Goal: Information Seeking & Learning: Learn about a topic

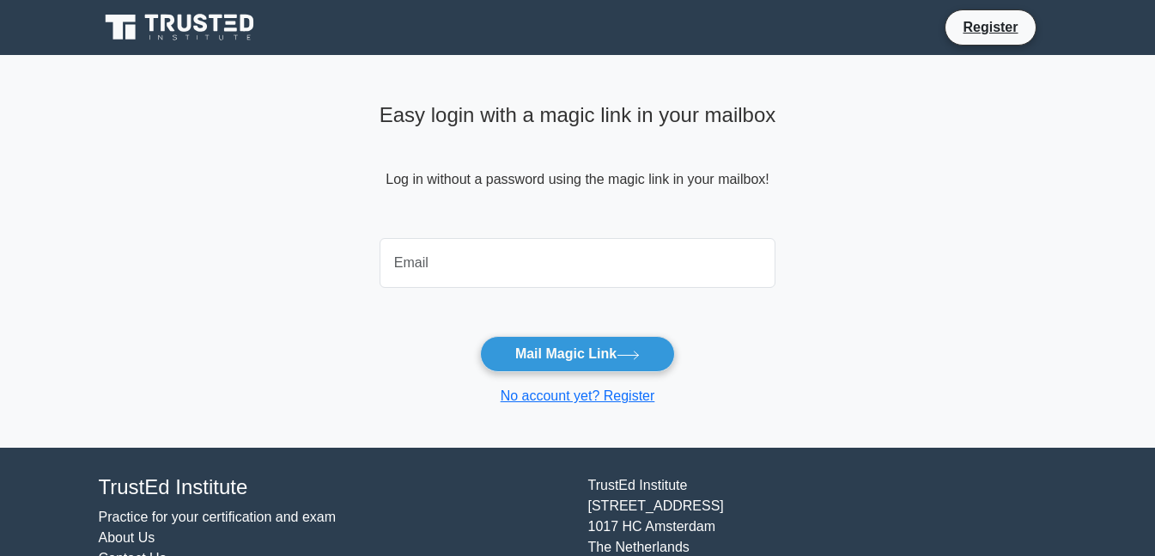
click at [643, 273] on input "email" at bounding box center [578, 263] width 397 height 50
type input "mjf100.1999@gmail.com"
click at [628, 348] on button "Mail Magic Link" at bounding box center [577, 354] width 195 height 36
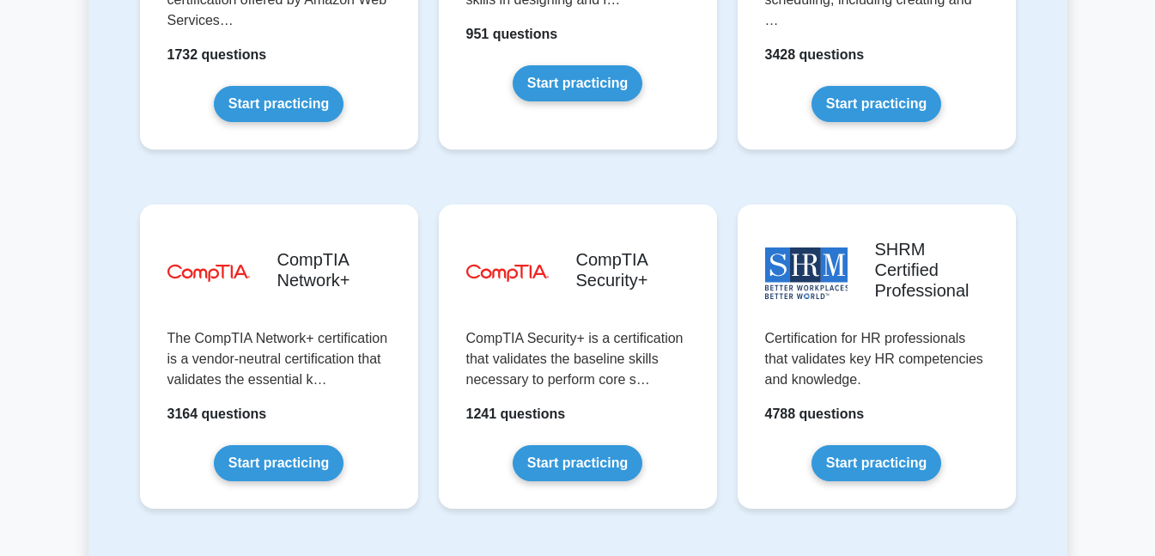
scroll to position [3254, 0]
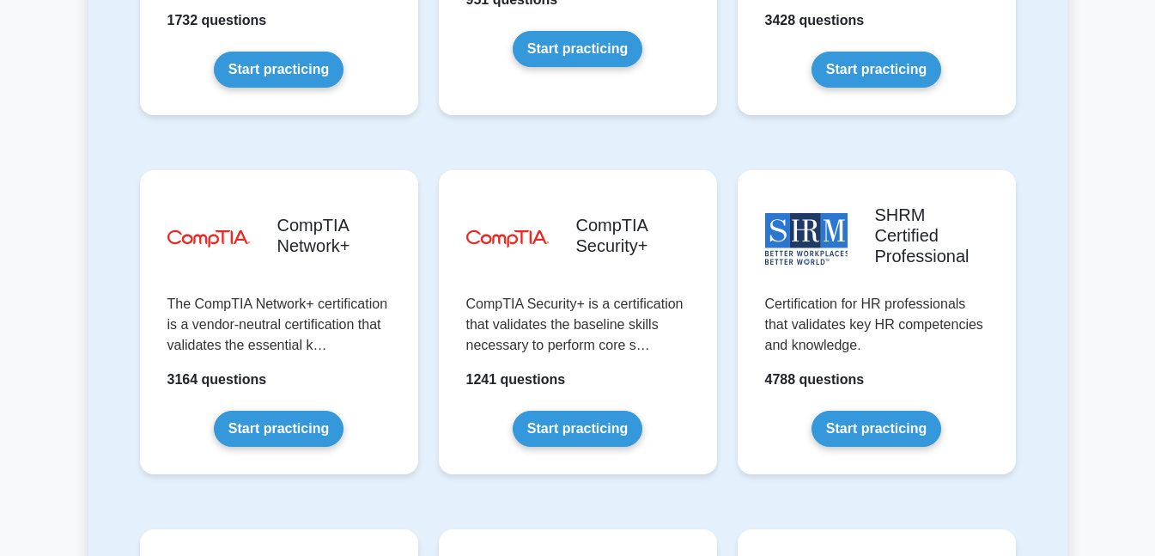
click at [582, 411] on link "Start practicing" at bounding box center [578, 429] width 130 height 36
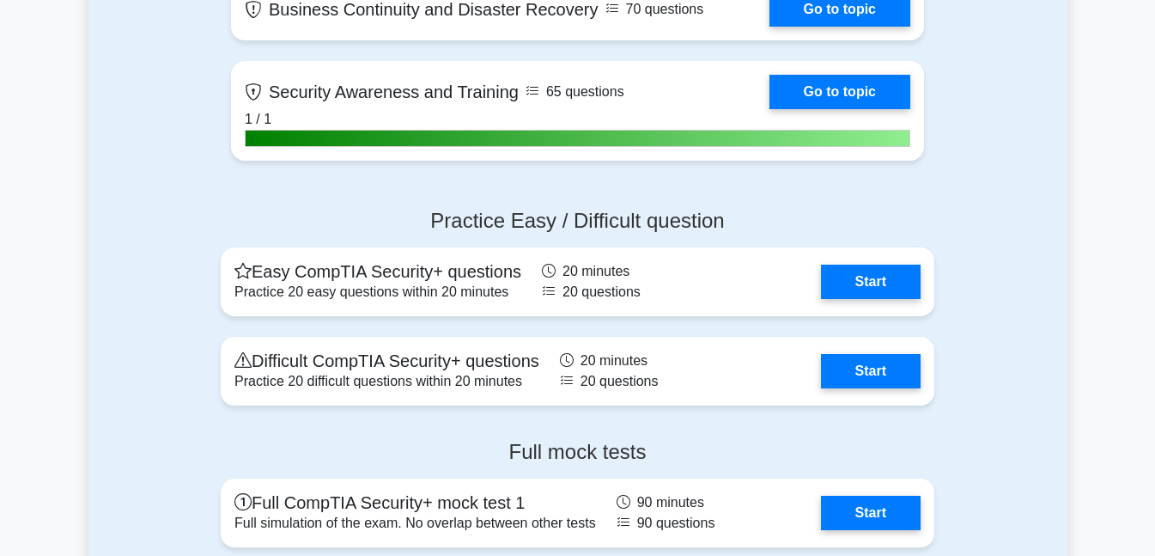
scroll to position [3209, 0]
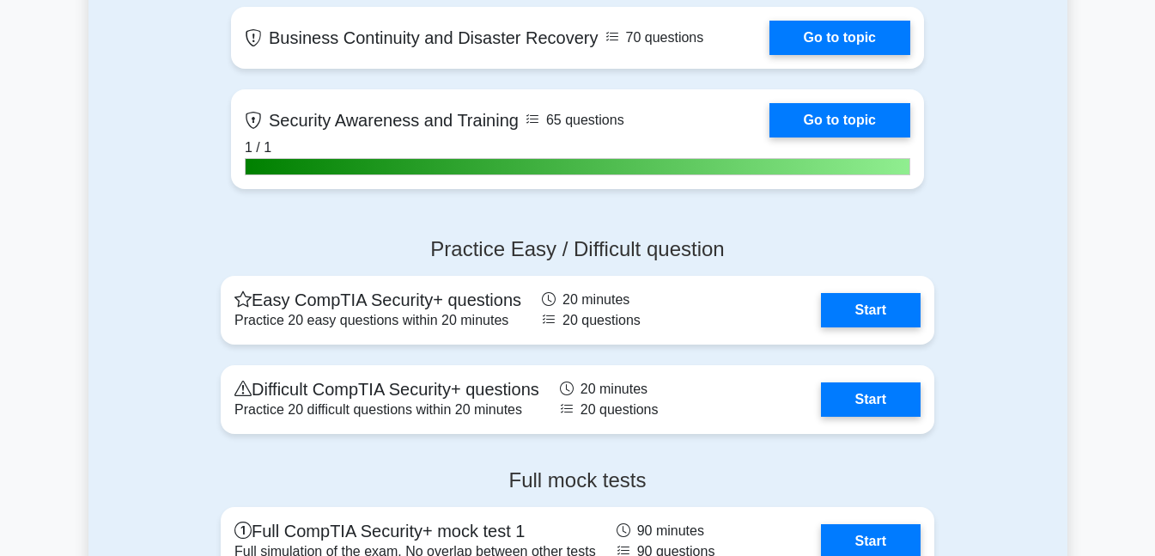
click at [881, 293] on link "Start" at bounding box center [871, 310] width 100 height 34
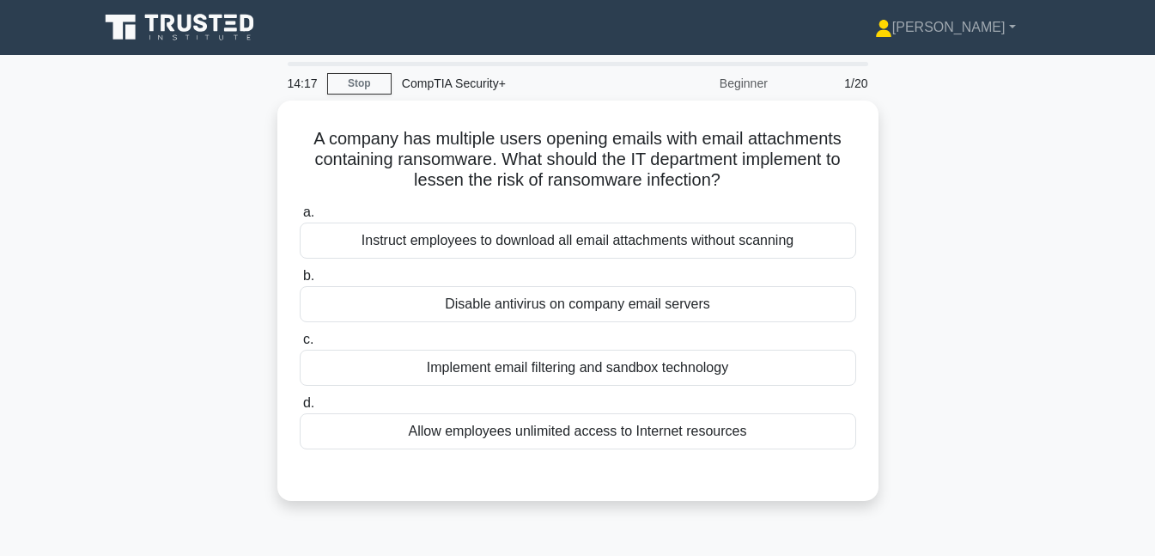
click at [572, 345] on label "c. Implement email filtering and sandbox technology" at bounding box center [578, 357] width 557 height 57
click at [300, 345] on input "c. Implement email filtering and sandbox technology" at bounding box center [300, 339] width 0 height 11
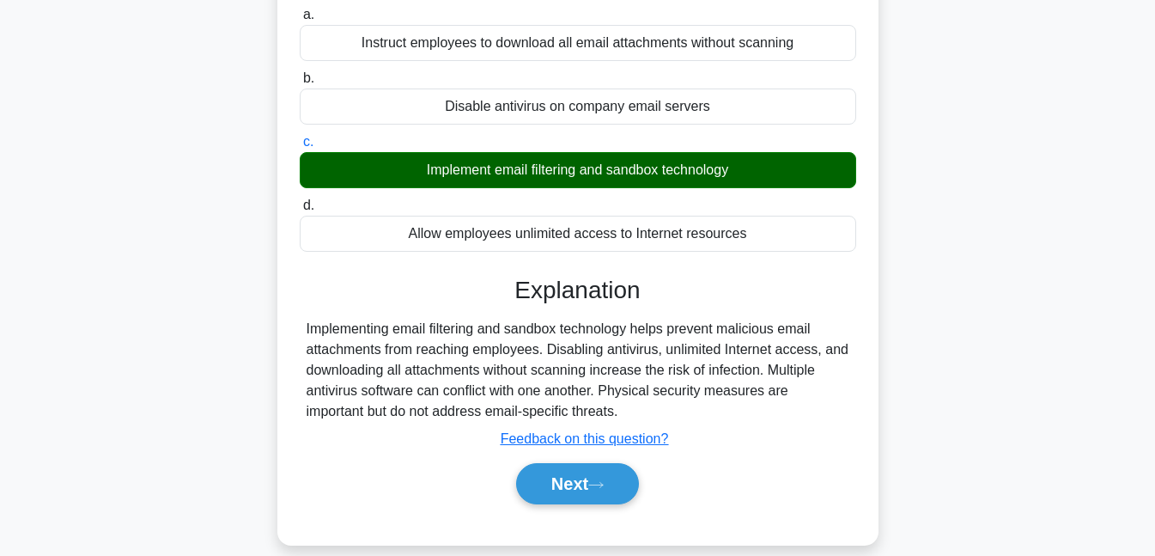
scroll to position [214, 0]
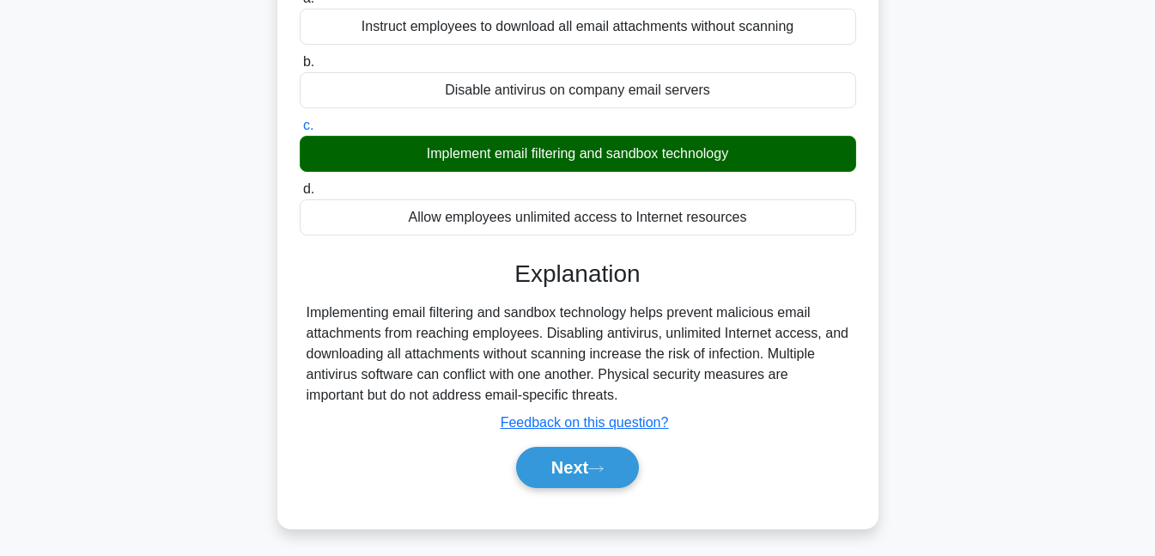
click at [574, 483] on button "Next" at bounding box center [577, 467] width 123 height 41
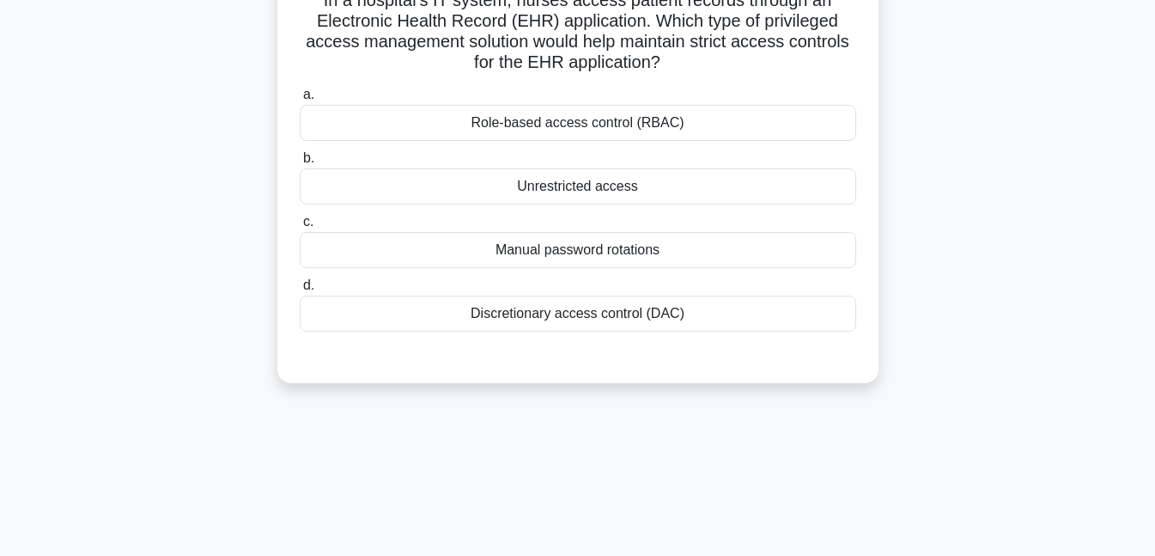
scroll to position [77, 0]
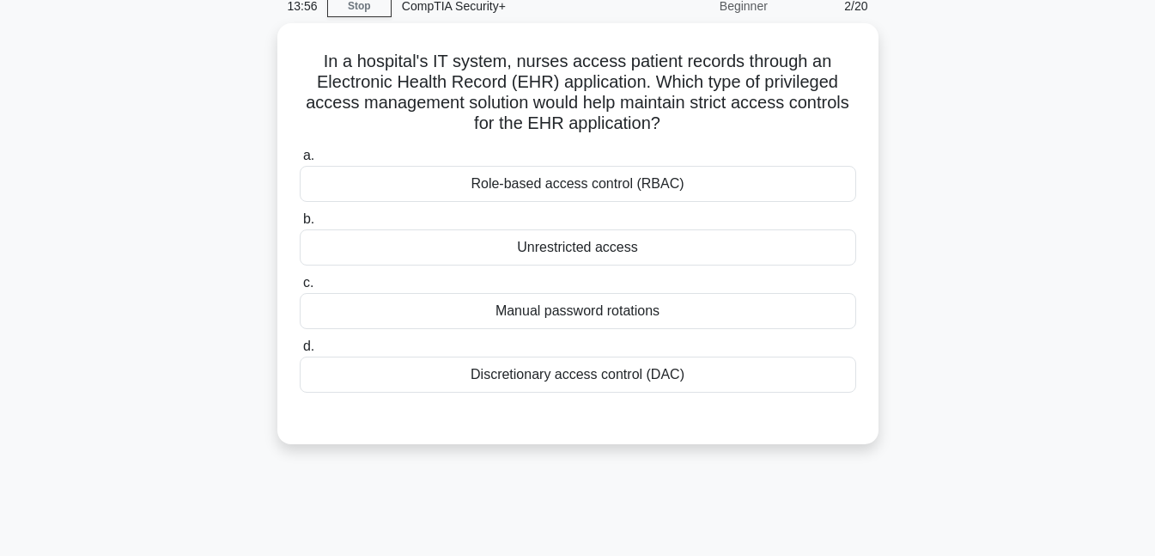
click at [522, 179] on div "Role-based access control (RBAC)" at bounding box center [578, 184] width 557 height 36
click at [300, 162] on input "a. Role-based access control (RBAC)" at bounding box center [300, 155] width 0 height 11
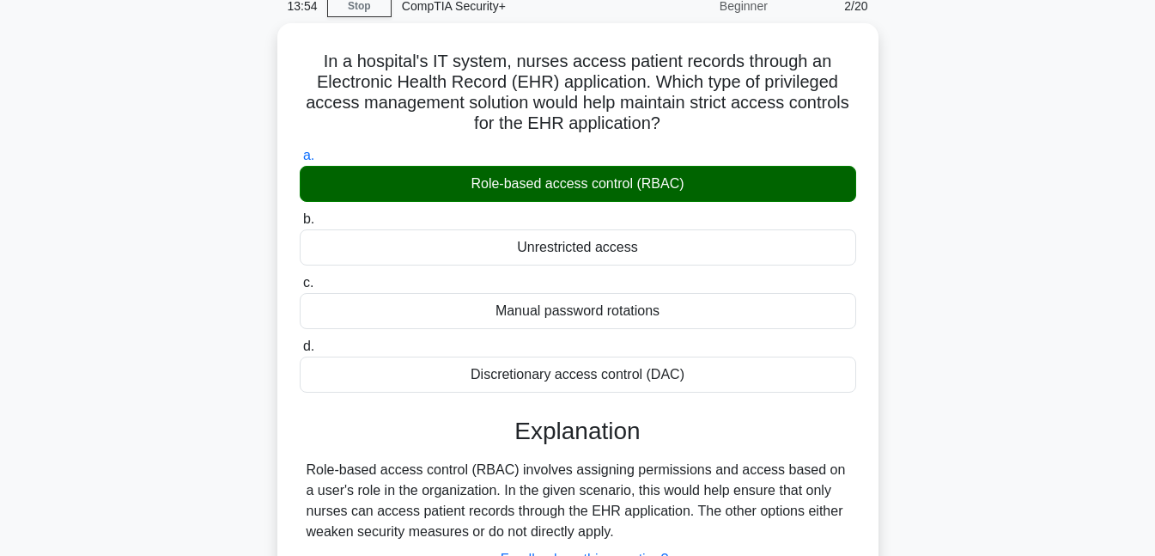
scroll to position [372, 0]
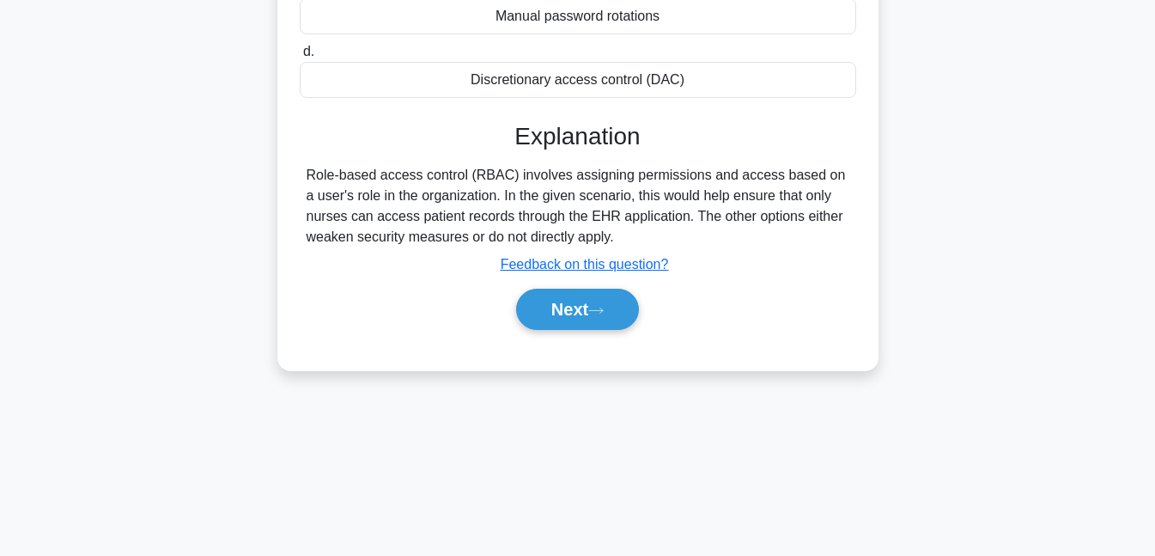
click at [607, 314] on button "Next" at bounding box center [577, 309] width 123 height 41
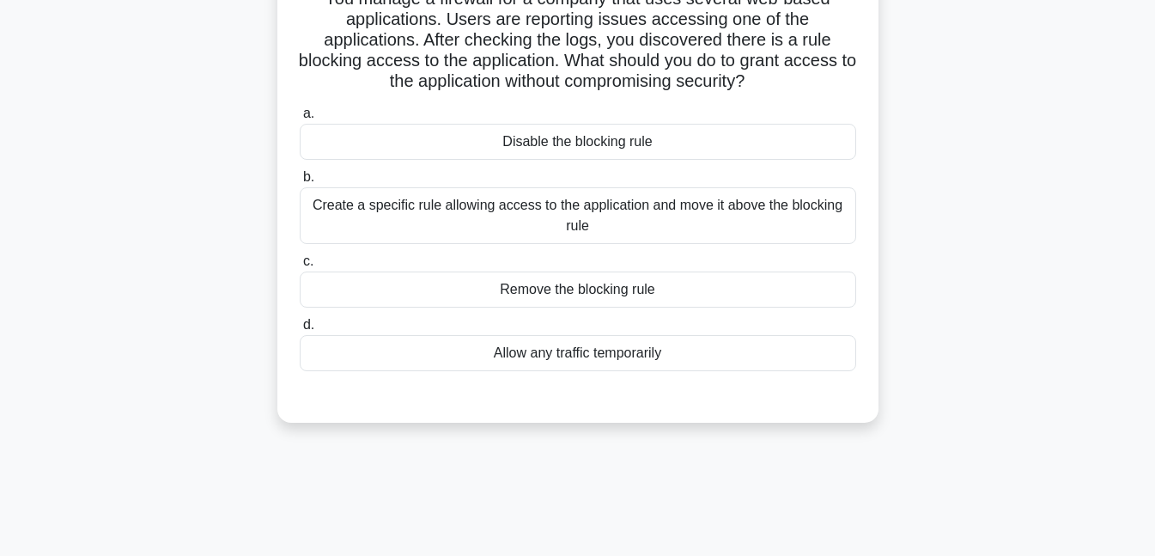
scroll to position [95, 0]
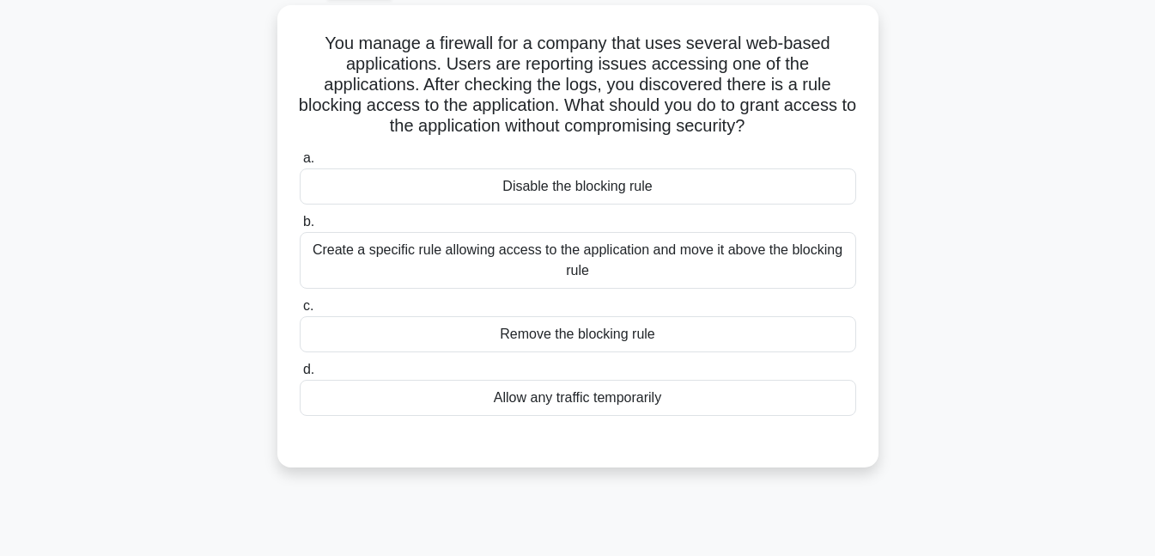
click at [454, 245] on div "Create a specific rule allowing access to the application and move it above the…" at bounding box center [578, 260] width 557 height 57
click at [300, 228] on input "b. Create a specific rule allowing access to the application and move it above …" at bounding box center [300, 221] width 0 height 11
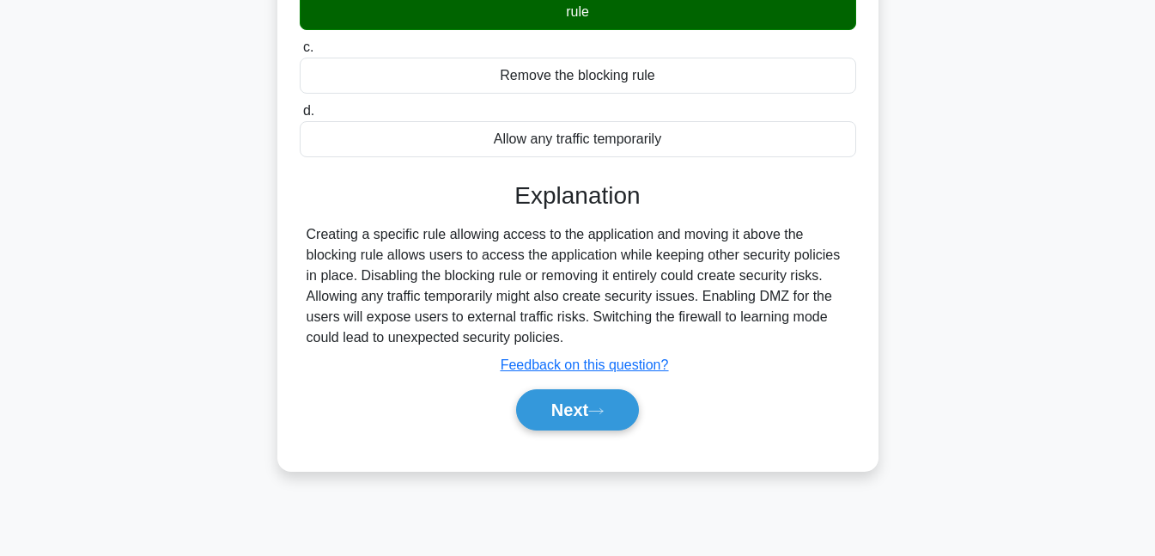
scroll to position [372, 0]
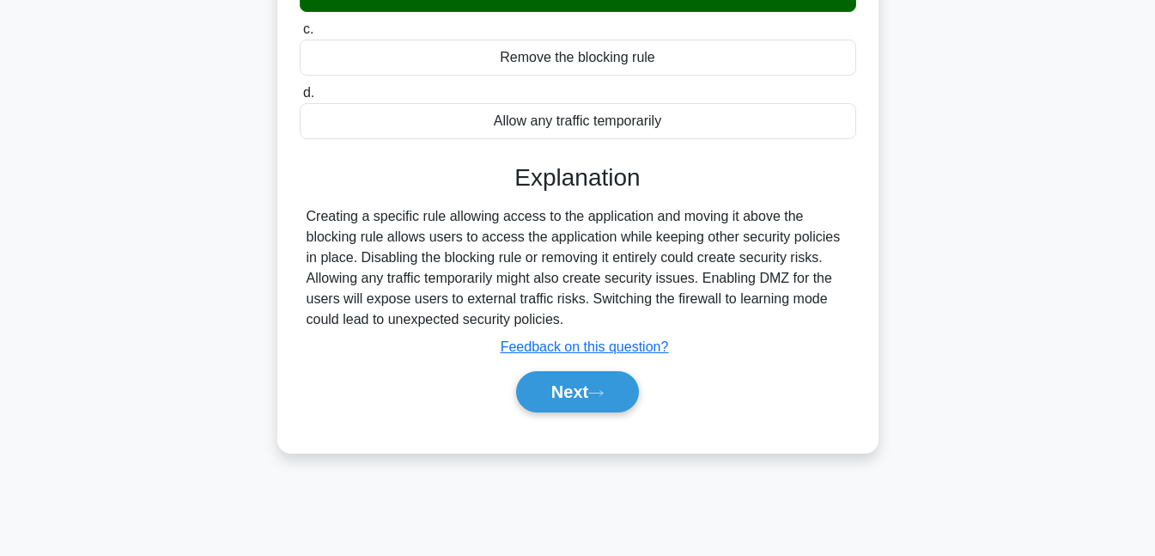
click at [602, 390] on icon at bounding box center [596, 392] width 14 height 5
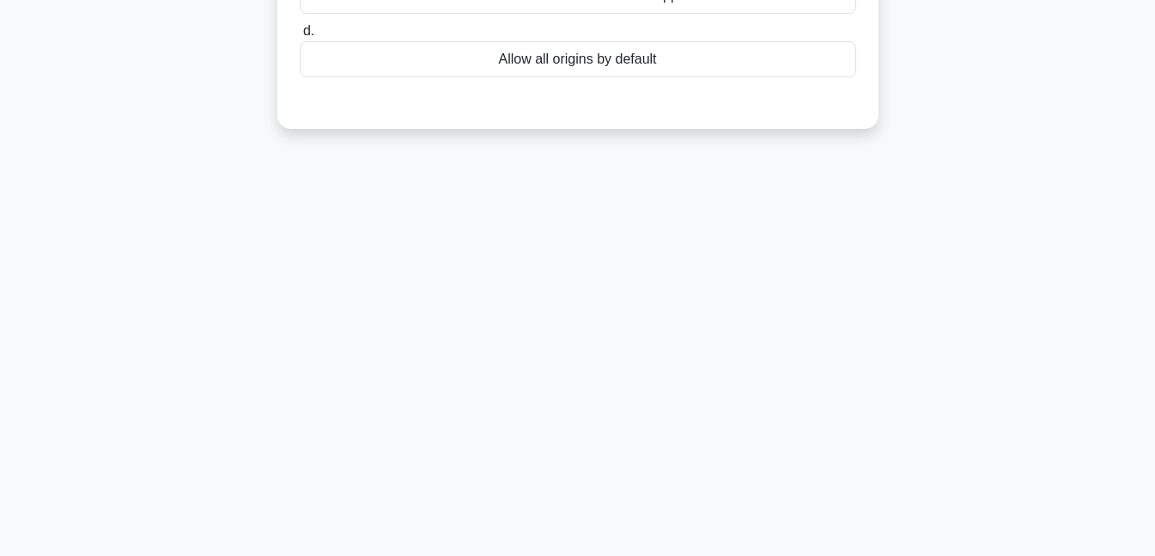
scroll to position [0, 0]
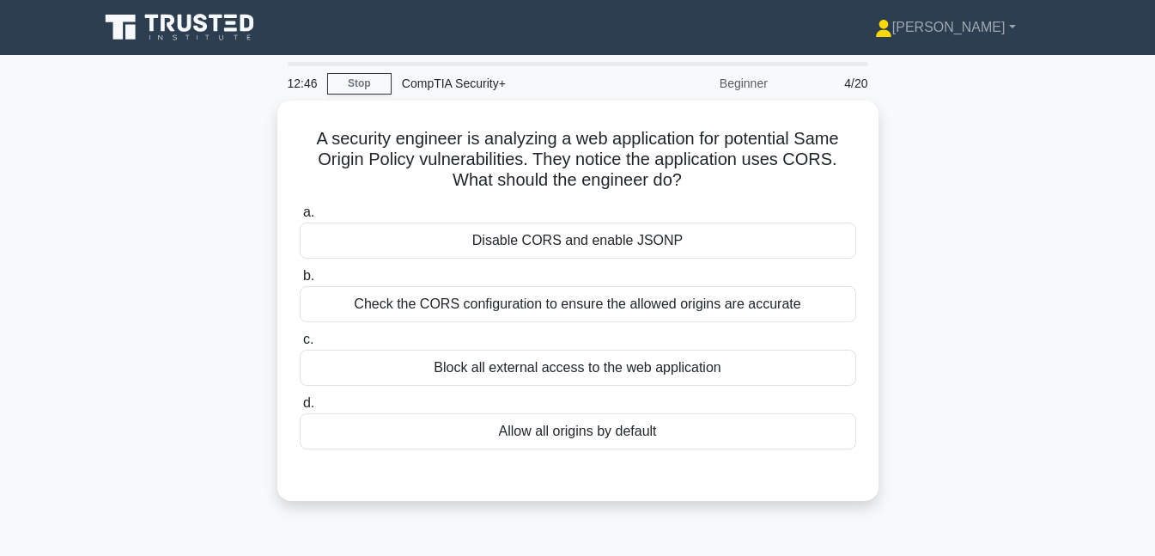
click at [521, 351] on div "Block all external access to the web application" at bounding box center [578, 368] width 557 height 36
click at [300, 345] on input "c. Block all external access to the web application" at bounding box center [300, 339] width 0 height 11
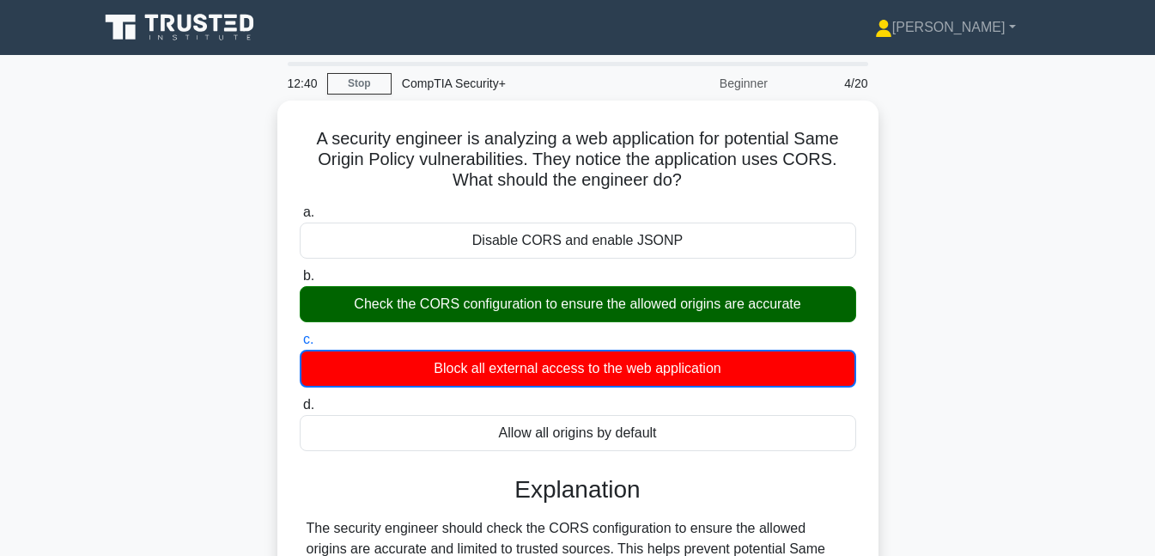
scroll to position [372, 0]
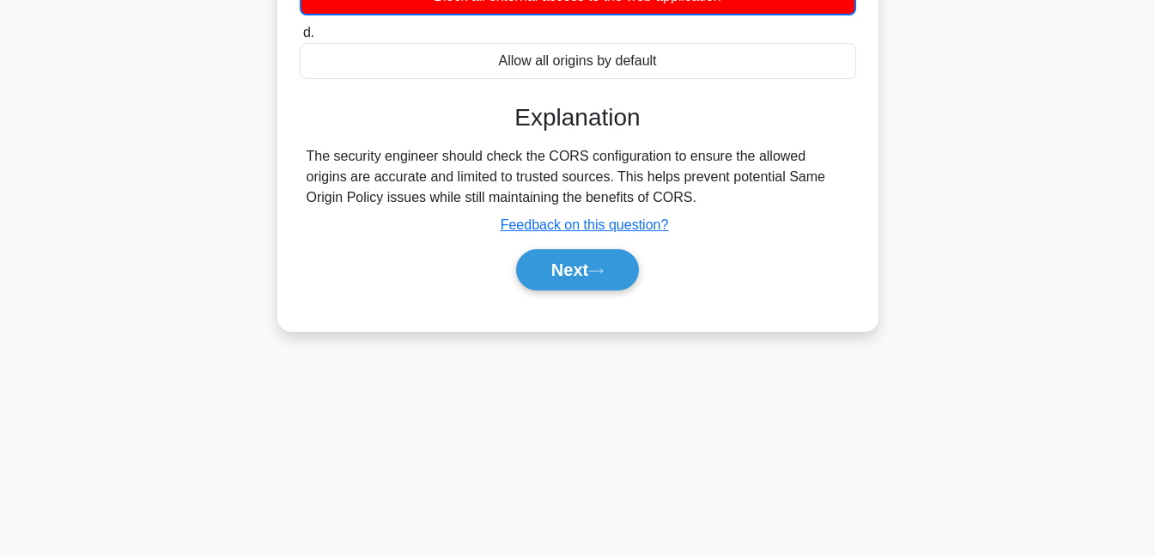
click at [628, 259] on button "Next" at bounding box center [577, 269] width 123 height 41
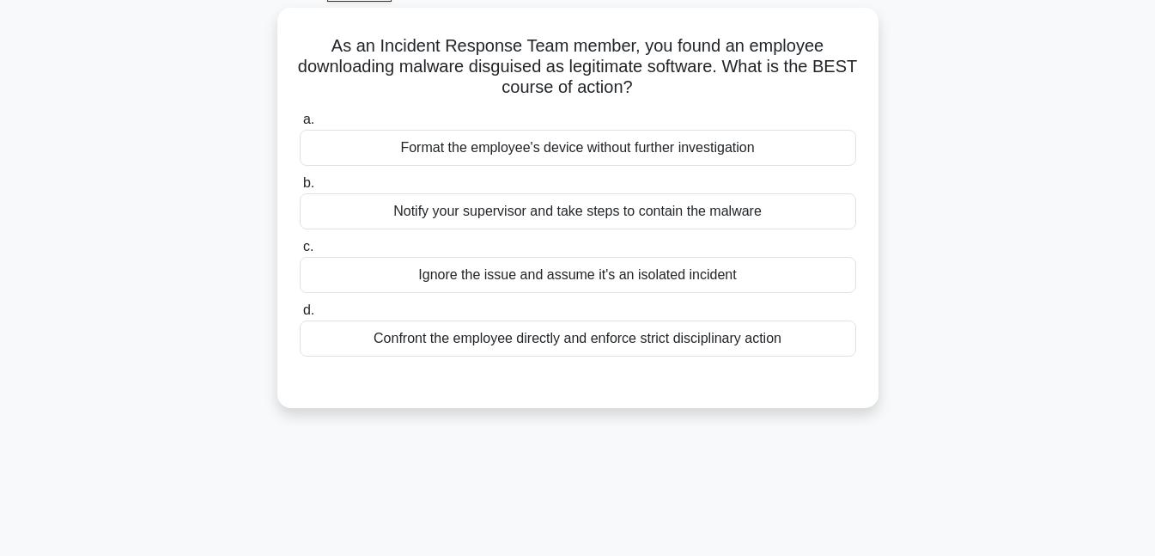
scroll to position [27, 0]
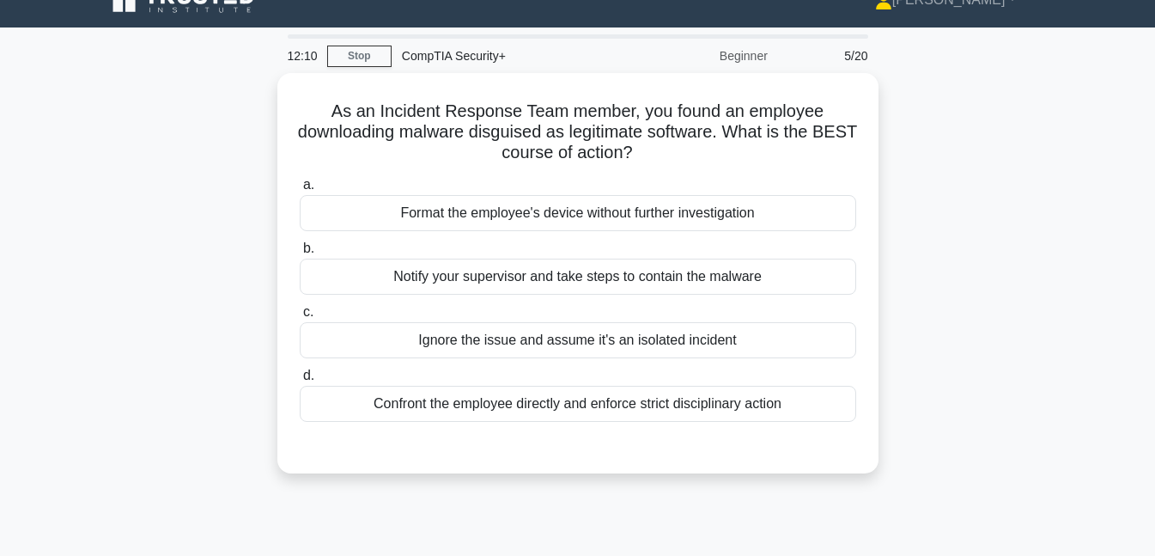
click at [639, 275] on div "Notify your supervisor and take steps to contain the malware" at bounding box center [578, 277] width 557 height 36
click at [300, 254] on input "b. Notify your supervisor and take steps to contain the malware" at bounding box center [300, 248] width 0 height 11
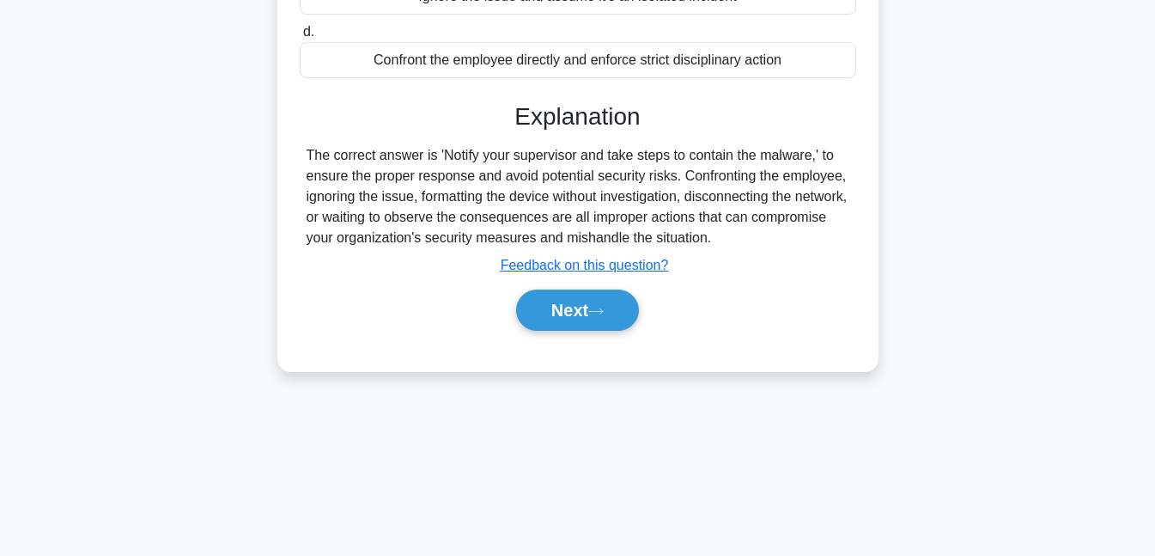
scroll to position [372, 0]
click at [623, 300] on button "Next" at bounding box center [577, 309] width 123 height 41
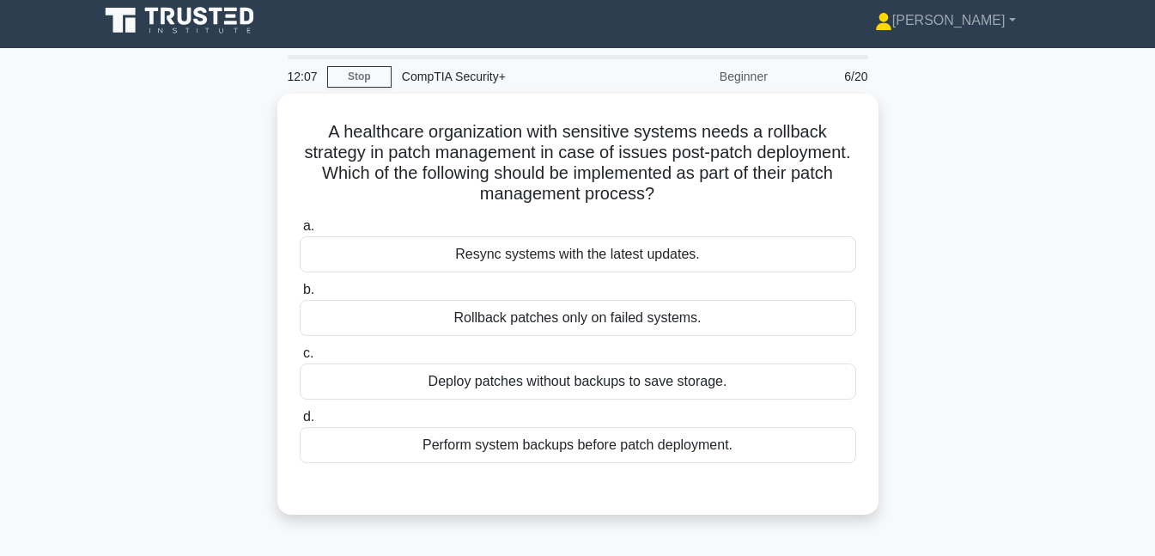
scroll to position [0, 0]
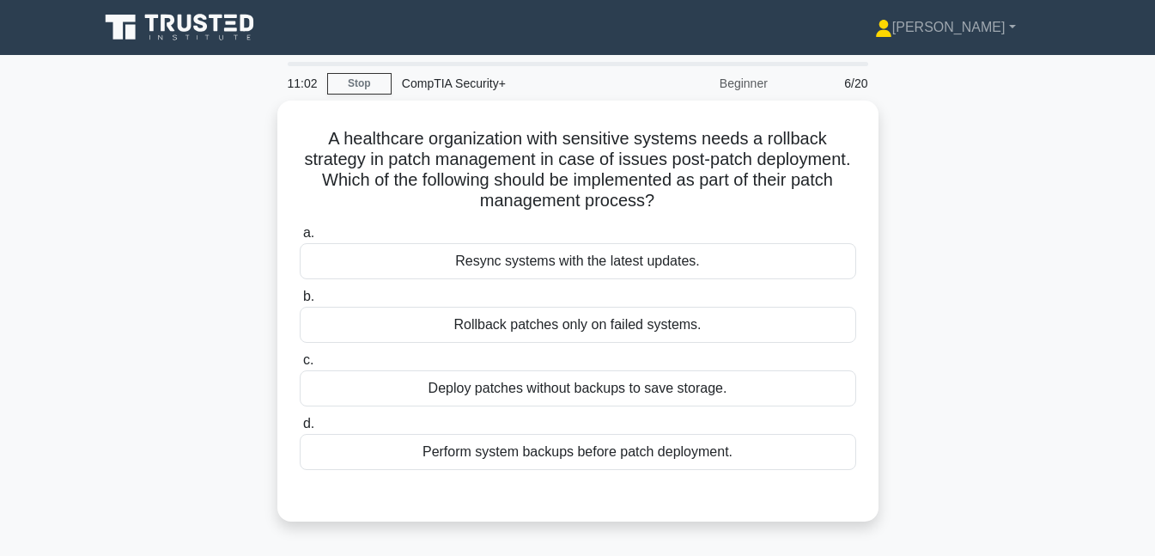
click at [702, 454] on div "Perform system backups before patch deployment." at bounding box center [578, 452] width 557 height 36
click at [300, 430] on input "d. Perform system backups before patch deployment." at bounding box center [300, 423] width 0 height 11
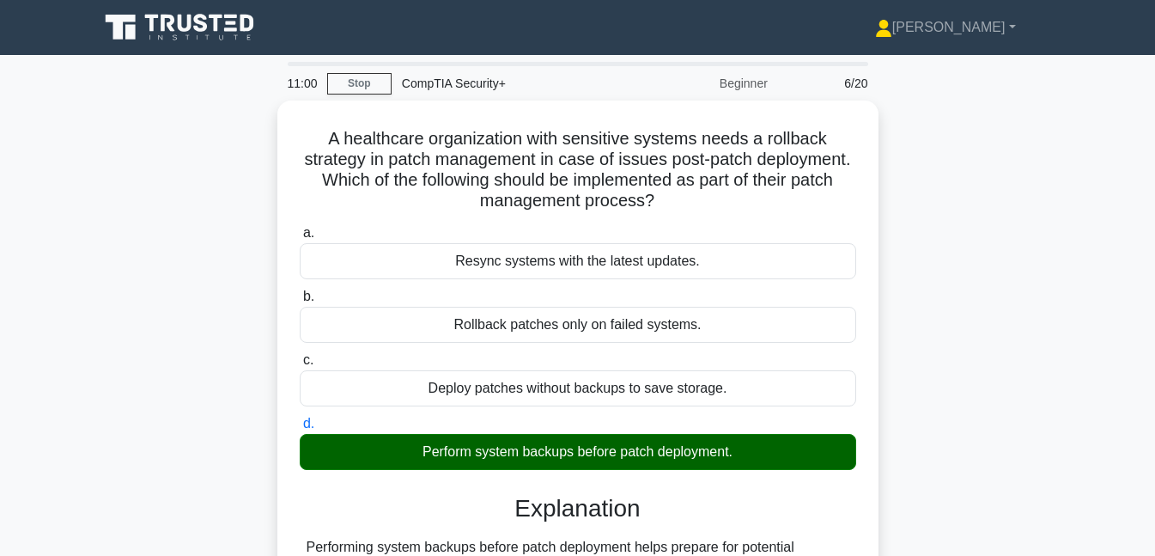
scroll to position [372, 0]
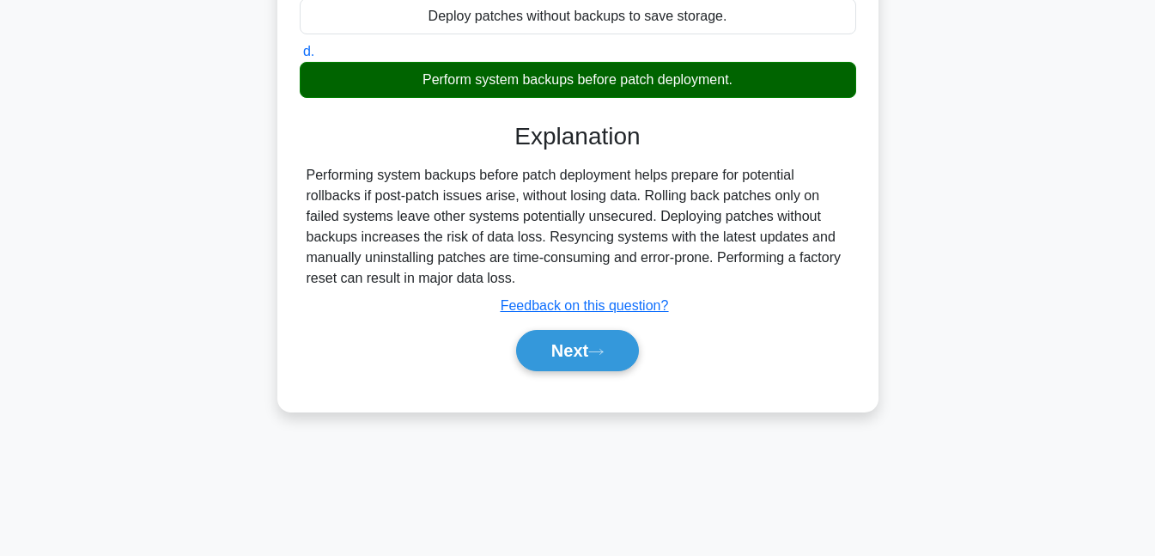
click at [630, 351] on button "Next" at bounding box center [577, 350] width 123 height 41
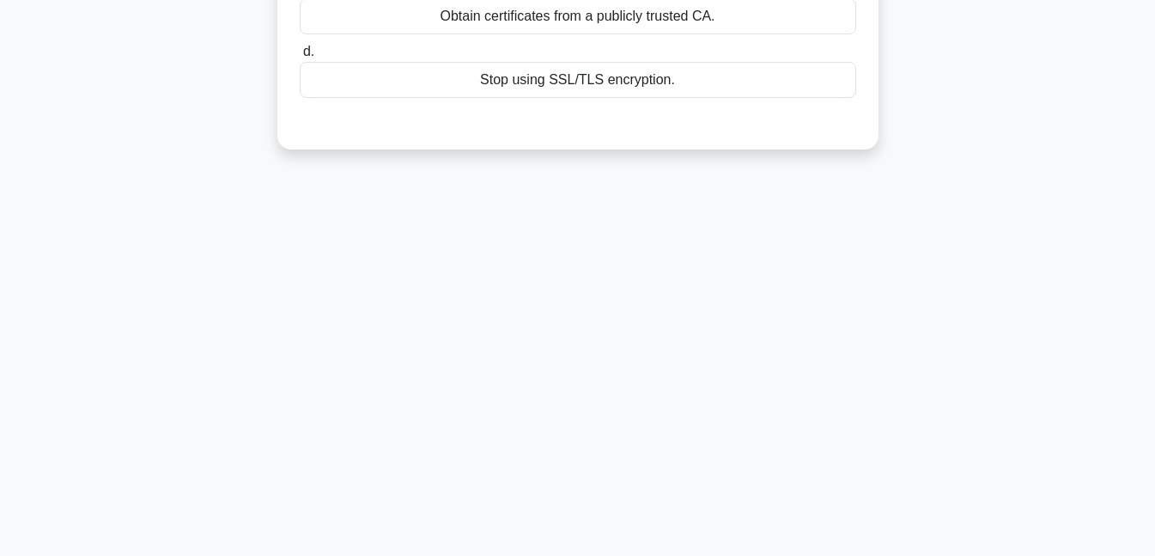
scroll to position [0, 0]
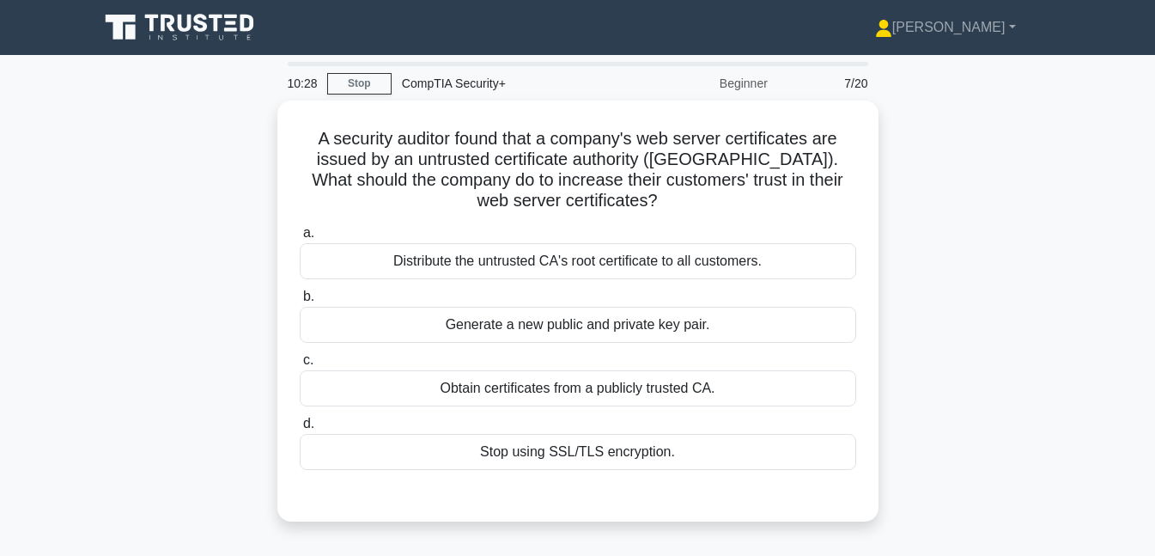
click at [701, 394] on div "Obtain certificates from a publicly trusted CA." at bounding box center [578, 388] width 557 height 36
click at [300, 366] on input "c. Obtain certificates from a publicly trusted CA." at bounding box center [300, 360] width 0 height 11
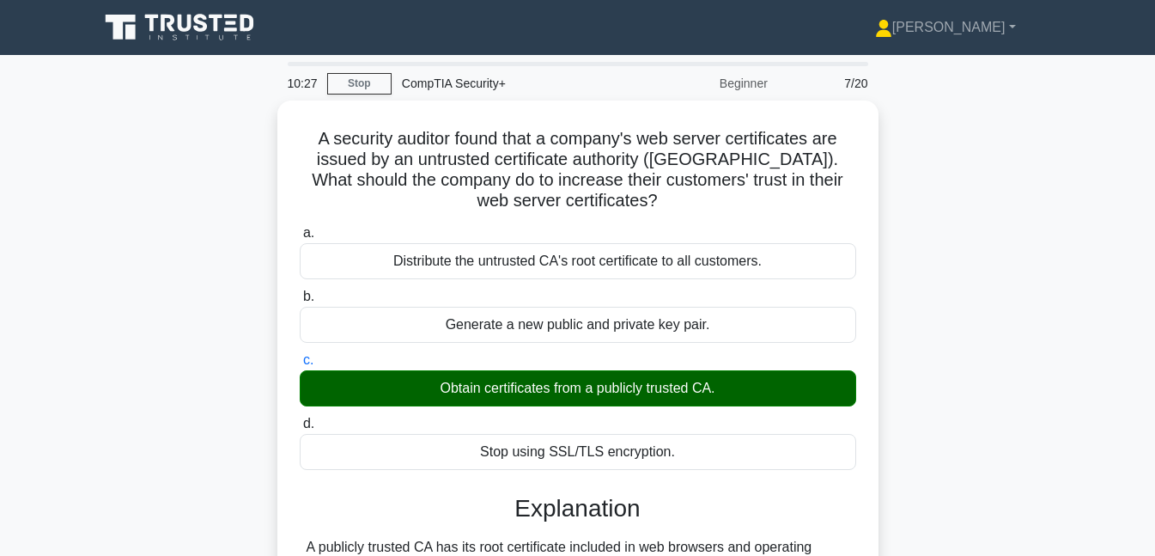
scroll to position [372, 0]
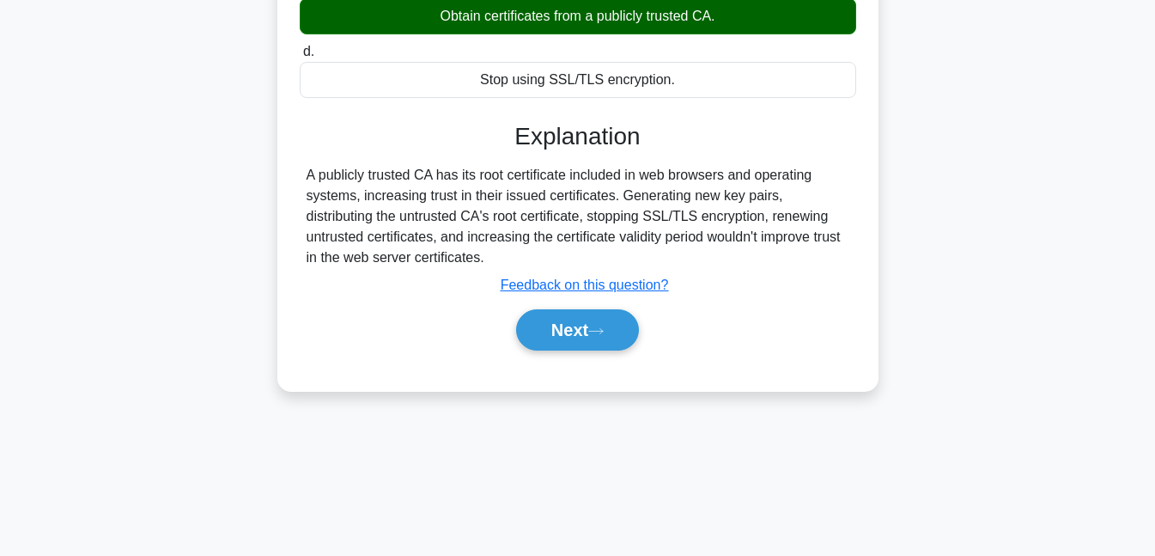
click at [587, 326] on button "Next" at bounding box center [577, 329] width 123 height 41
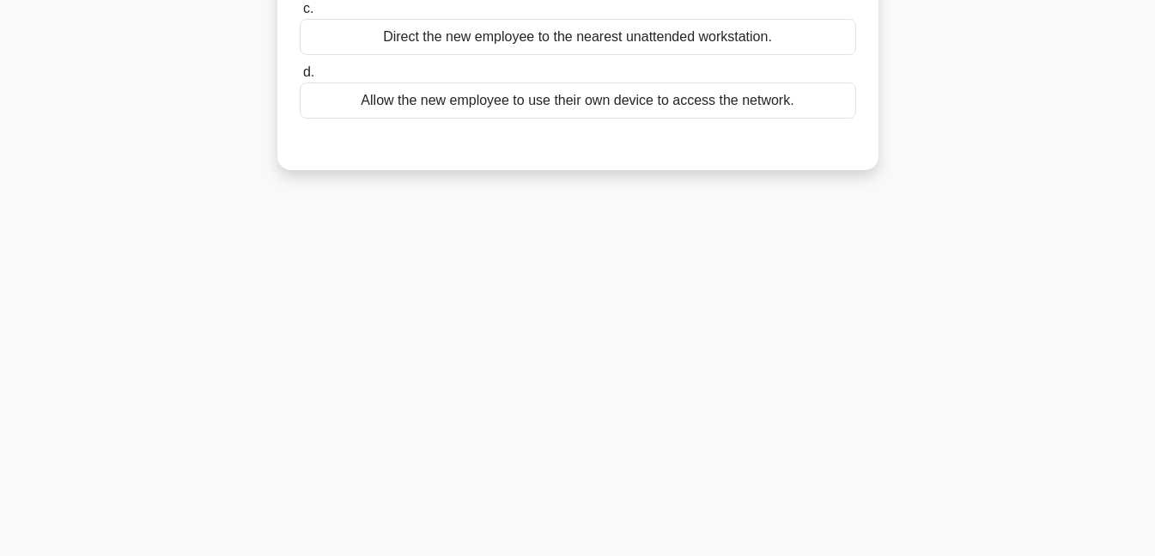
scroll to position [0, 0]
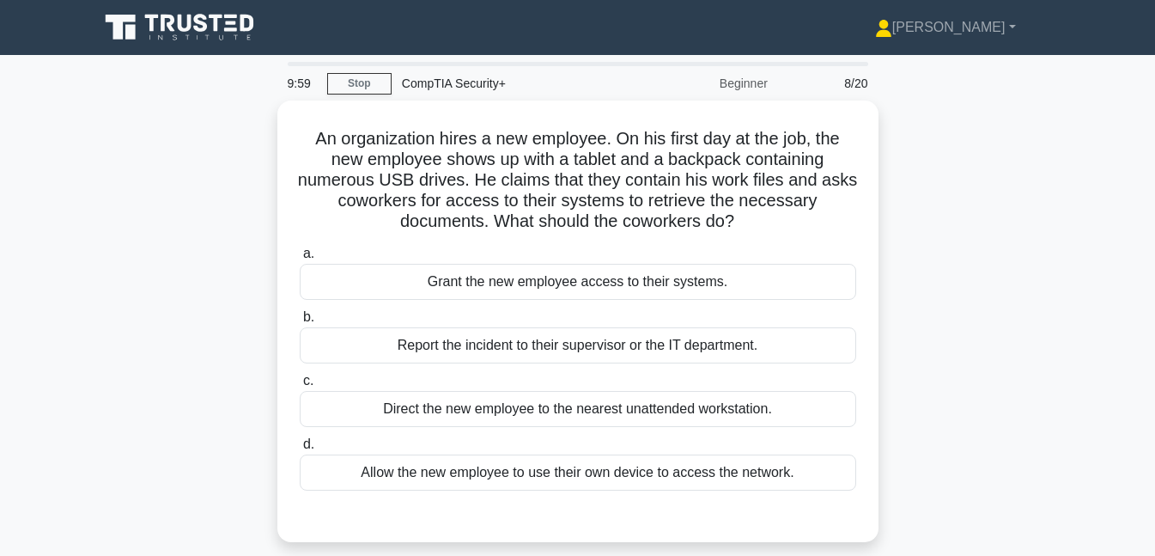
click at [747, 349] on div "Report the incident to their supervisor or the IT department." at bounding box center [578, 345] width 557 height 36
click at [300, 323] on input "b. Report the incident to their supervisor or the IT department." at bounding box center [300, 317] width 0 height 11
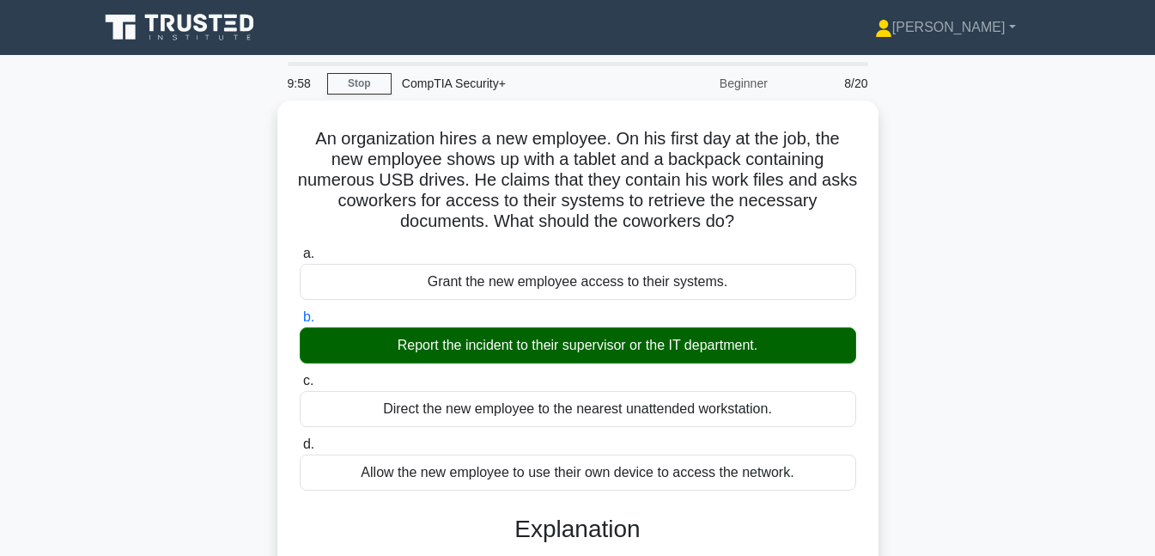
scroll to position [372, 0]
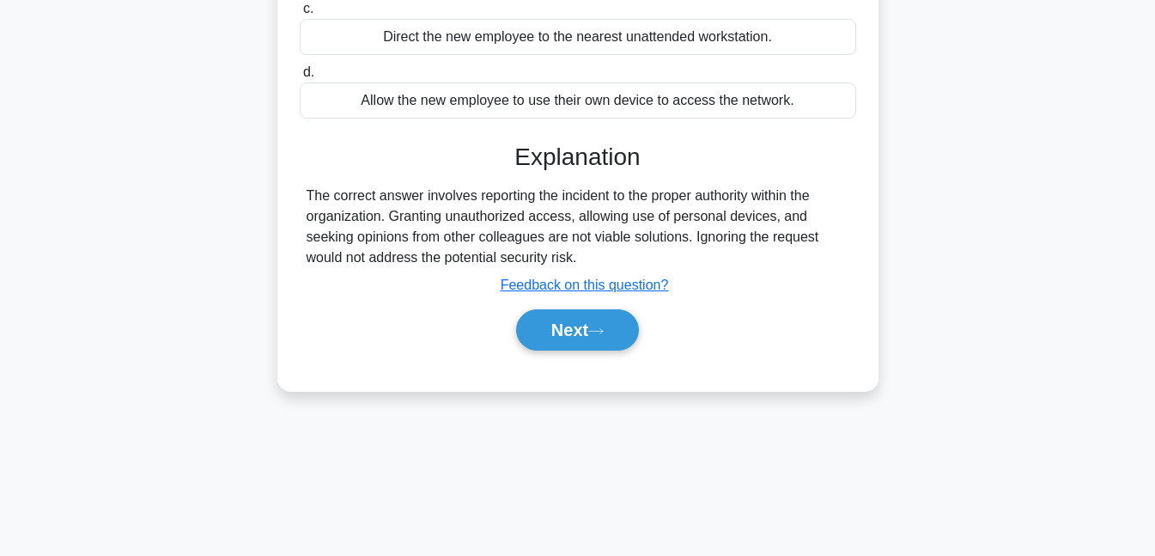
click at [558, 338] on button "Next" at bounding box center [577, 329] width 123 height 41
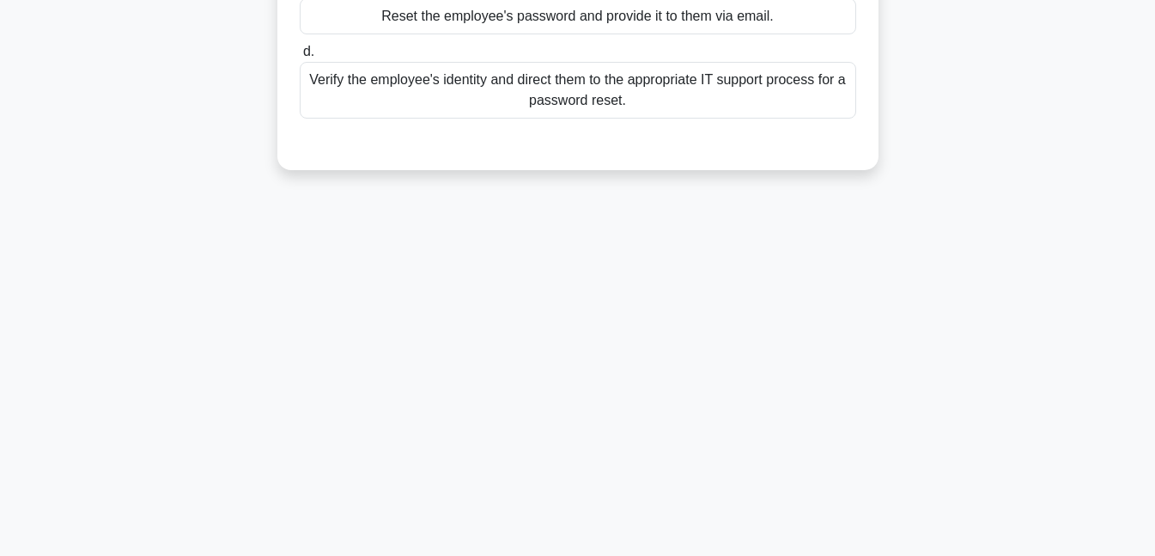
scroll to position [0, 0]
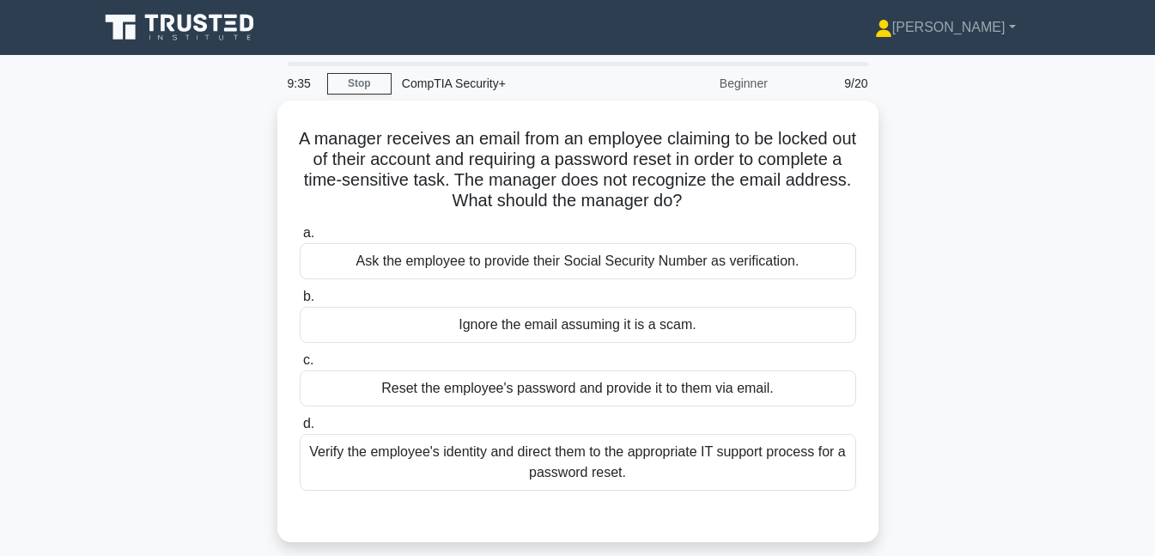
click at [660, 466] on div "Verify the employee's identity and direct them to the appropriate IT support pr…" at bounding box center [578, 462] width 557 height 57
click at [300, 430] on input "d. Verify the employee's identity and direct them to the appropriate IT support…" at bounding box center [300, 423] width 0 height 11
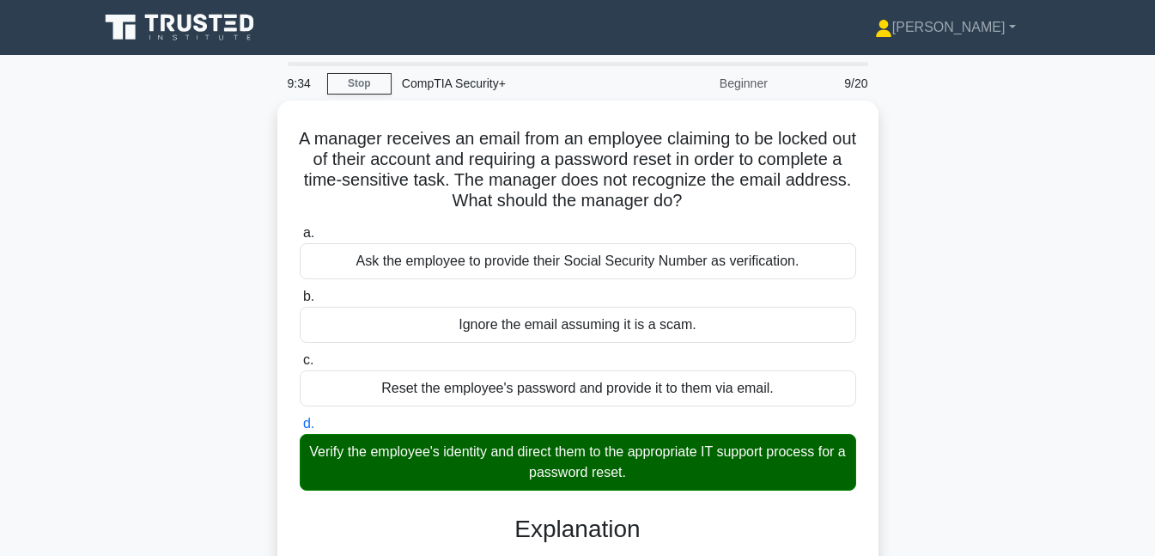
scroll to position [372, 0]
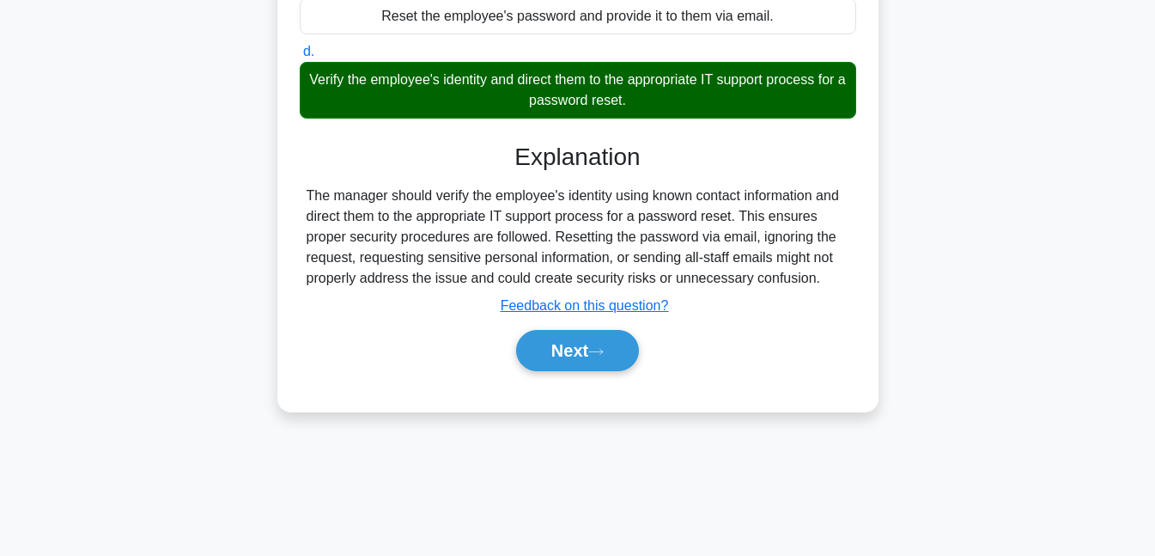
click at [579, 352] on button "Next" at bounding box center [577, 350] width 123 height 41
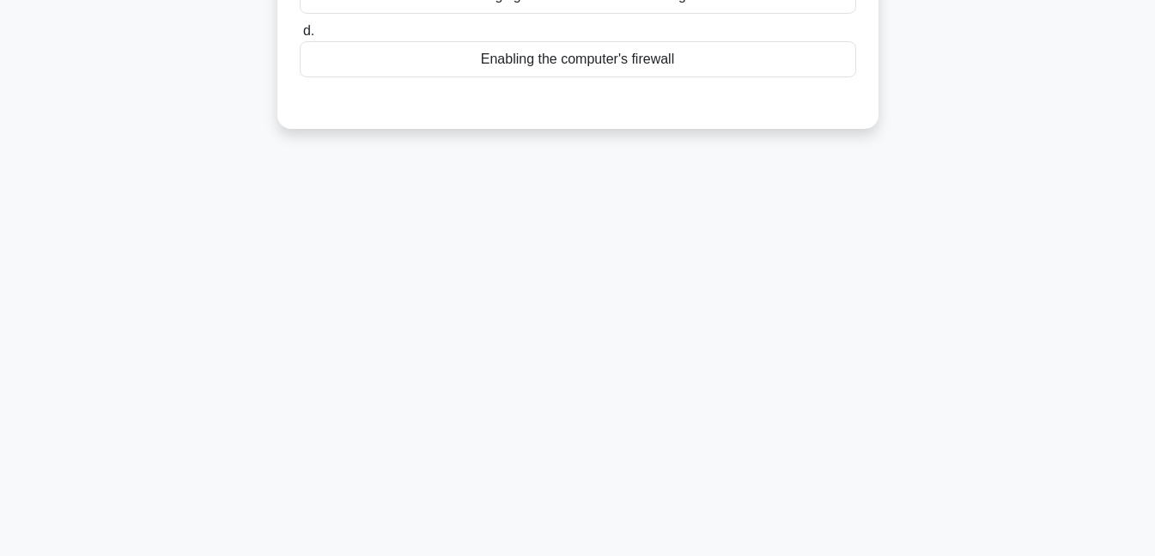
scroll to position [0, 0]
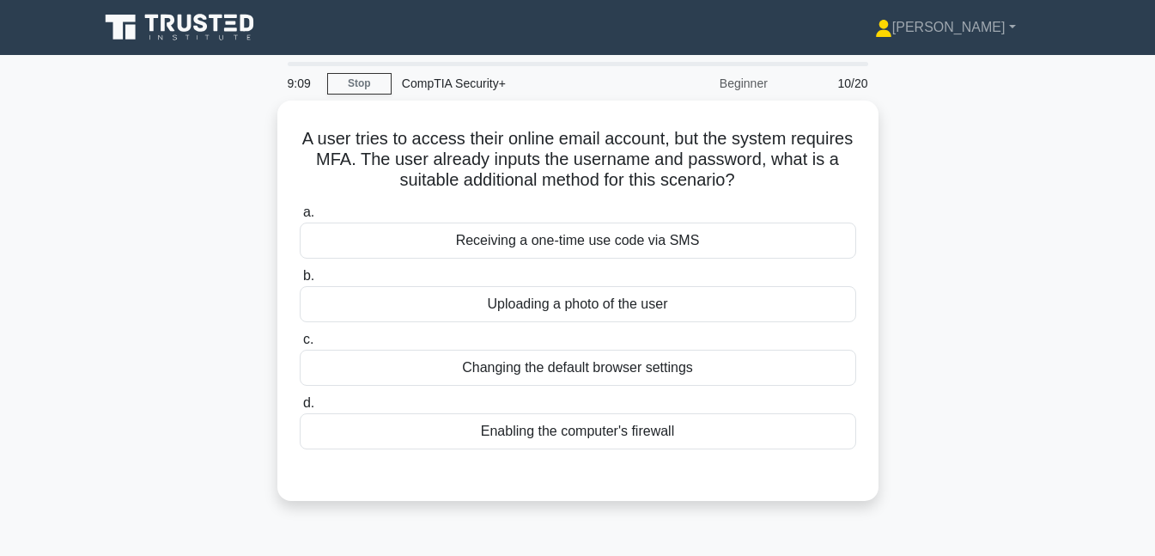
click at [555, 239] on div "Receiving a one-time use code via SMS" at bounding box center [578, 240] width 557 height 36
click at [300, 218] on input "a. Receiving a one-time use code via SMS" at bounding box center [300, 212] width 0 height 11
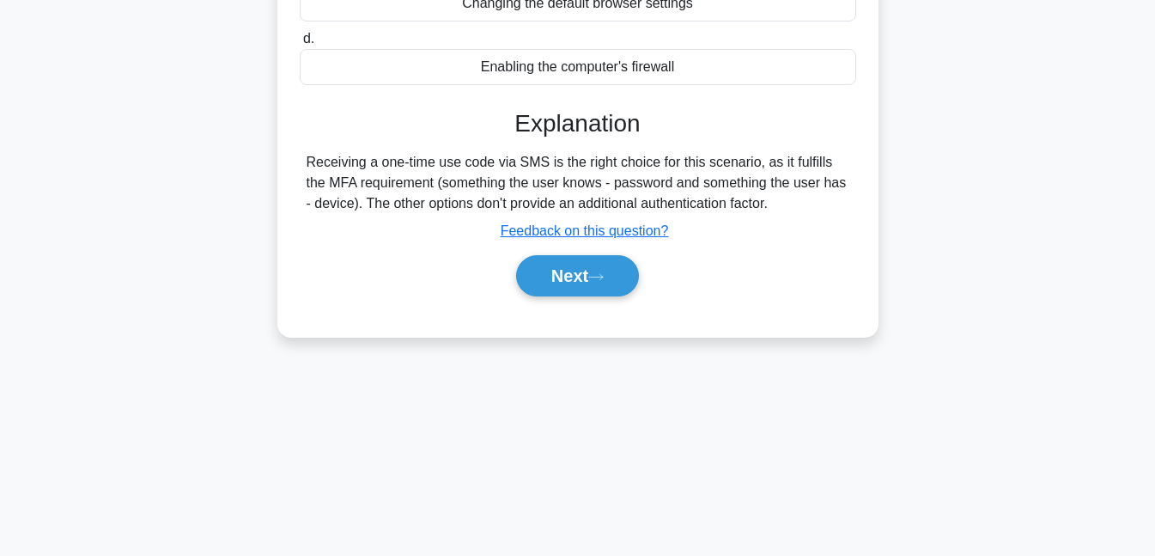
scroll to position [372, 0]
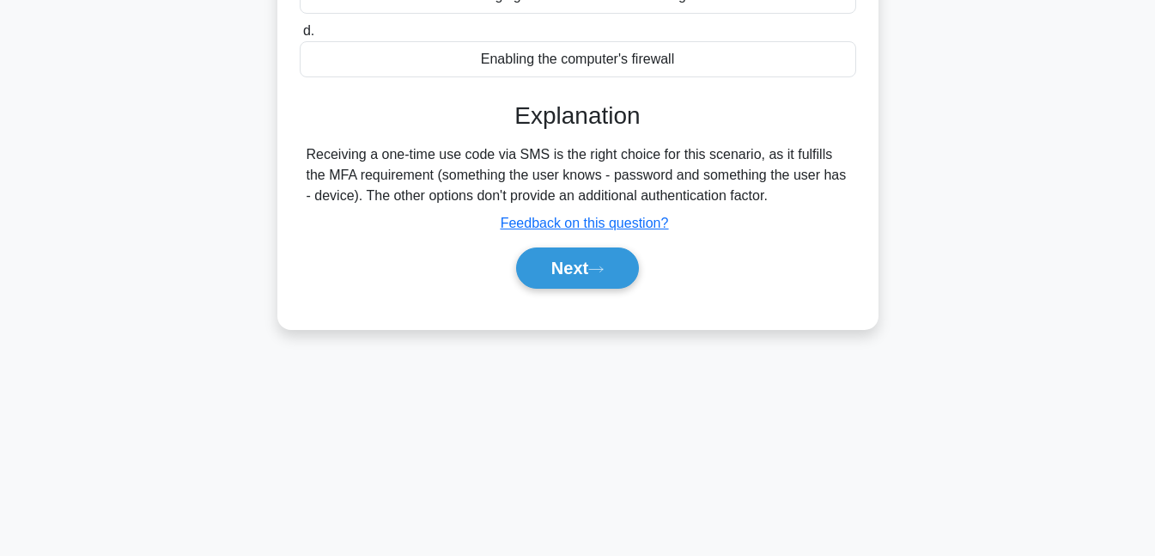
click at [600, 265] on icon at bounding box center [595, 269] width 15 height 9
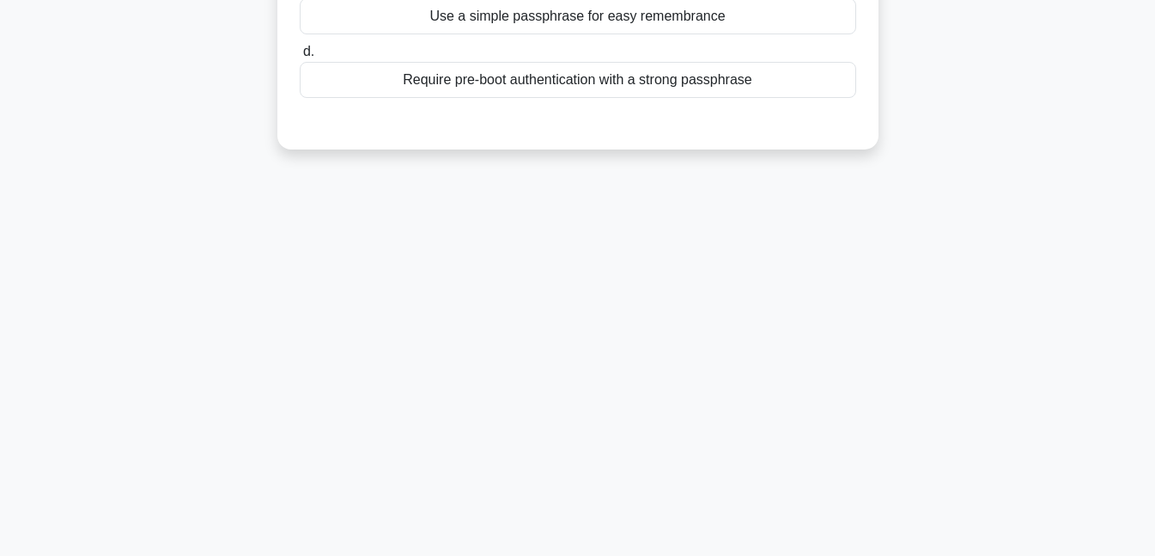
scroll to position [0, 0]
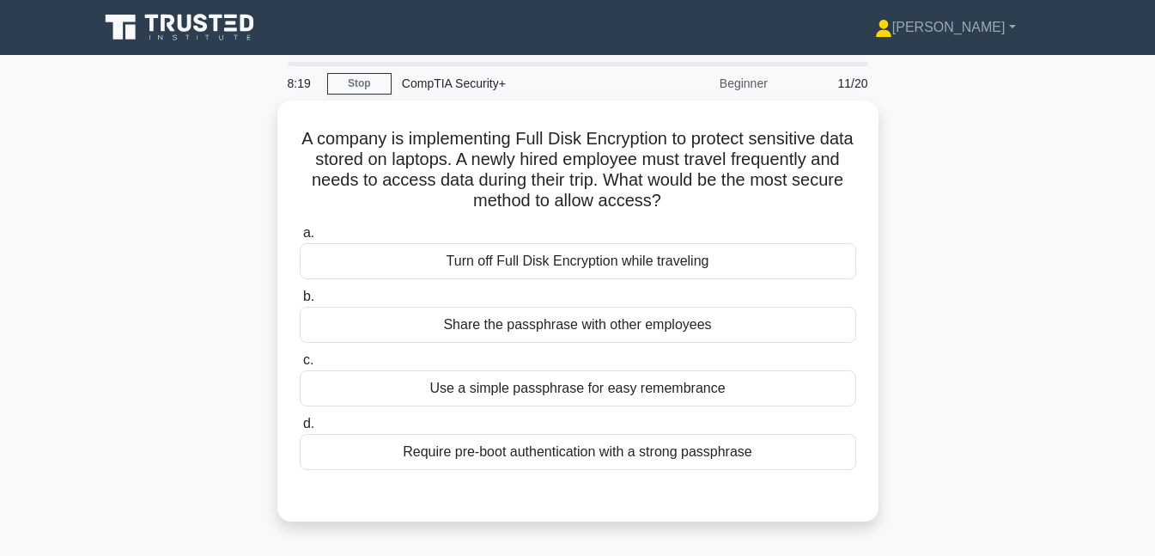
click at [679, 456] on div "Require pre-boot authentication with a strong passphrase" at bounding box center [578, 452] width 557 height 36
click at [300, 430] on input "d. Require pre-boot authentication with a strong passphrase" at bounding box center [300, 423] width 0 height 11
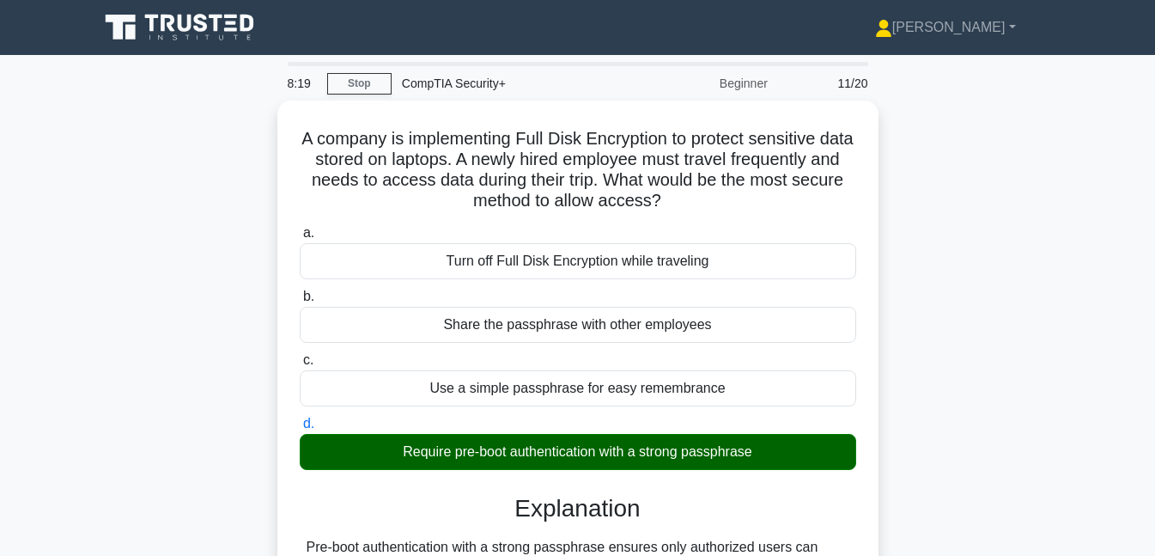
scroll to position [372, 0]
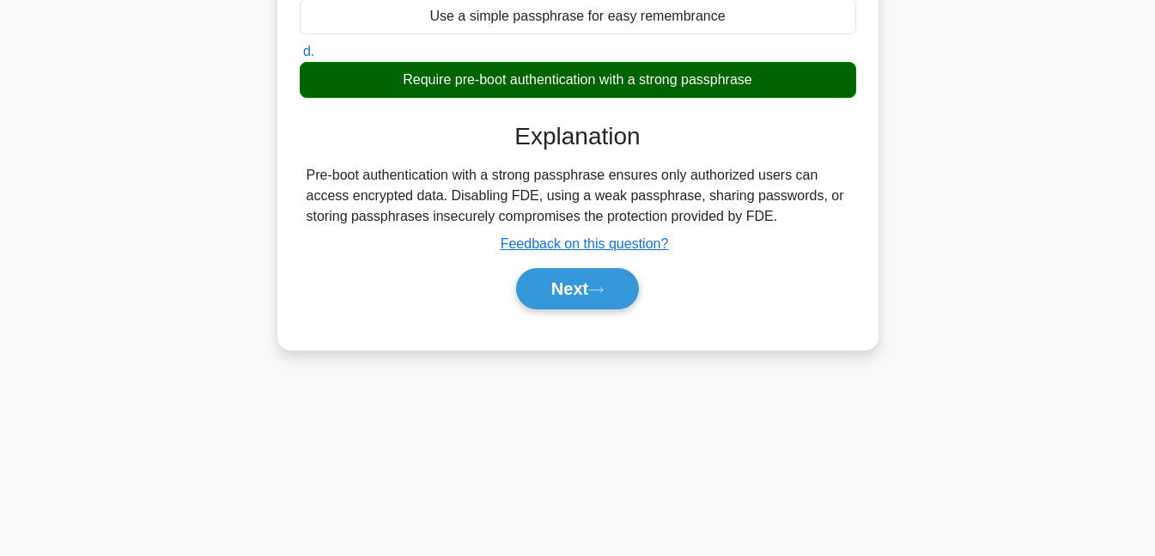
click at [579, 298] on button "Next" at bounding box center [577, 288] width 123 height 41
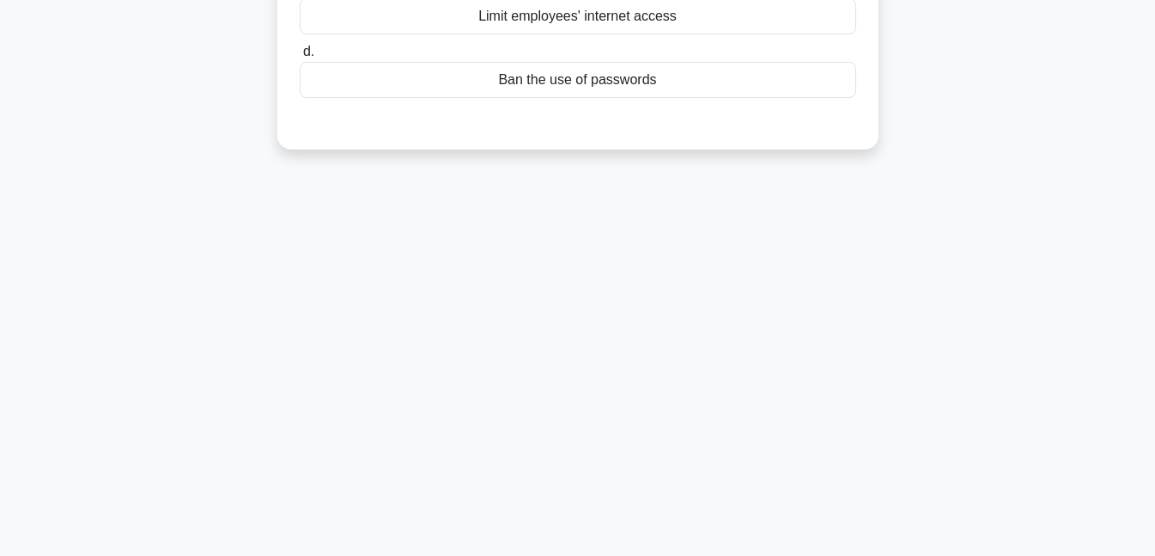
scroll to position [0, 0]
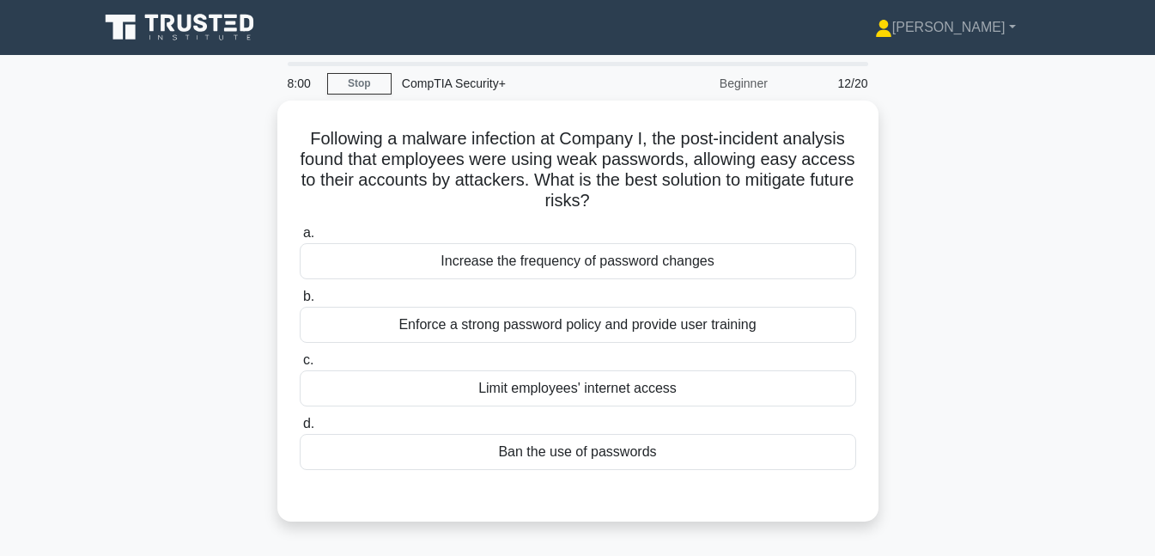
click at [688, 324] on div "Enforce a strong password policy and provide user training" at bounding box center [578, 325] width 557 height 36
click at [300, 302] on input "b. Enforce a strong password policy and provide user training" at bounding box center [300, 296] width 0 height 11
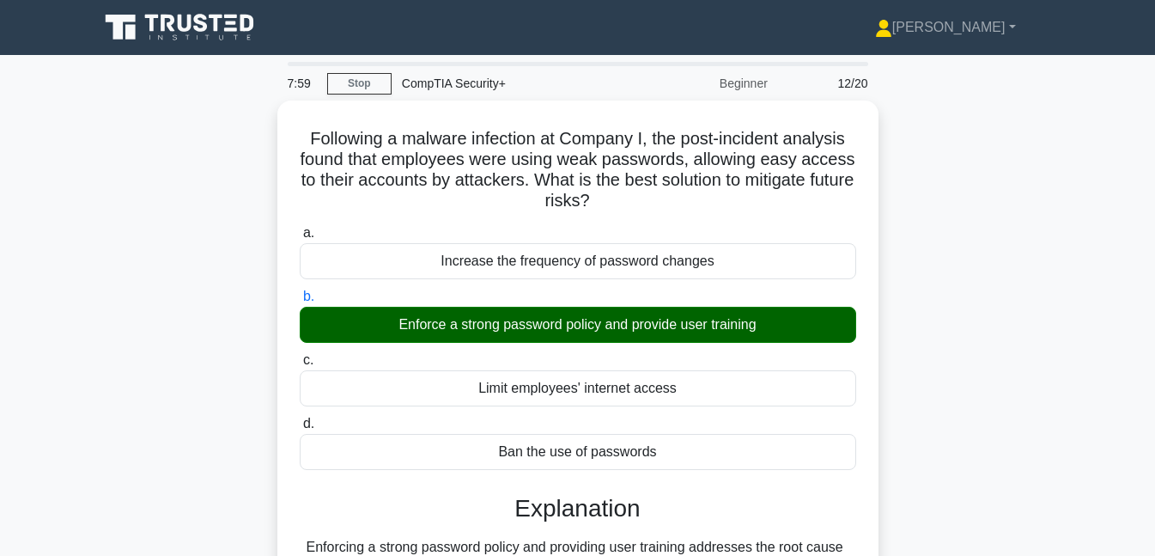
scroll to position [372, 0]
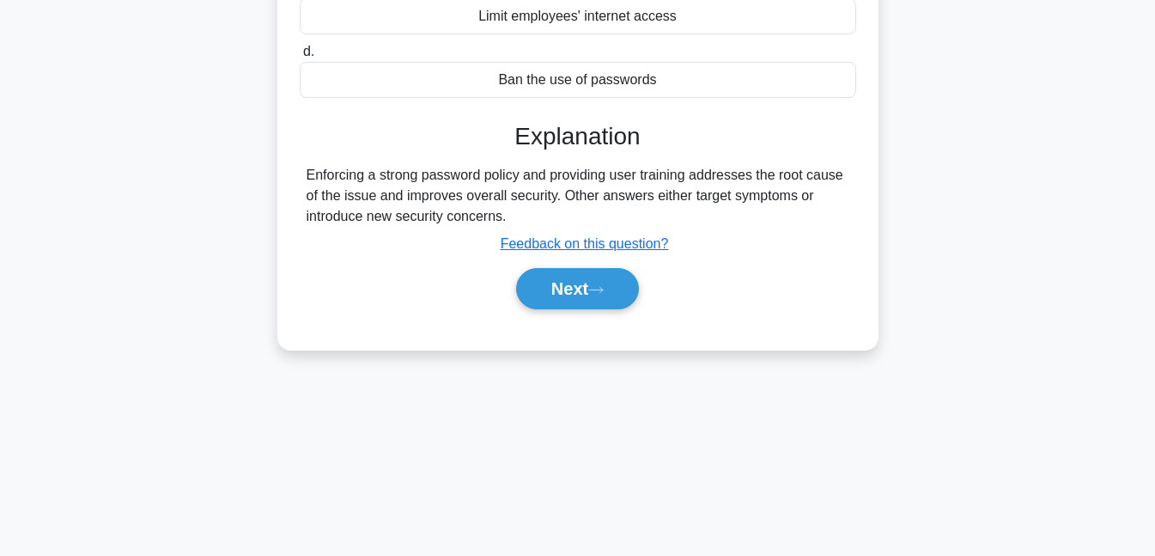
click at [600, 287] on icon at bounding box center [596, 289] width 14 height 5
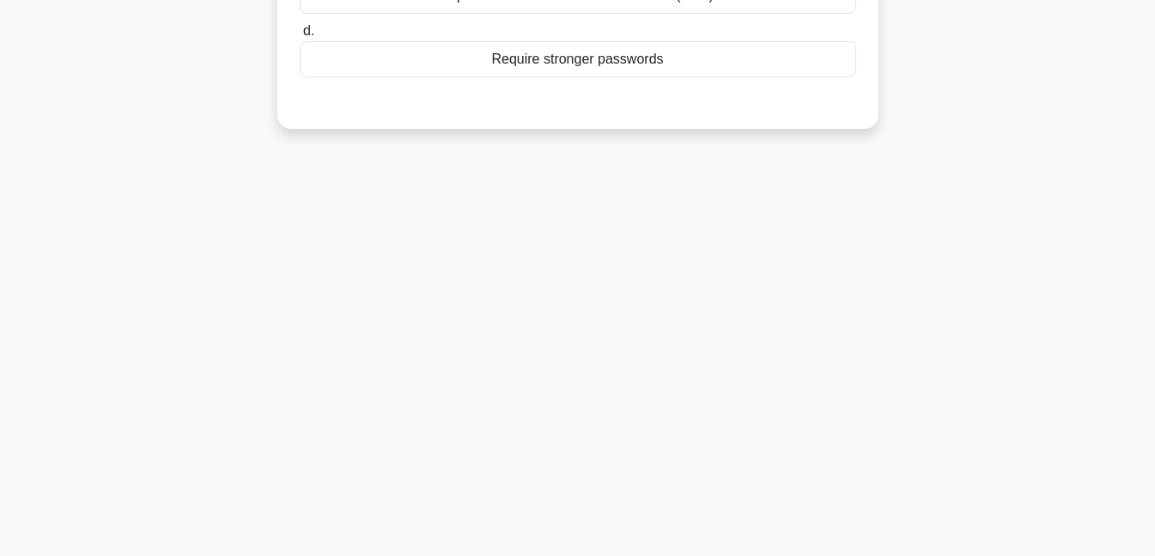
scroll to position [0, 0]
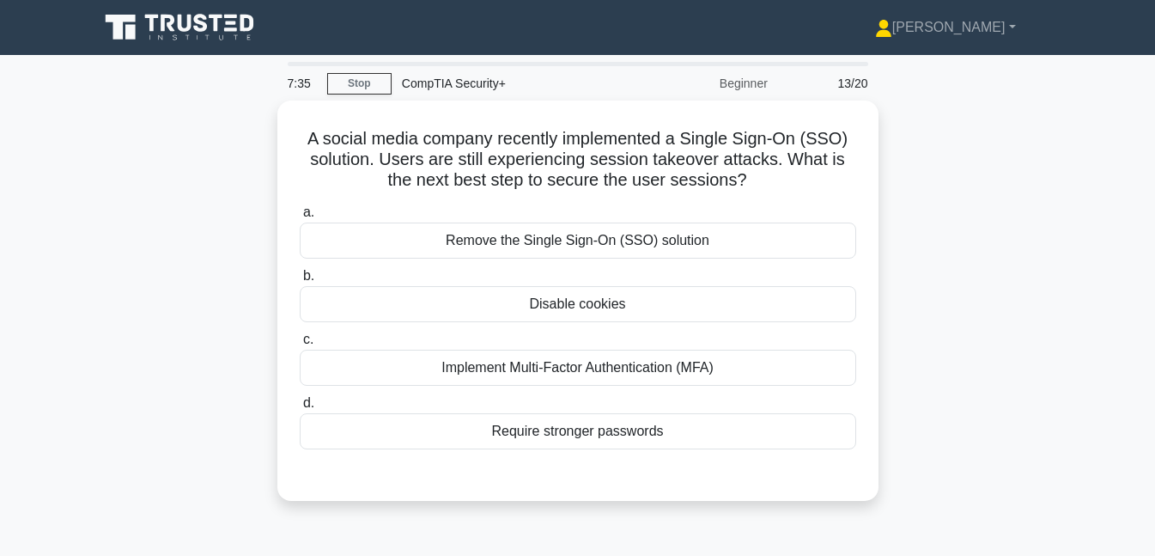
click at [692, 369] on div "Implement Multi-Factor Authentication (MFA)" at bounding box center [578, 368] width 557 height 36
click at [300, 345] on input "c. Implement Multi-Factor Authentication (MFA)" at bounding box center [300, 339] width 0 height 11
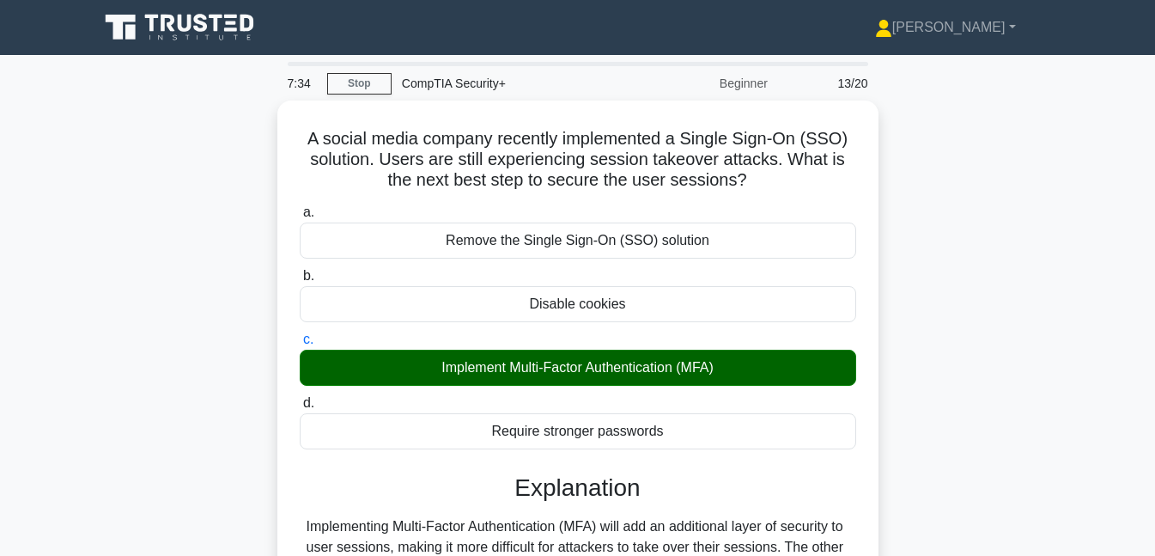
scroll to position [372, 0]
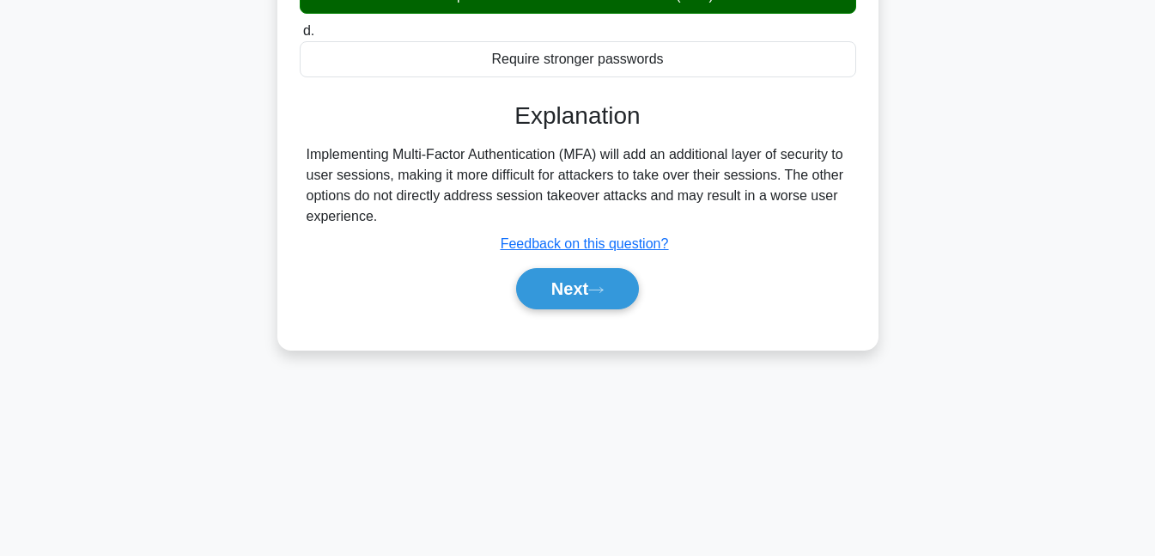
click at [595, 294] on button "Next" at bounding box center [577, 288] width 123 height 41
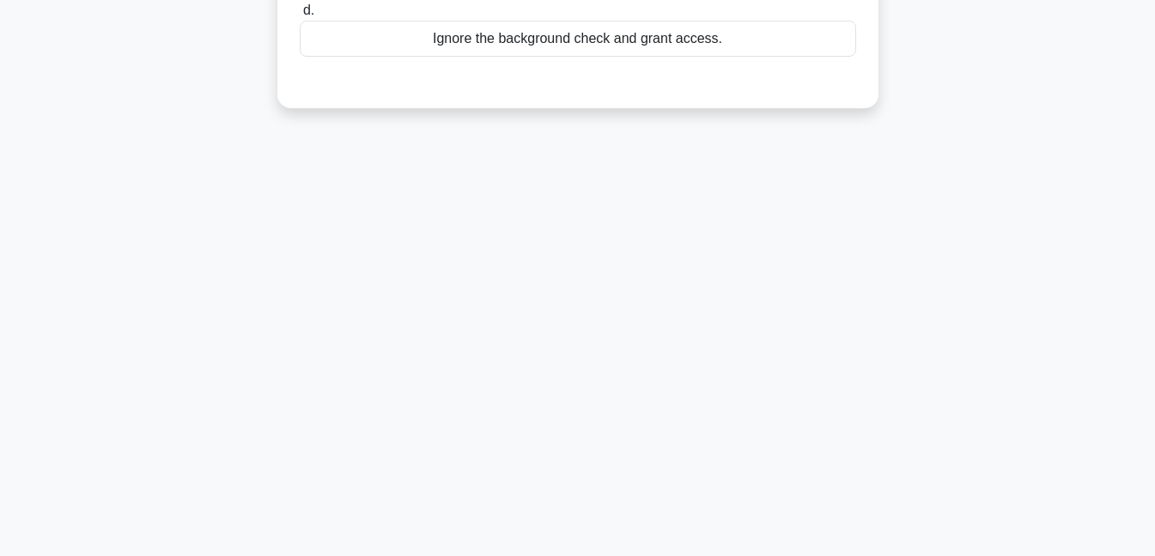
scroll to position [0, 0]
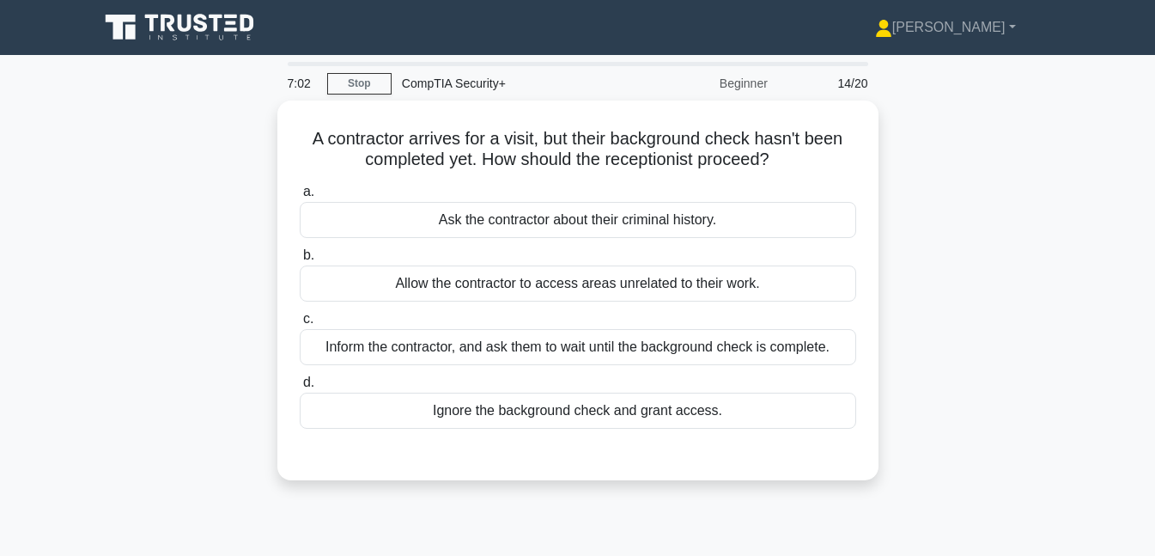
click at [607, 348] on div "Inform the contractor, and ask them to wait until the background check is compl…" at bounding box center [578, 347] width 557 height 36
click at [300, 325] on input "c. Inform the contractor, and ask them to wait until the background check is co…" at bounding box center [300, 319] width 0 height 11
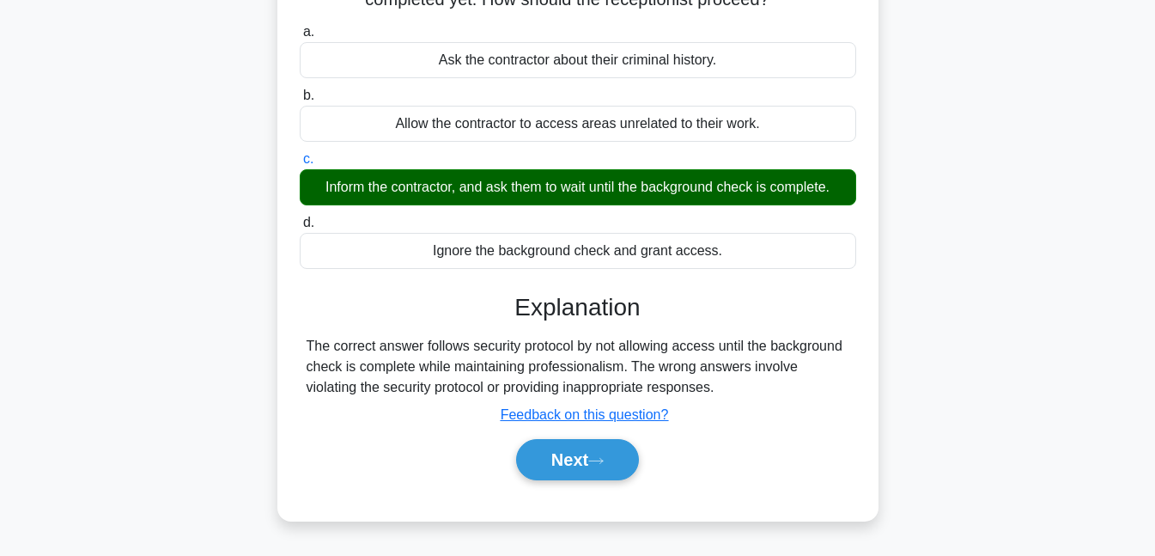
scroll to position [372, 0]
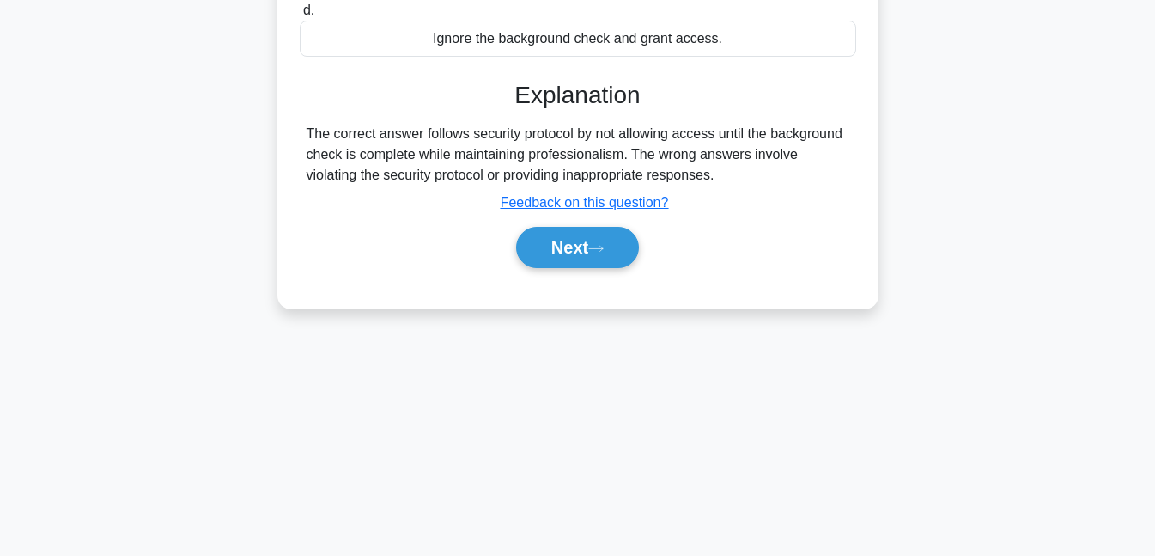
click at [565, 252] on button "Next" at bounding box center [577, 247] width 123 height 41
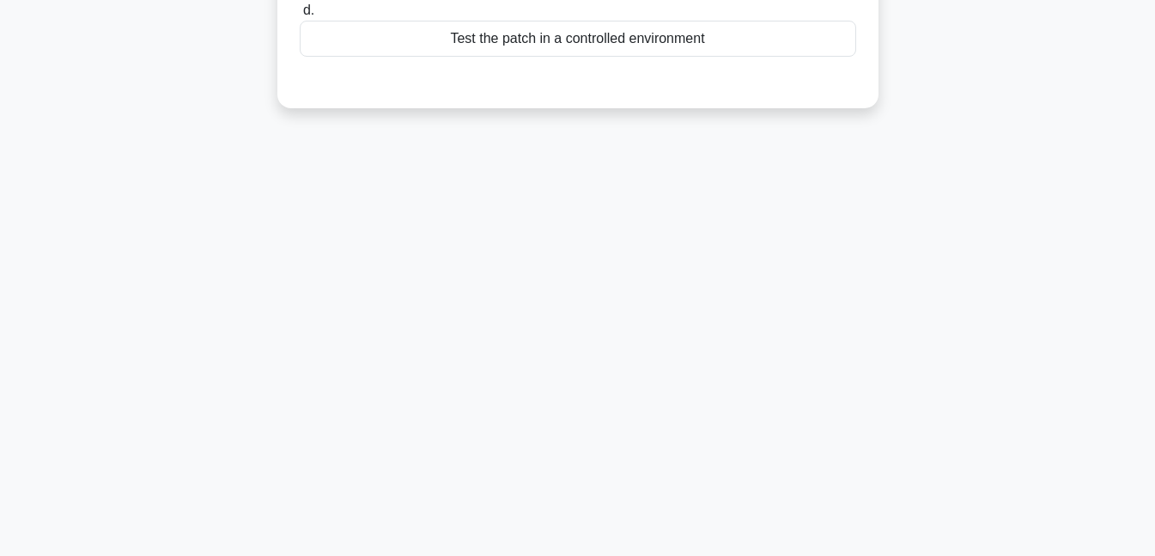
scroll to position [0, 0]
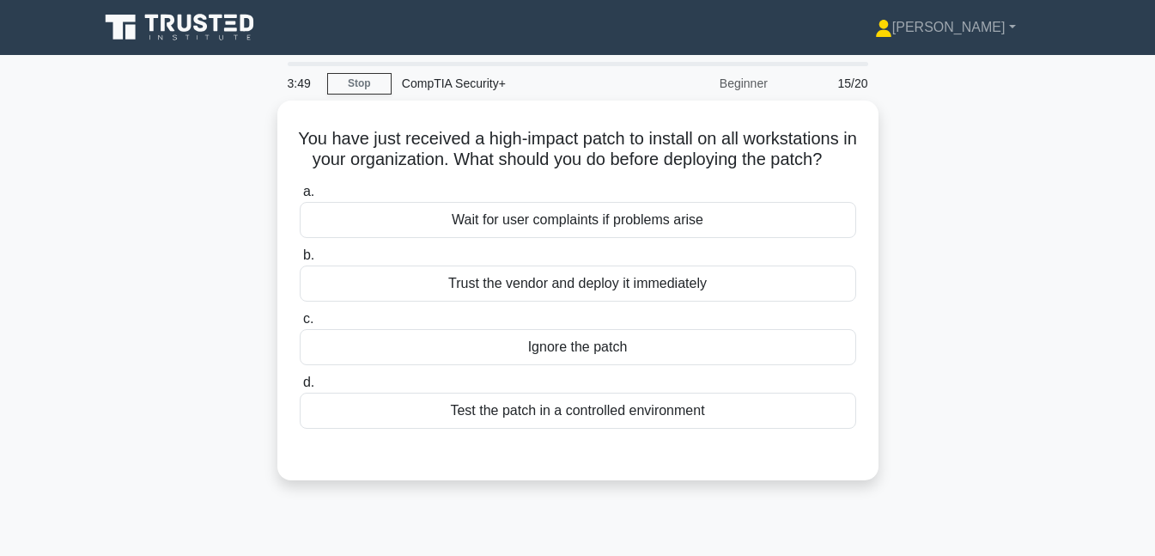
click at [591, 429] on div "Test the patch in a controlled environment" at bounding box center [578, 411] width 557 height 36
click at [300, 388] on input "d. Test the patch in a controlled environment" at bounding box center [300, 382] width 0 height 11
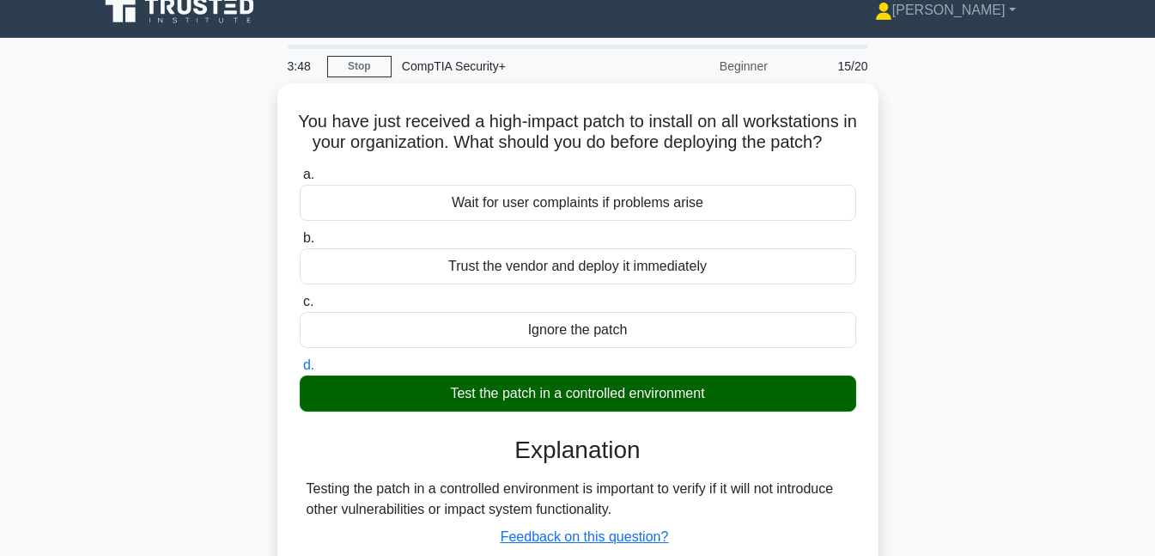
scroll to position [372, 0]
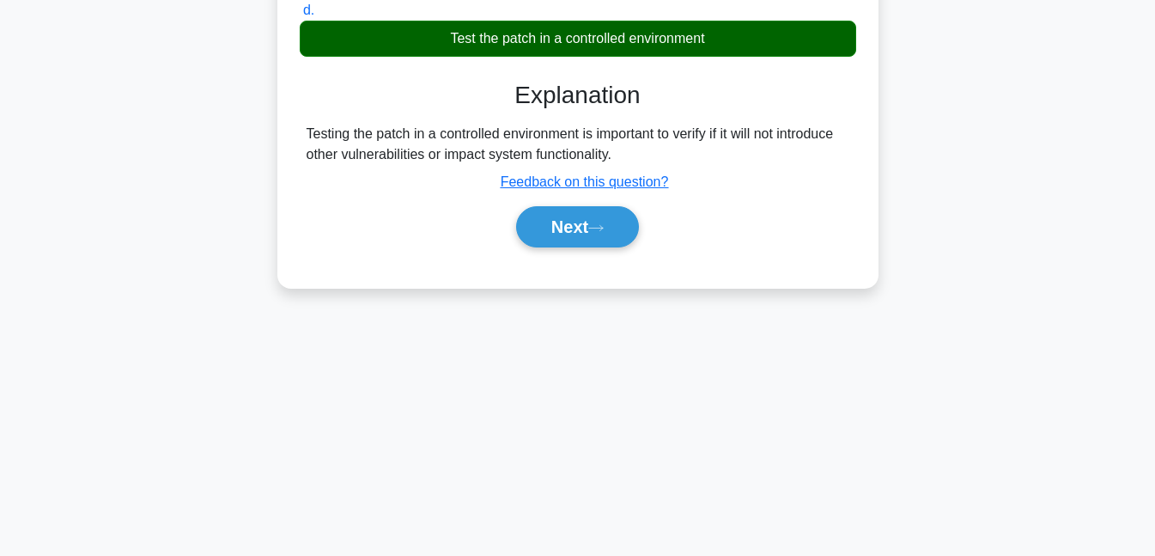
click at [551, 226] on button "Next" at bounding box center [577, 226] width 123 height 41
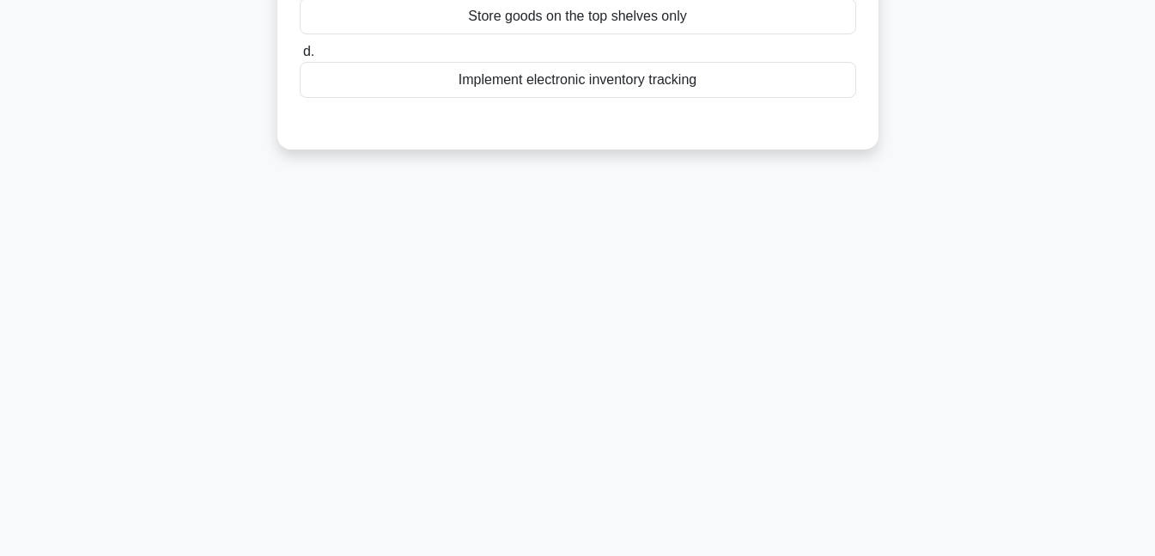
click at [565, 244] on div "3:47 Stop CompTIA Security+ Beginner 16/20 A retail store has a warehouse facil…" at bounding box center [577, 119] width 979 height 859
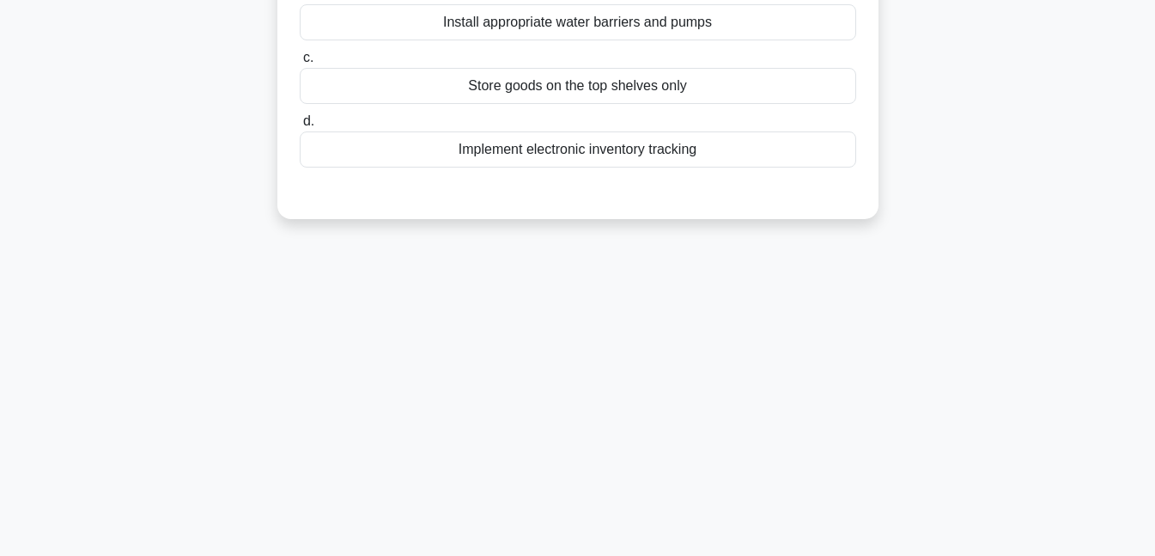
scroll to position [0, 0]
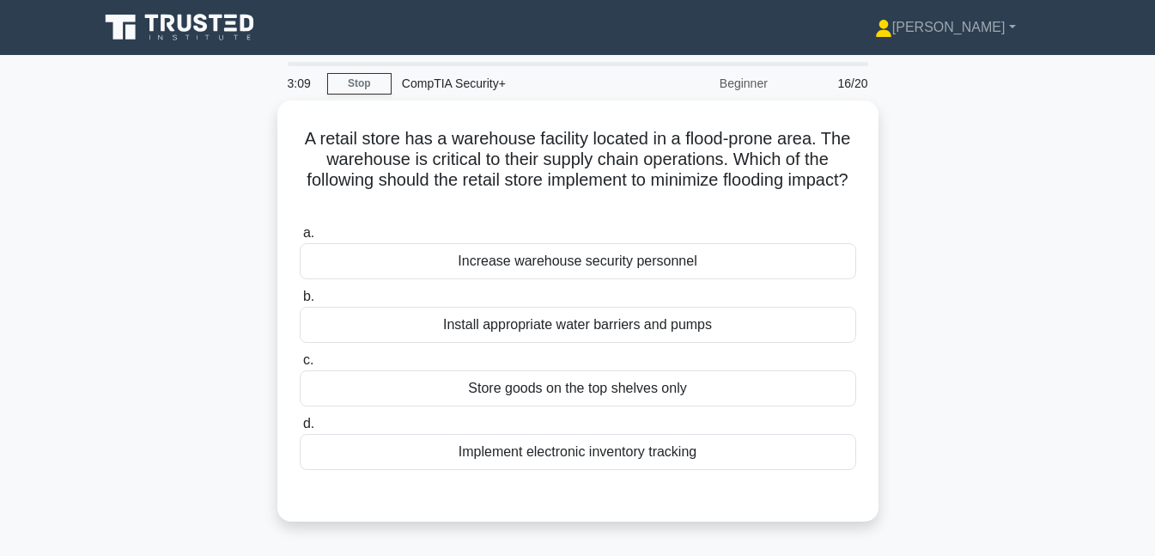
click at [532, 328] on div "Install appropriate water barriers and pumps" at bounding box center [578, 325] width 557 height 36
click at [300, 302] on input "b. Install appropriate water barriers and pumps" at bounding box center [300, 296] width 0 height 11
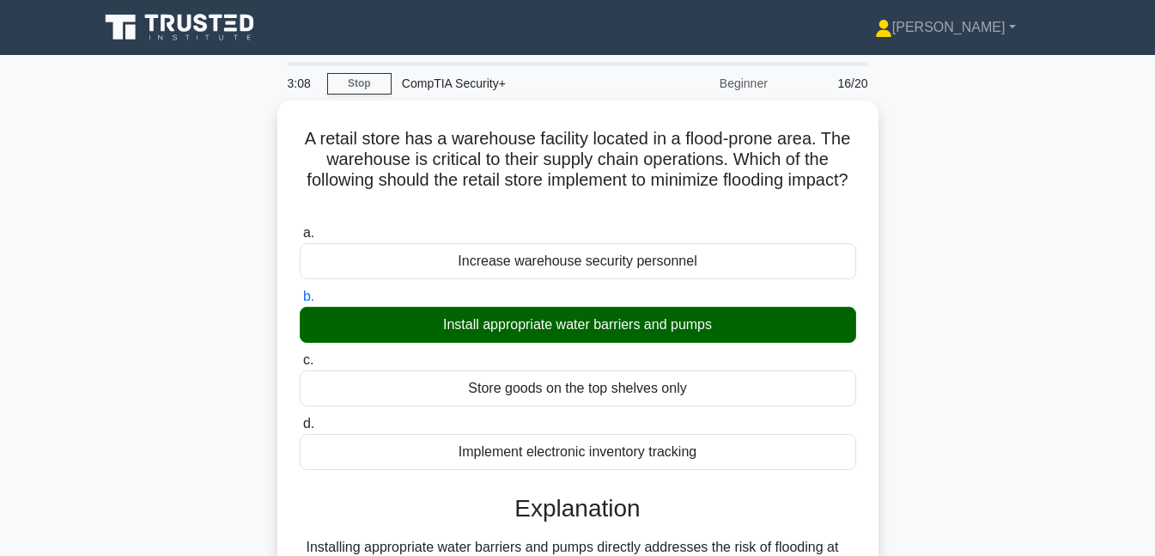
scroll to position [372, 0]
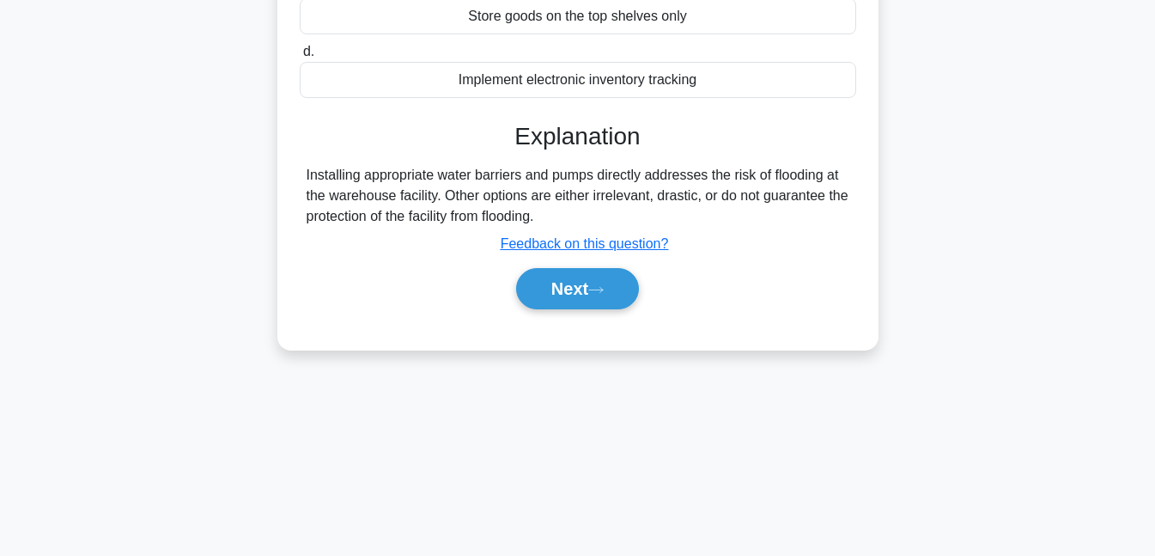
click at [557, 284] on button "Next" at bounding box center [577, 288] width 123 height 41
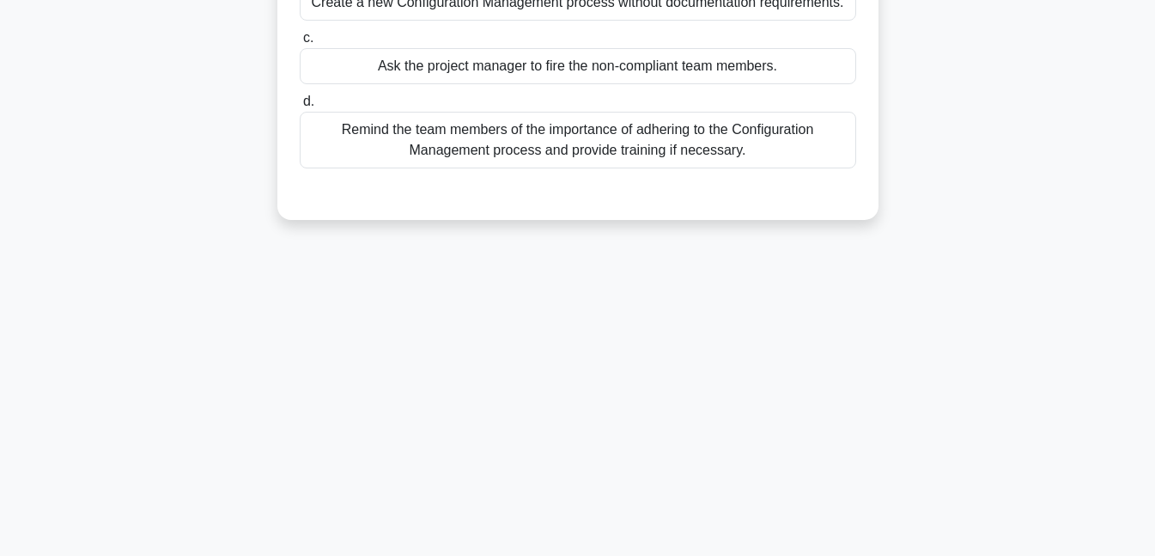
scroll to position [0, 0]
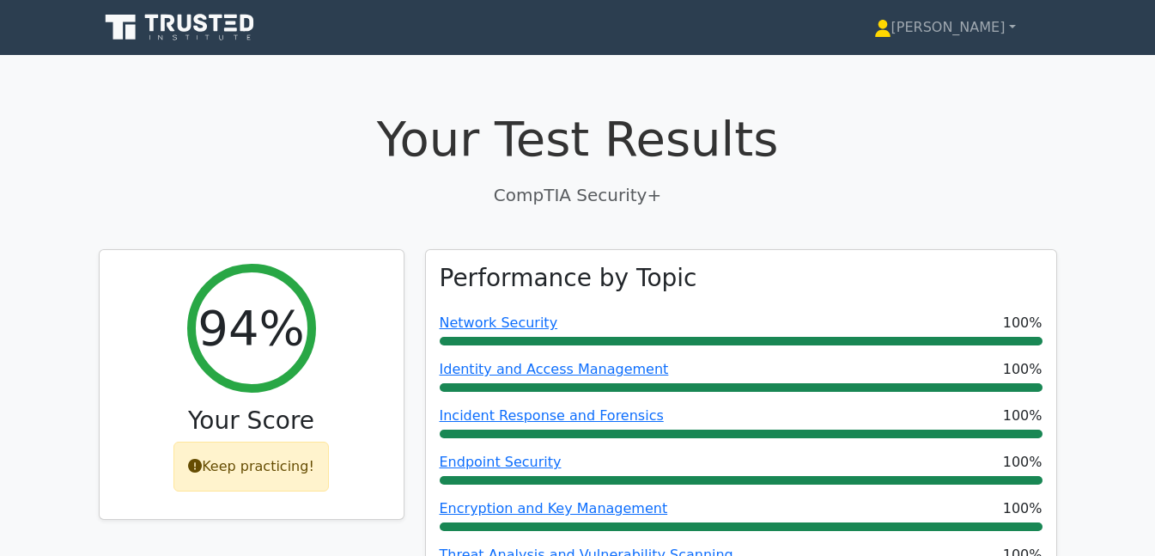
scroll to position [601, 0]
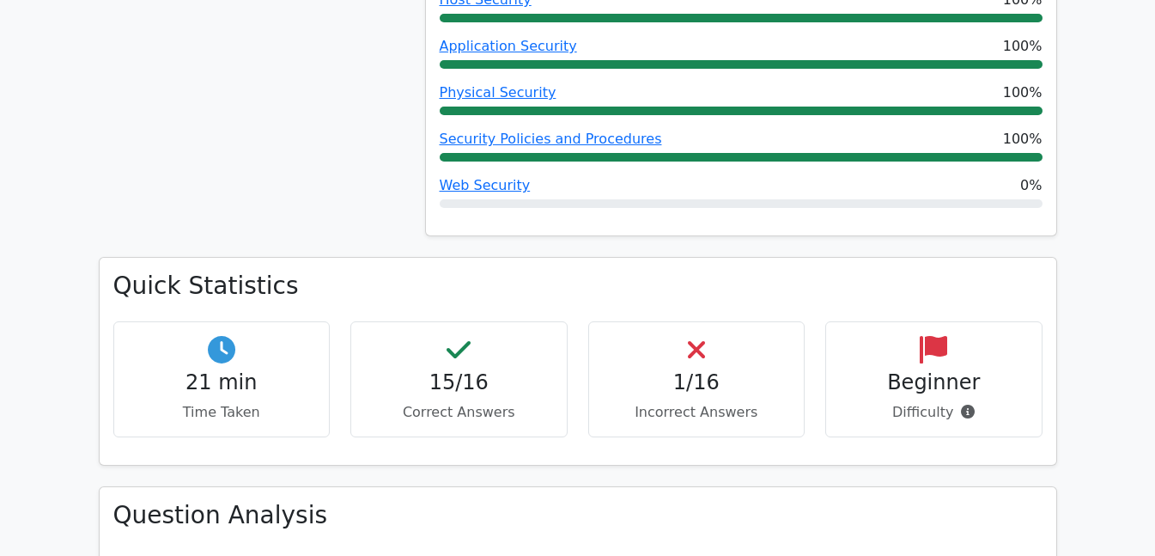
click at [478, 180] on link "Web Security" at bounding box center [485, 185] width 91 height 16
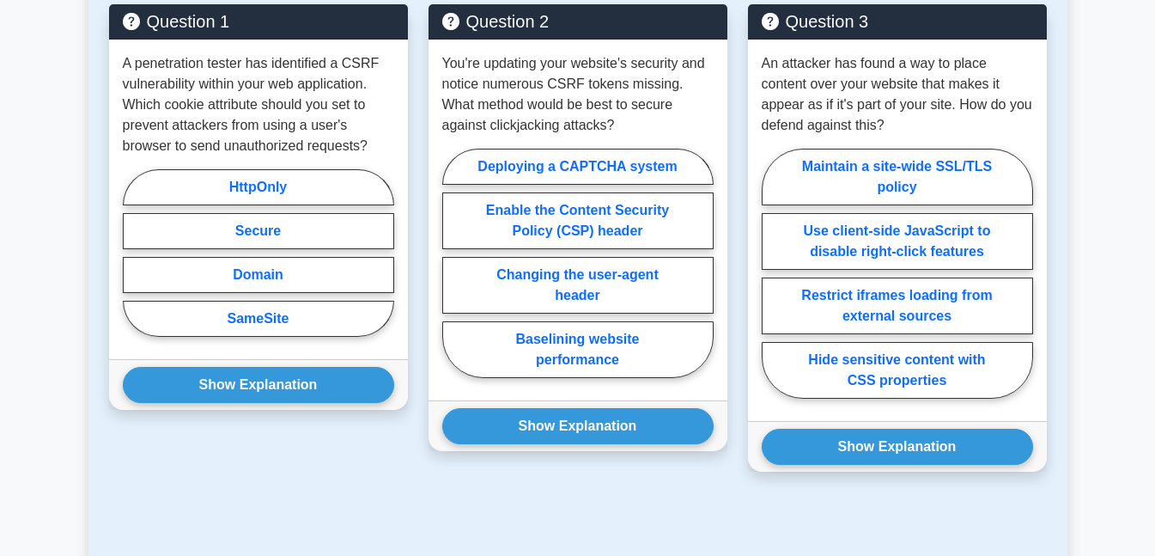
scroll to position [966, 0]
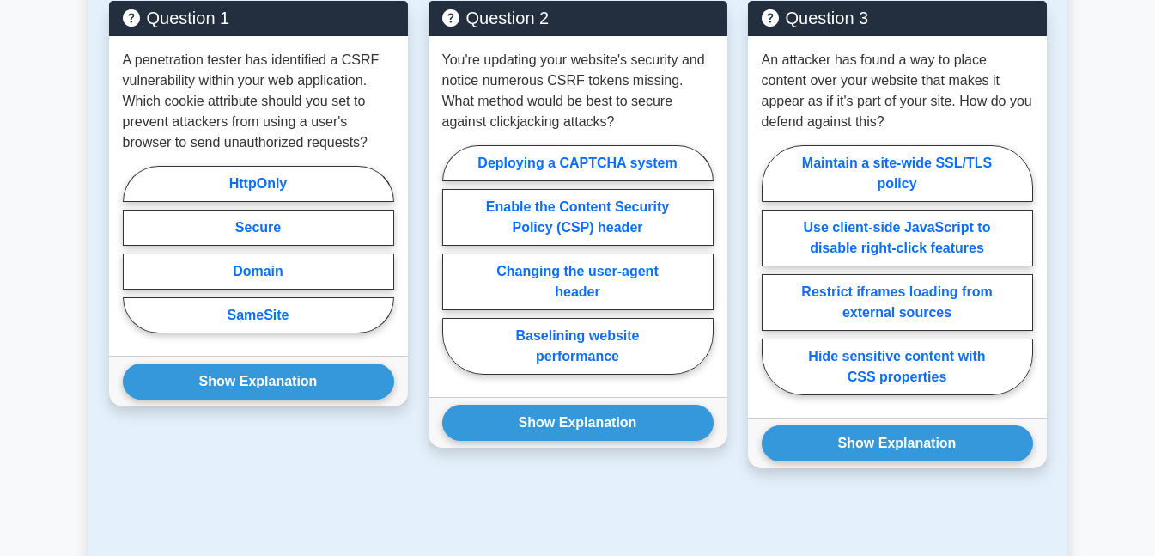
click at [290, 230] on label "Secure" at bounding box center [258, 228] width 271 height 36
click at [134, 249] on input "Secure" at bounding box center [128, 254] width 11 height 11
radio input "true"
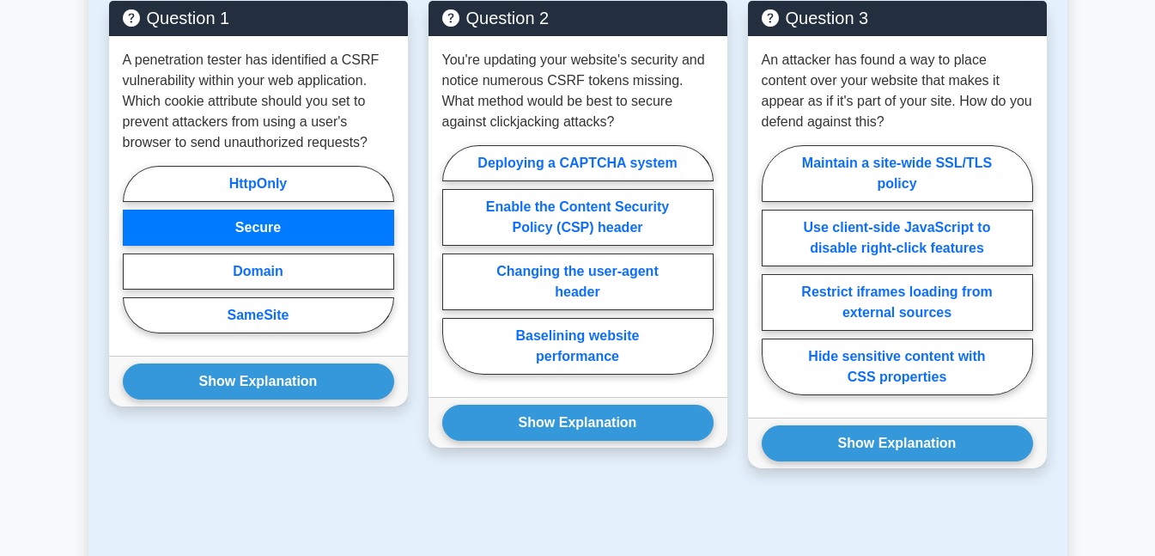
click at [279, 386] on button "Show Explanation" at bounding box center [258, 381] width 271 height 36
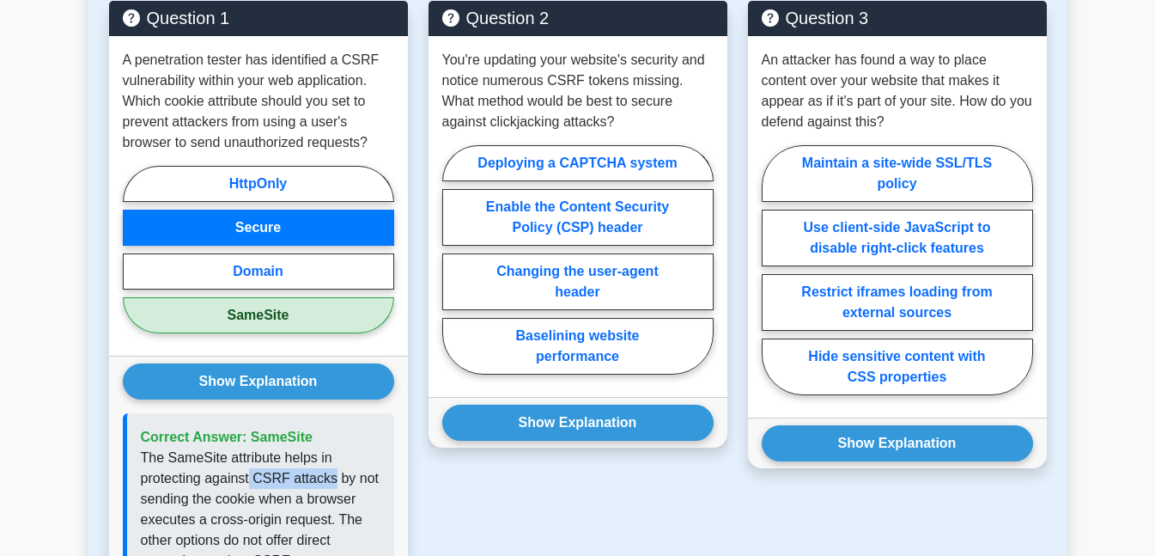
drag, startPoint x: 252, startPoint y: 474, endPoint x: 332, endPoint y: 476, distance: 80.8
click at [332, 476] on p "The SameSite attribute helps in protecting against CSRF attacks by not sending …" at bounding box center [261, 510] width 240 height 124
click at [599, 166] on label "Deploying a CAPTCHA system" at bounding box center [577, 163] width 271 height 36
click at [454, 259] on input "Deploying a CAPTCHA system" at bounding box center [447, 264] width 11 height 11
radio input "true"
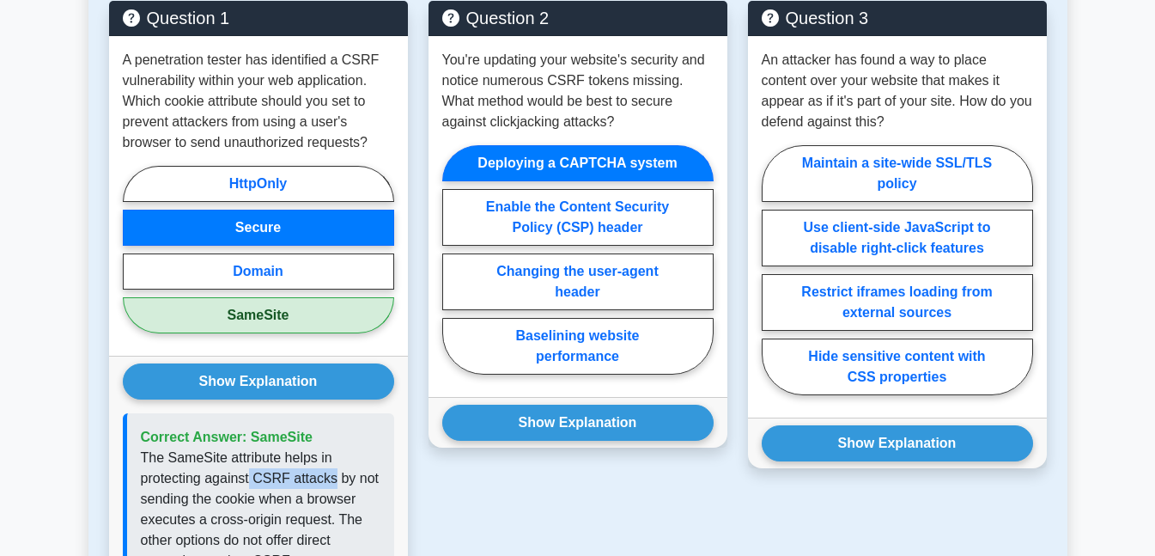
click at [623, 430] on button "Show Explanation" at bounding box center [577, 423] width 271 height 36
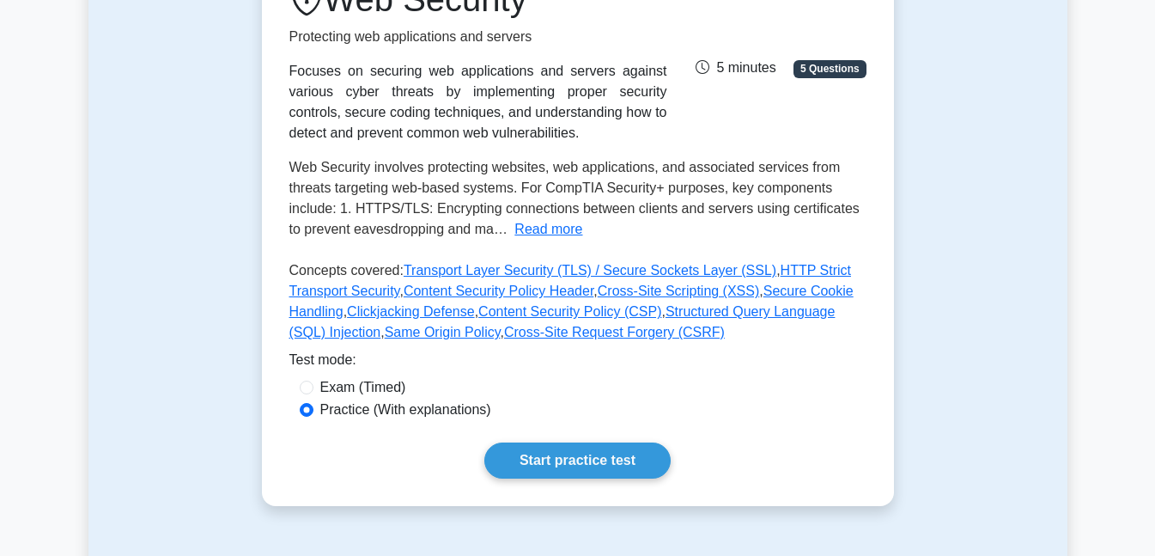
scroll to position [262, 0]
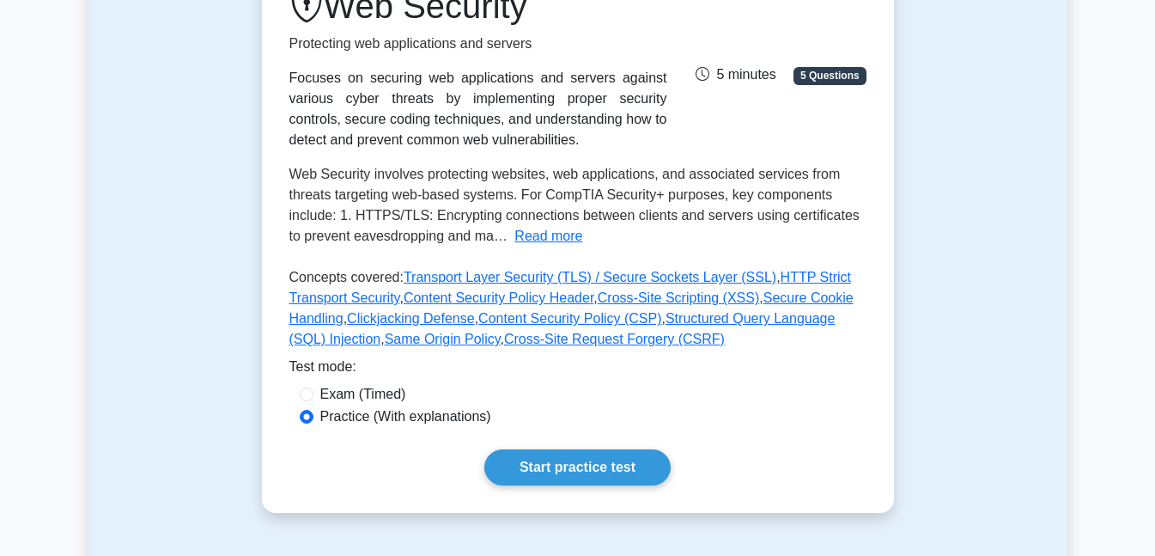
click at [522, 226] on button "Read more" at bounding box center [549, 236] width 68 height 21
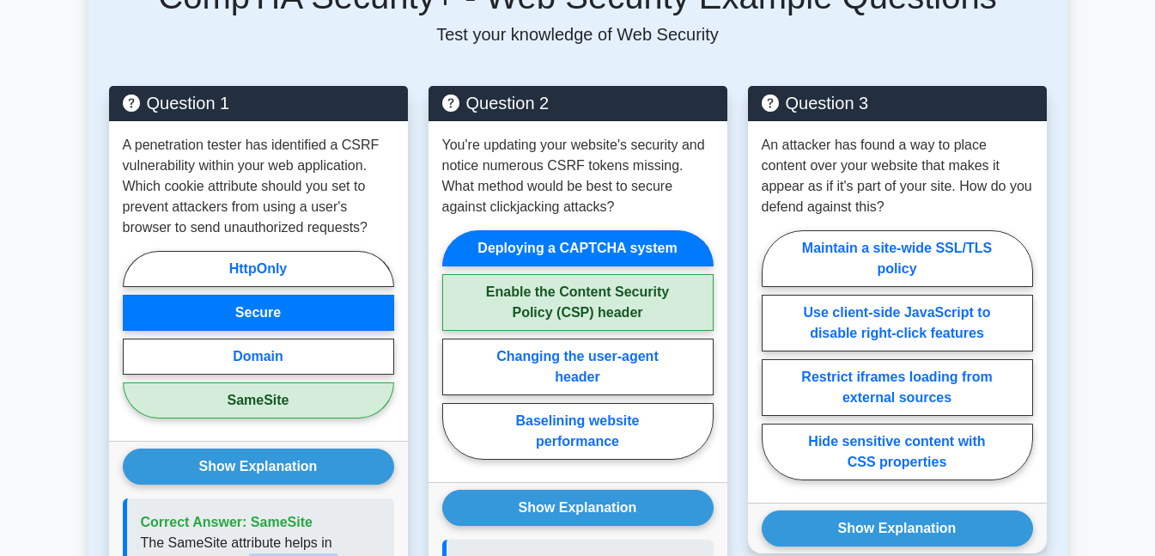
scroll to position [1392, 0]
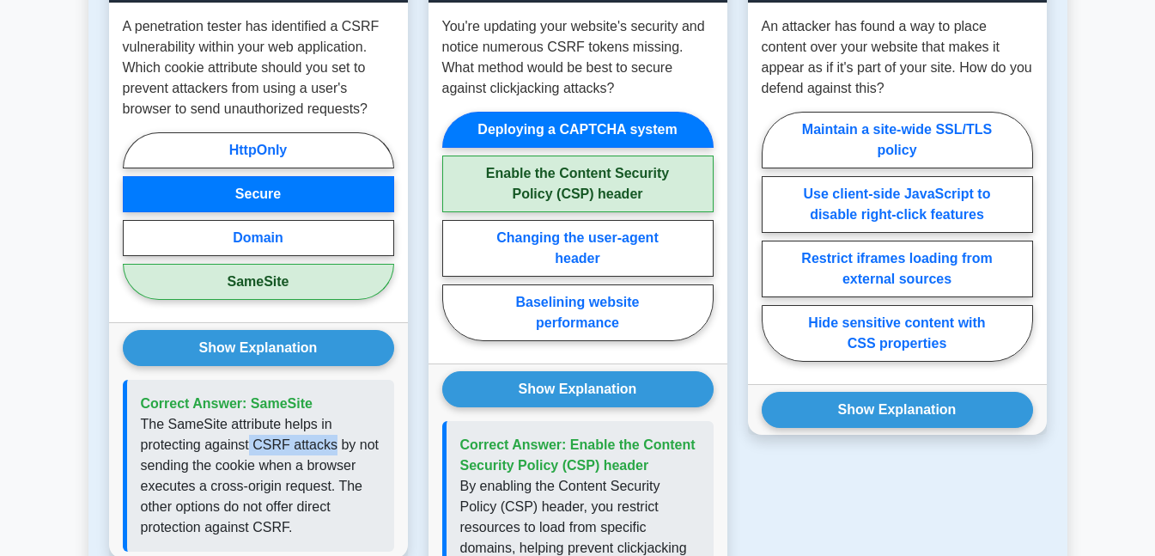
click at [902, 241] on label "Restrict iframes loading from external sources" at bounding box center [897, 269] width 271 height 57
click at [773, 236] on input "Restrict iframes loading from external sources" at bounding box center [767, 241] width 11 height 11
radio input "true"
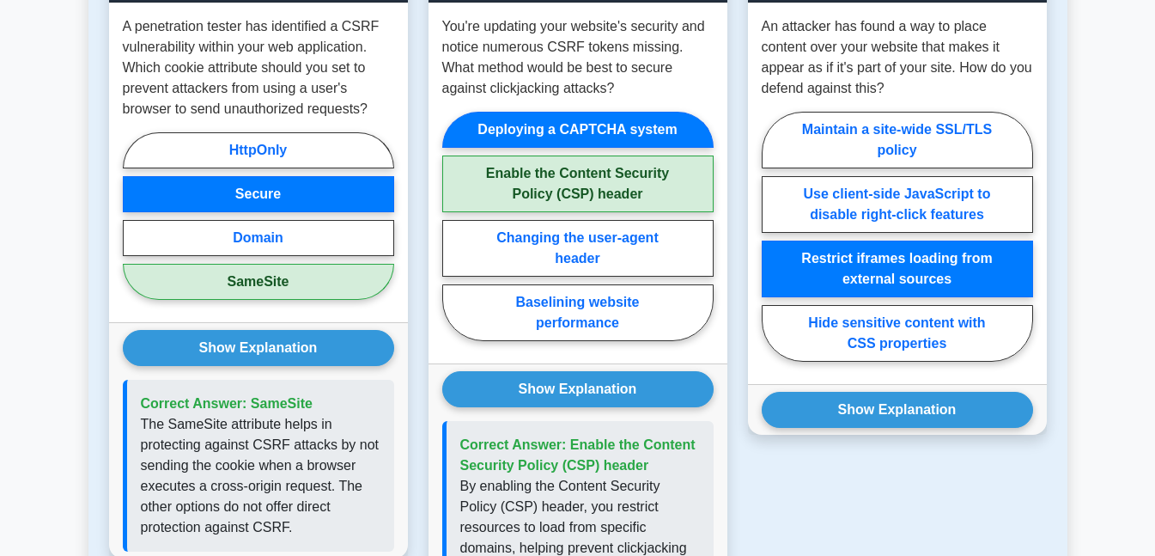
click at [922, 411] on div "Show Explanation Correct Answer: Restrict iframes loading from external sources" at bounding box center [897, 409] width 299 height 51
click at [923, 392] on button "Show Explanation" at bounding box center [897, 410] width 271 height 36
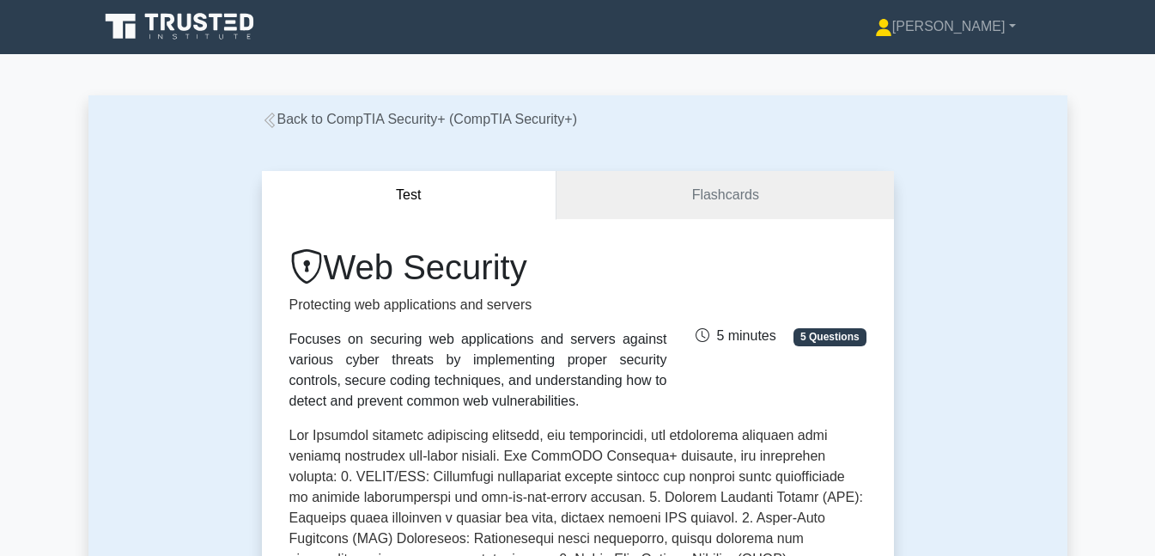
scroll to position [0, 0]
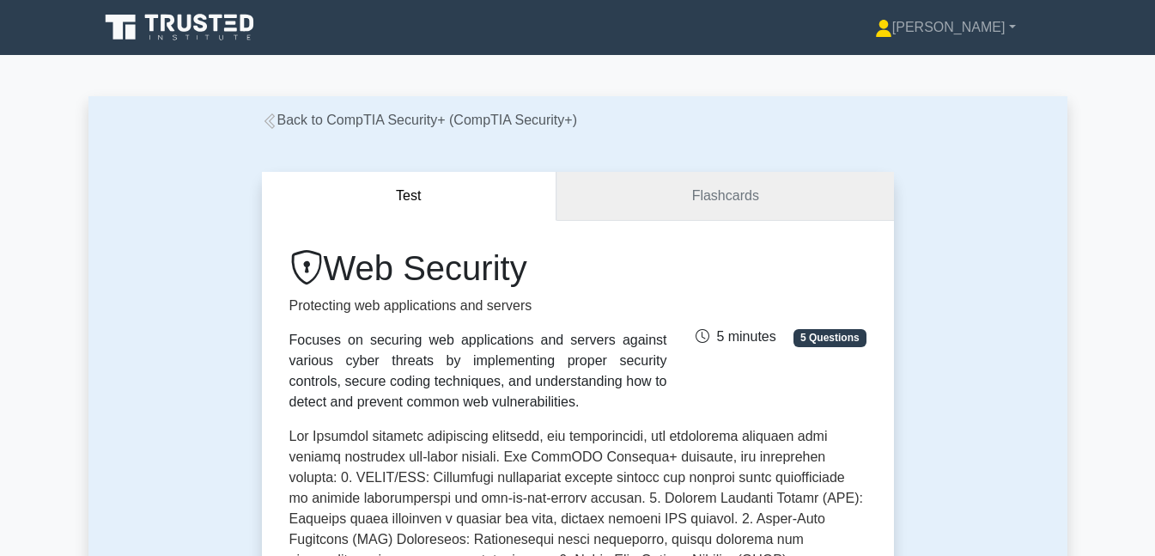
click at [717, 186] on link "Flashcards" at bounding box center [725, 196] width 337 height 49
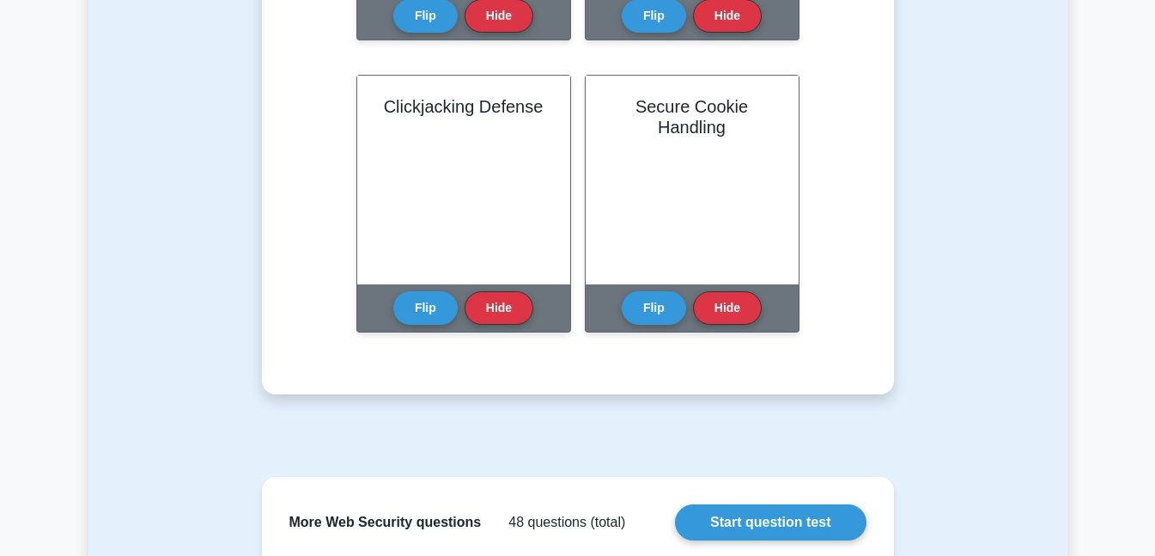
scroll to position [1366, 0]
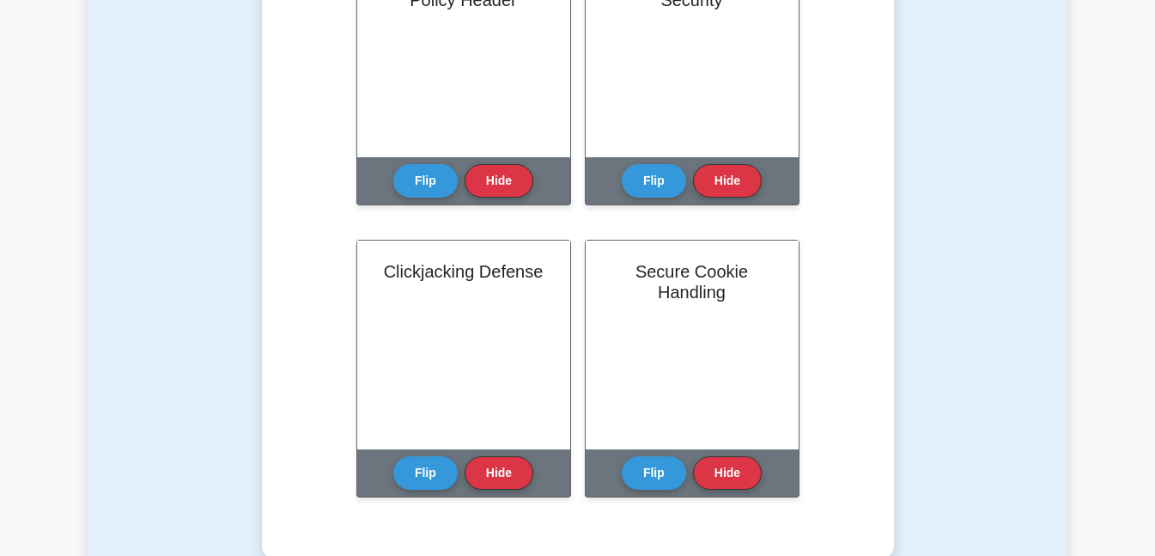
click at [654, 462] on button "Flip" at bounding box center [654, 473] width 64 height 34
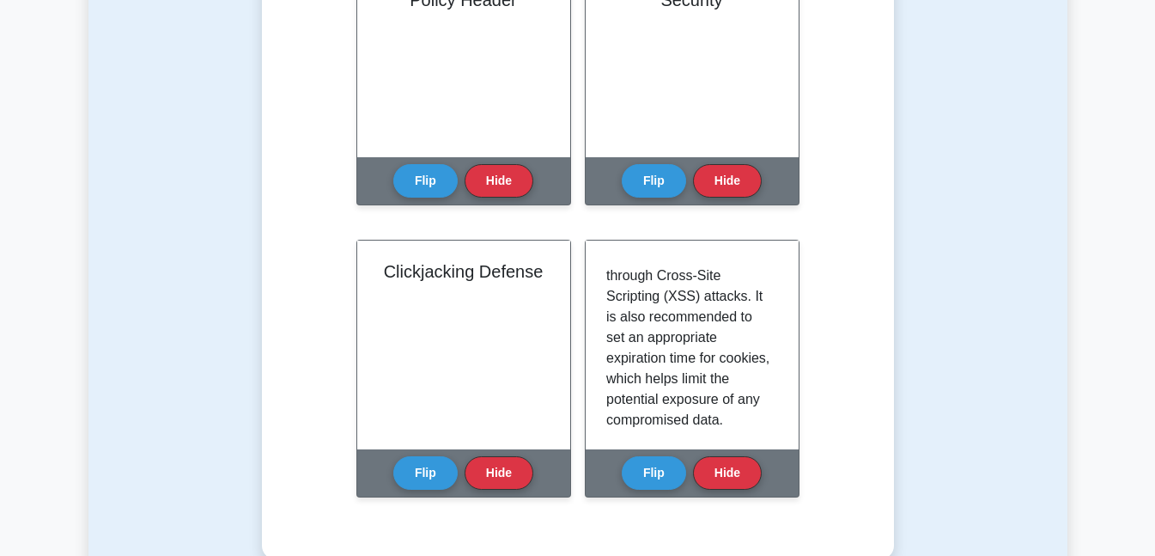
scroll to position [444, 0]
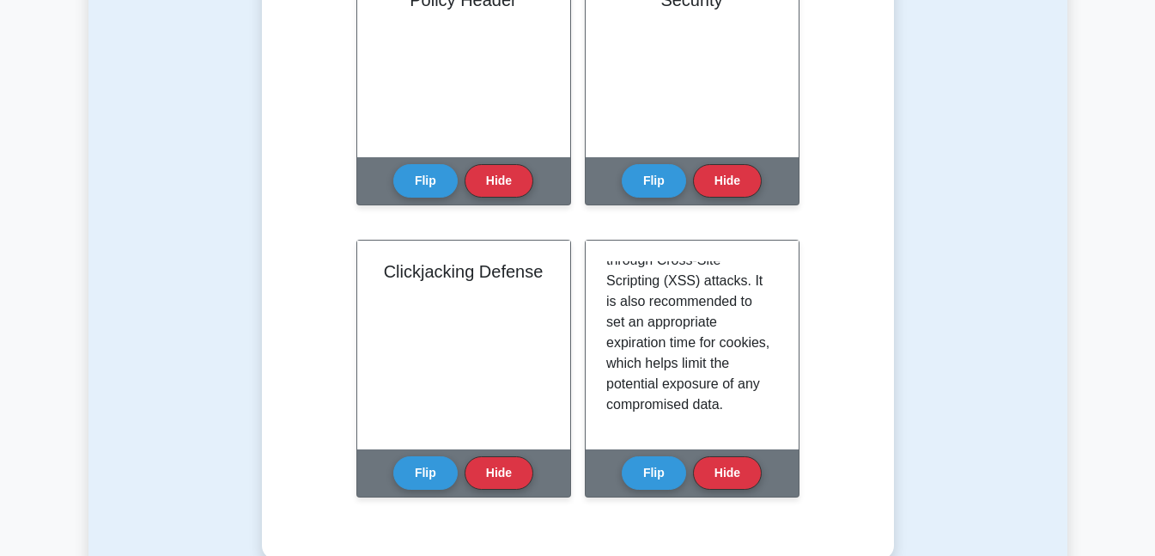
click at [411, 464] on button "Flip" at bounding box center [425, 473] width 64 height 34
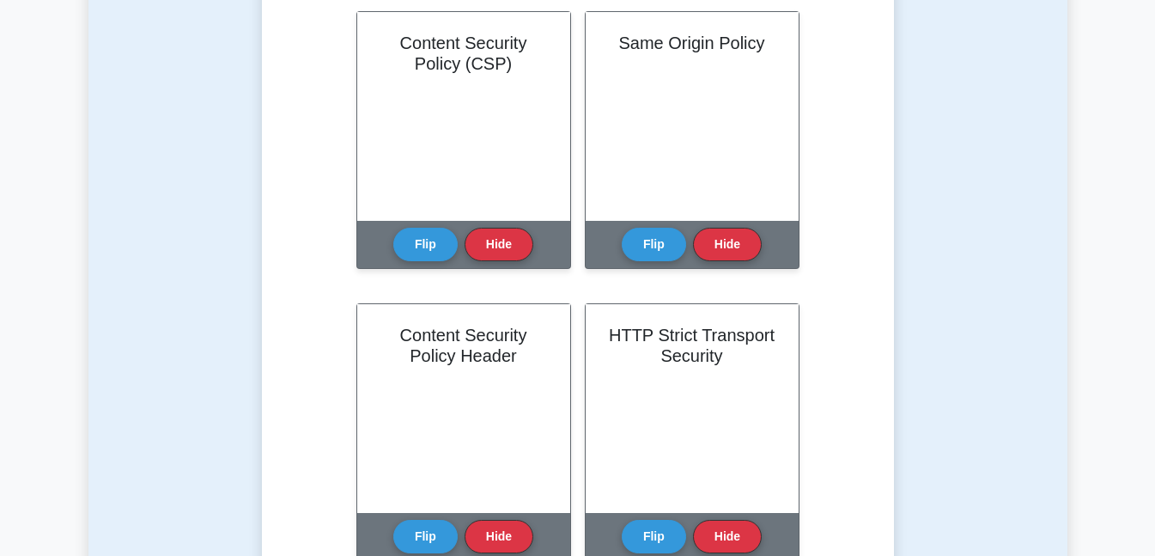
scroll to position [1069, 0]
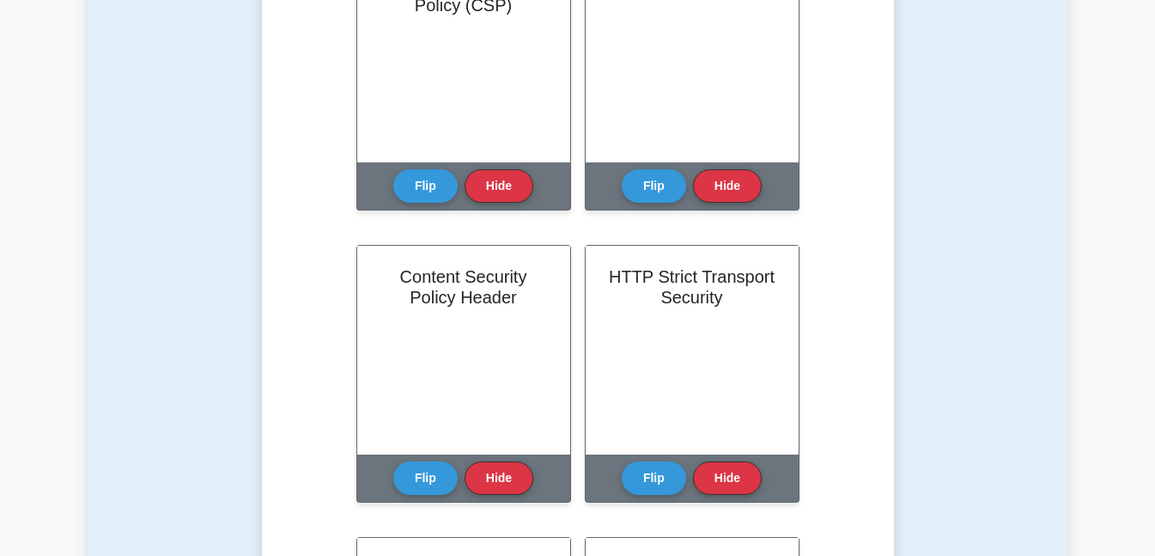
click at [667, 466] on button "Flip" at bounding box center [654, 478] width 64 height 34
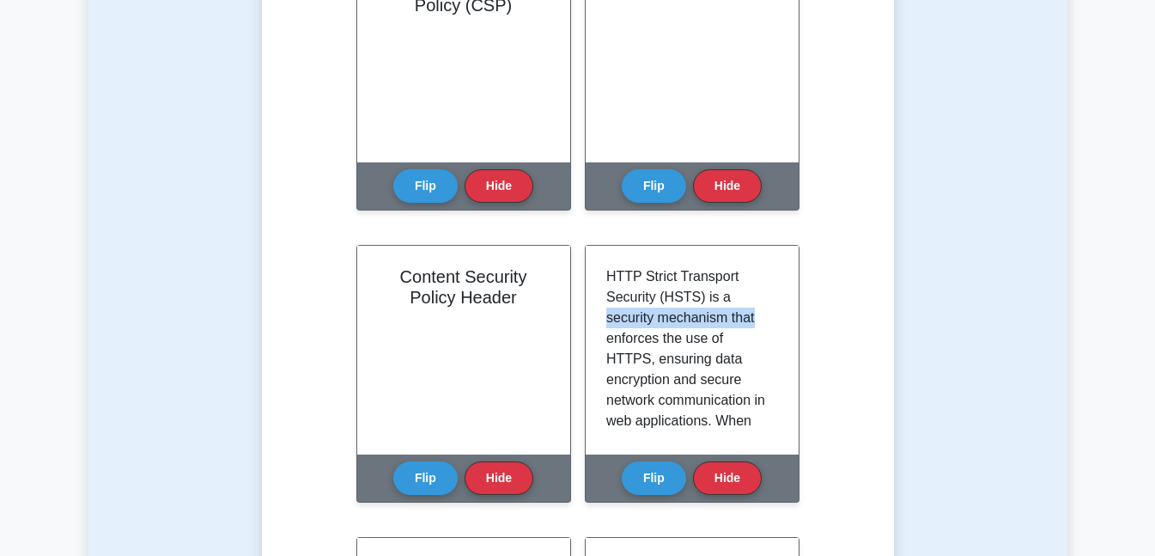
drag, startPoint x: 790, startPoint y: 288, endPoint x: 785, endPoint y: 307, distance: 19.6
click at [785, 307] on div "HTTP Strict Transport Security (HSTS) is a security mechanism that enforces the…" at bounding box center [692, 350] width 213 height 209
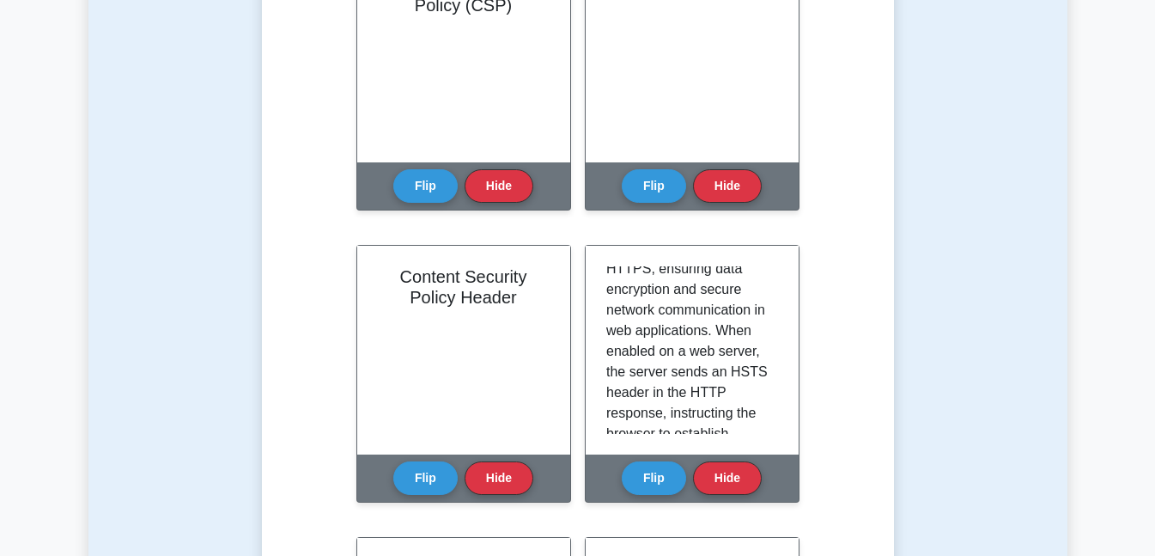
scroll to position [95, 0]
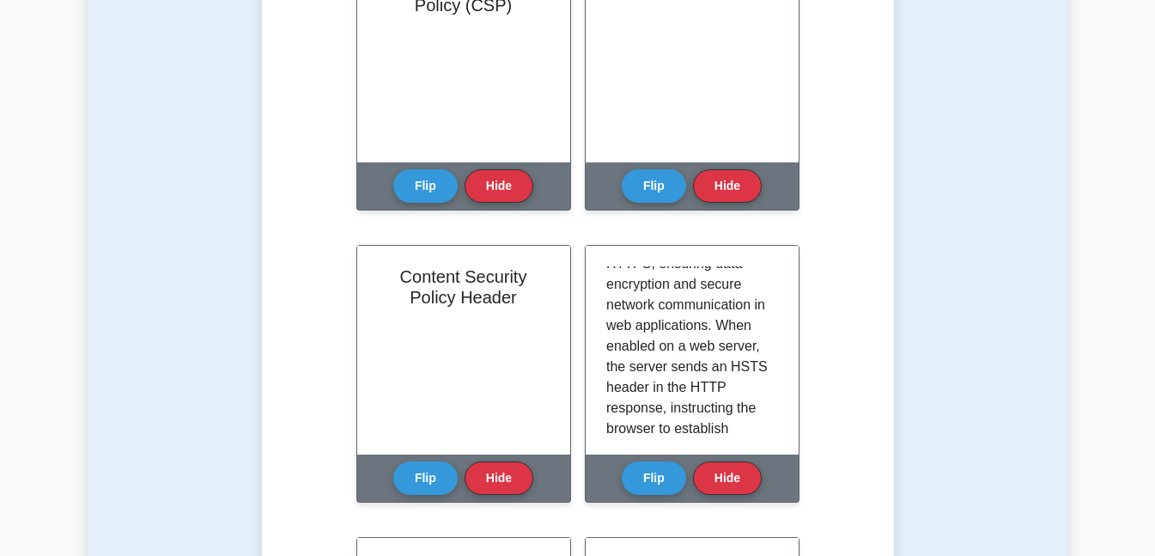
click at [424, 468] on button "Flip" at bounding box center [425, 478] width 64 height 34
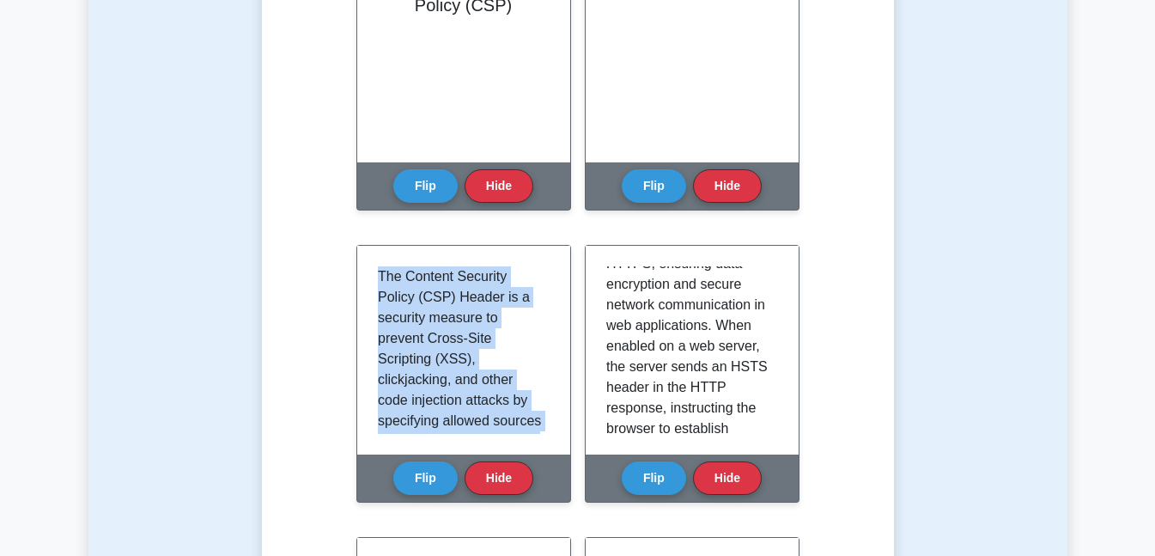
drag, startPoint x: 1155, startPoint y: 276, endPoint x: 1167, endPoint y: 206, distance: 70.8
click at [1155, 206] on html "Mimi Profile Settings" at bounding box center [577, 127] width 1155 height 2392
click at [1083, 308] on main "Back to CompTIA Security+ (CompTIA Security+) Test Flashcards Learn Web Securit…" at bounding box center [577, 59] width 1155 height 2147
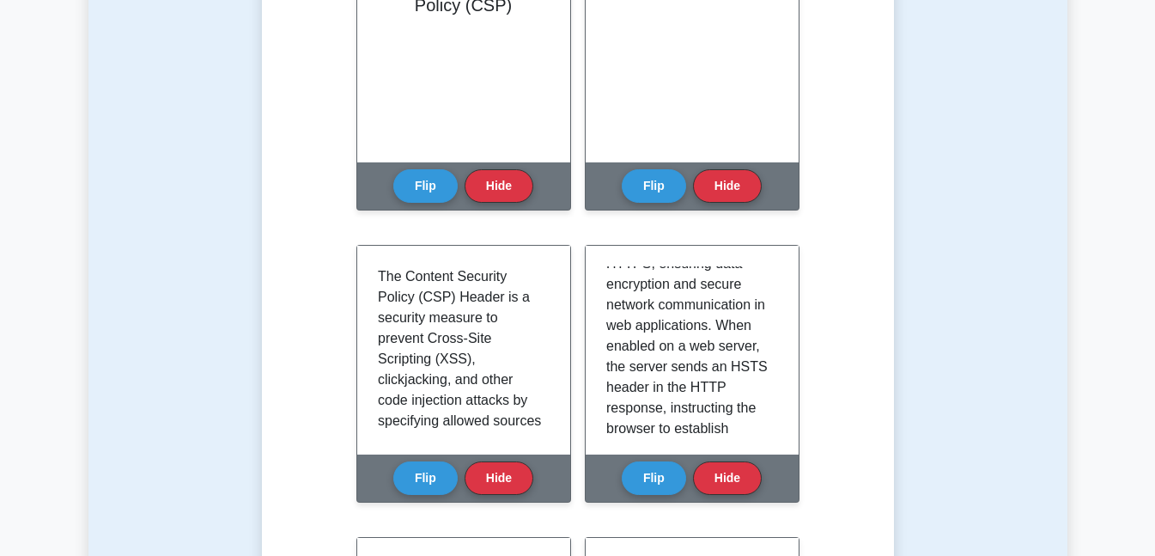
scroll to position [764, 0]
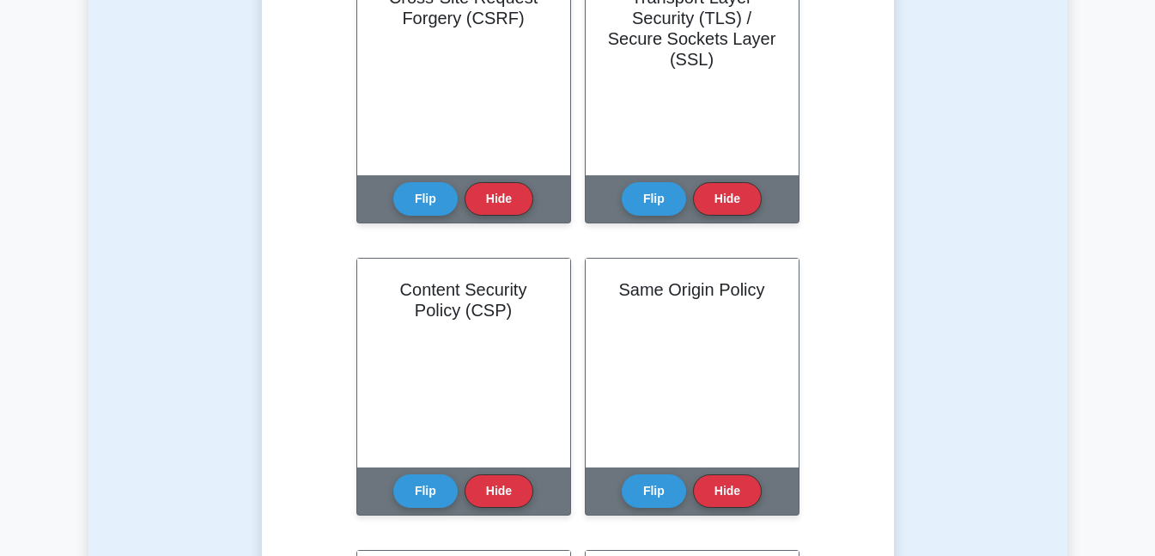
click at [430, 482] on button "Flip" at bounding box center [425, 491] width 64 height 34
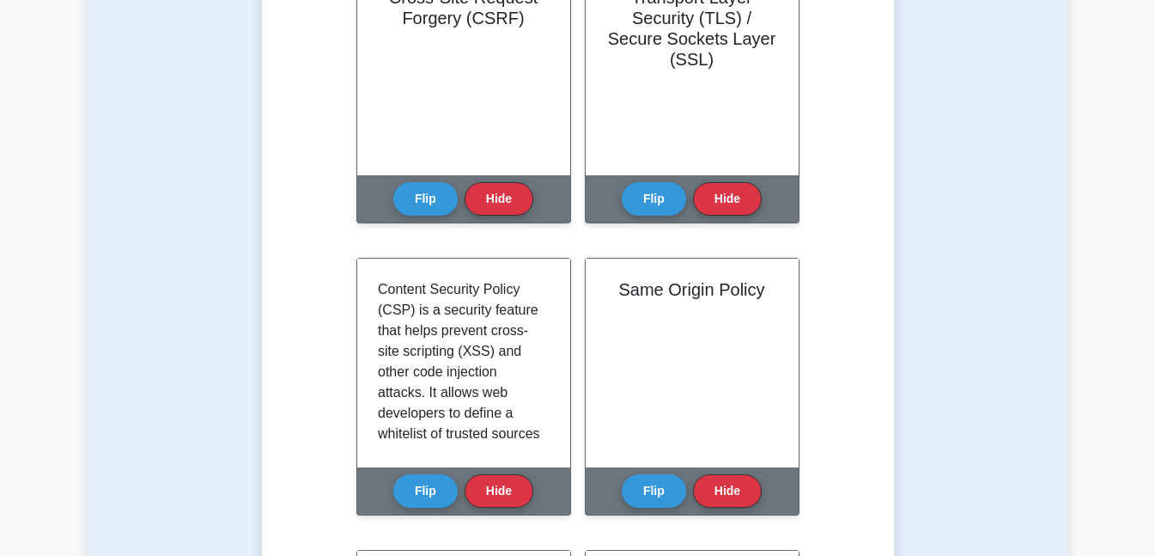
click at [646, 487] on button "Flip" at bounding box center [654, 491] width 64 height 34
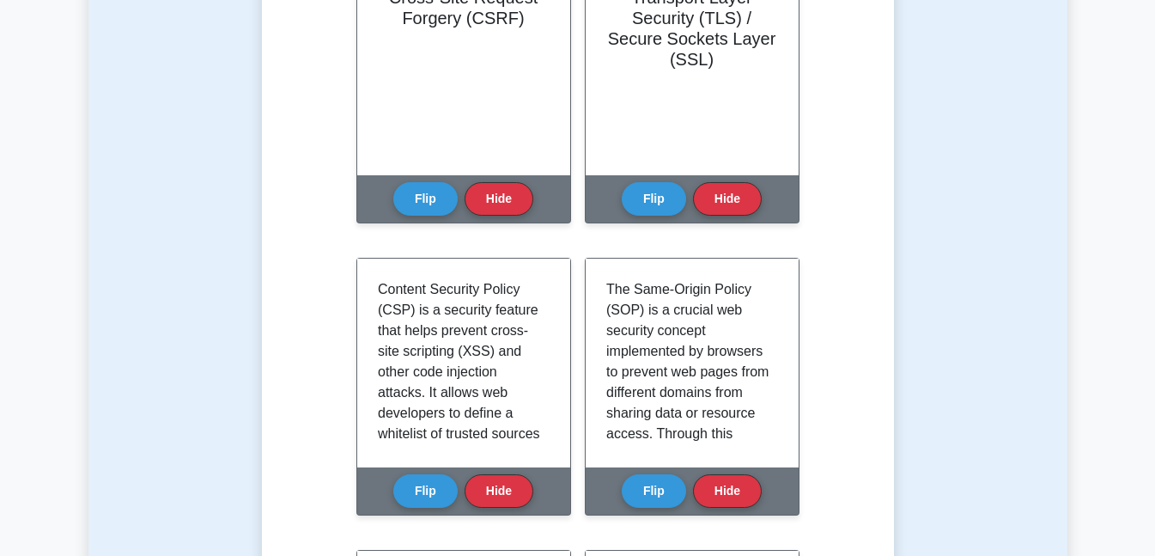
drag, startPoint x: 550, startPoint y: 295, endPoint x: 551, endPoint y: 308, distance: 13.8
click at [551, 308] on div "Content Security Policy (CSP) is a security feature that helps prevent cross-si…" at bounding box center [463, 363] width 213 height 209
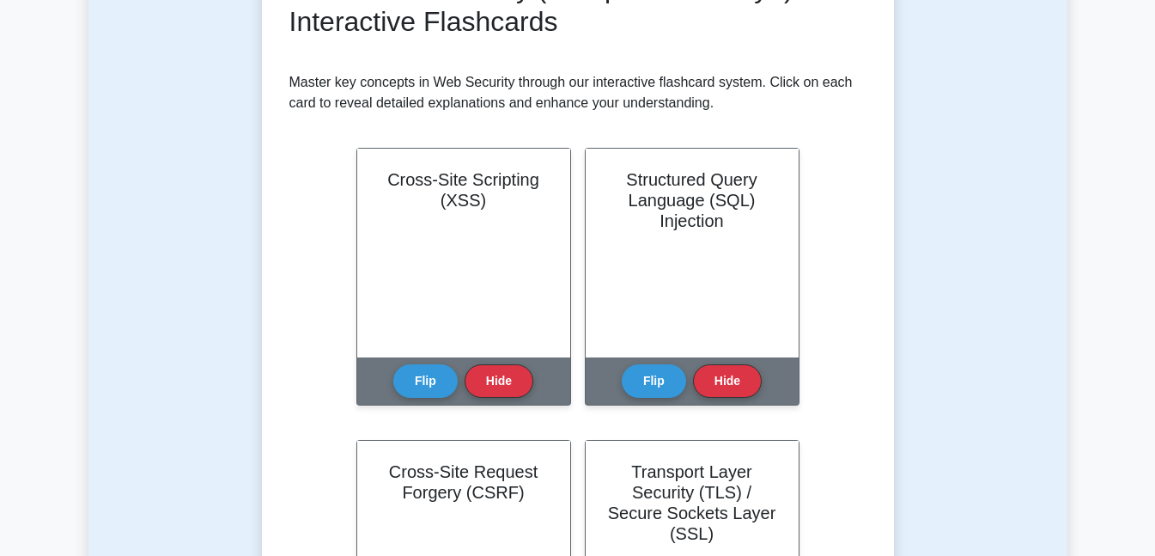
scroll to position [243, 0]
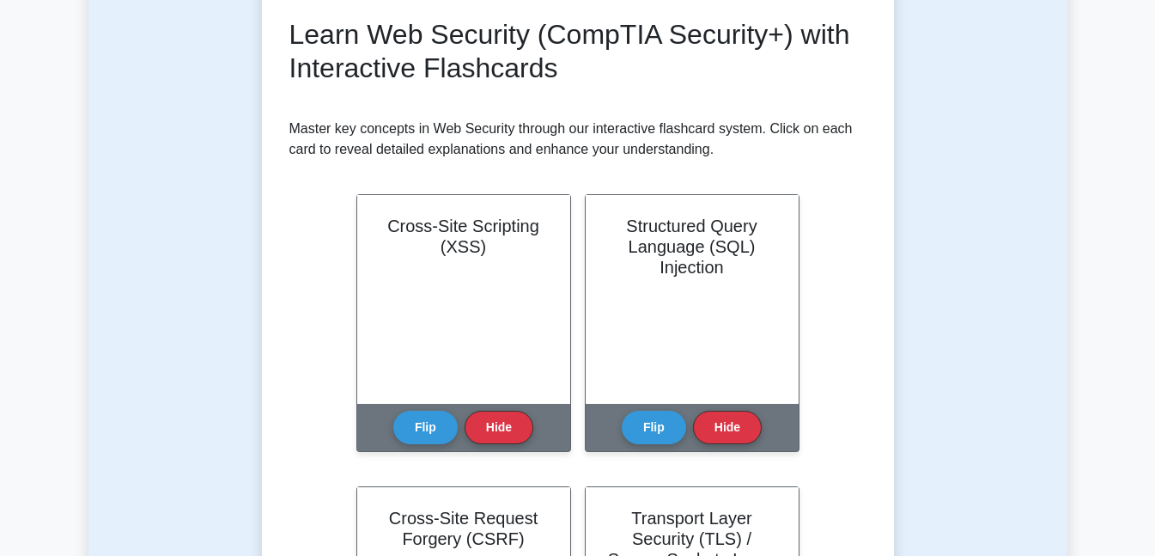
click at [428, 411] on button "Flip" at bounding box center [425, 428] width 64 height 34
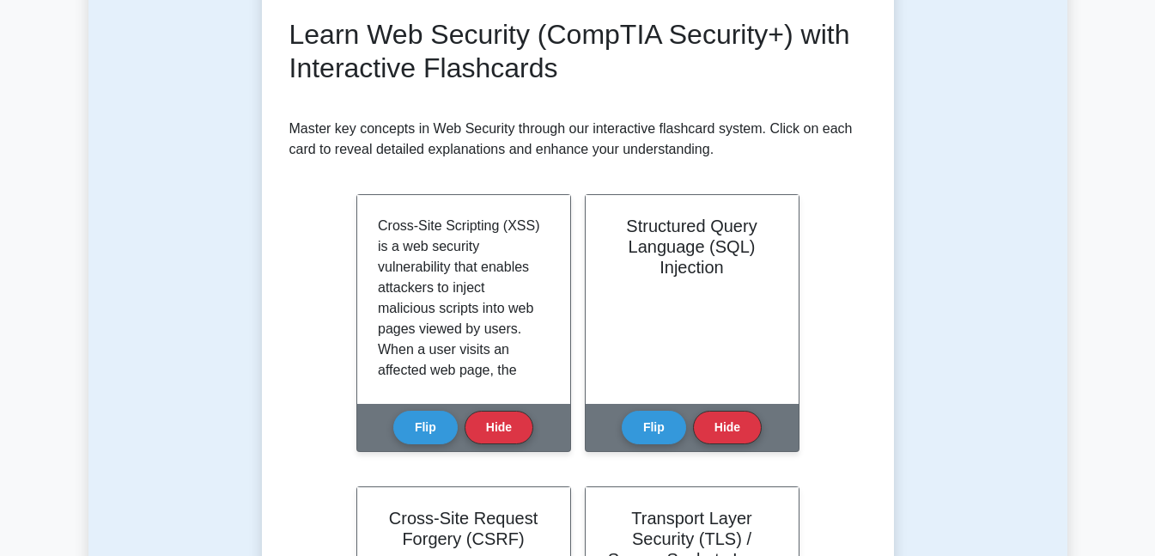
click at [665, 425] on button "Flip" at bounding box center [654, 428] width 64 height 34
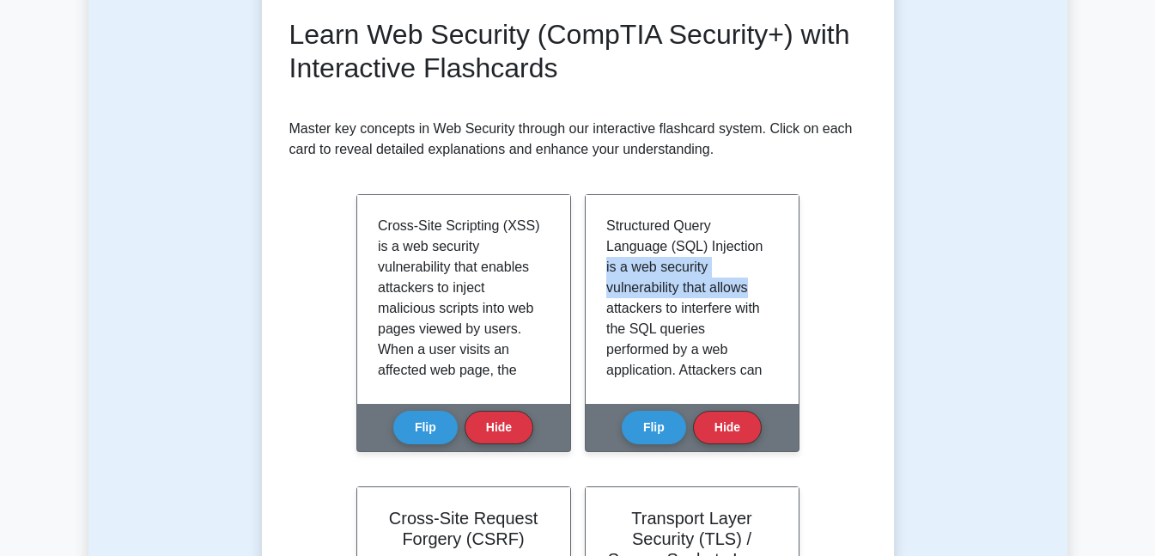
drag, startPoint x: 771, startPoint y: 234, endPoint x: 783, endPoint y: 273, distance: 41.6
click at [783, 273] on div "Structured Query Language (SQL) Injection is a web security vulnerability that …" at bounding box center [692, 299] width 213 height 209
click at [766, 357] on div "Structured Query Language (SQL) Injection is a web security vulnerability that …" at bounding box center [693, 300] width 172 height 168
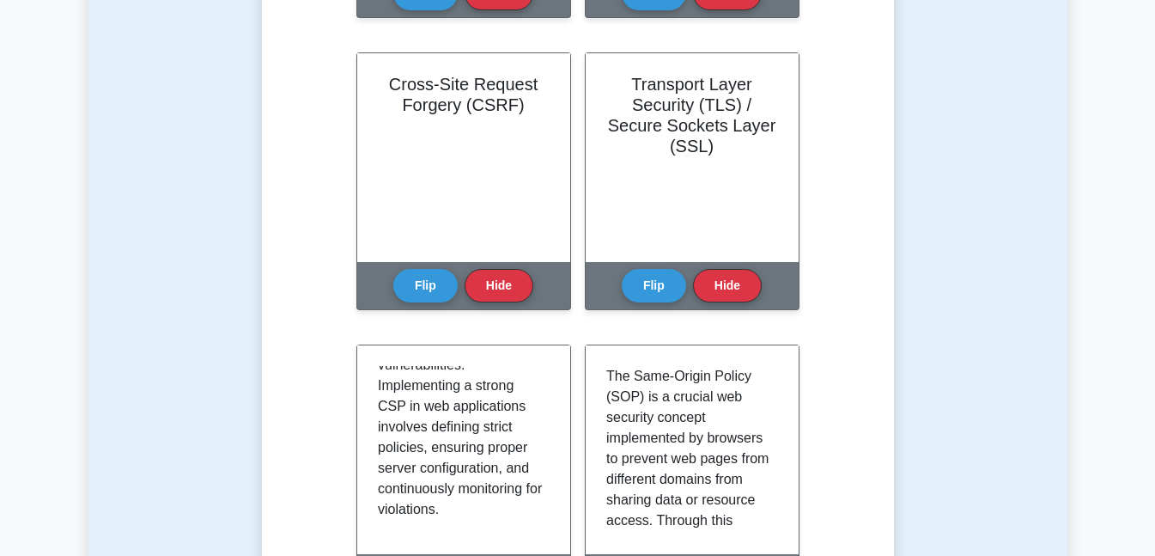
scroll to position [607, 0]
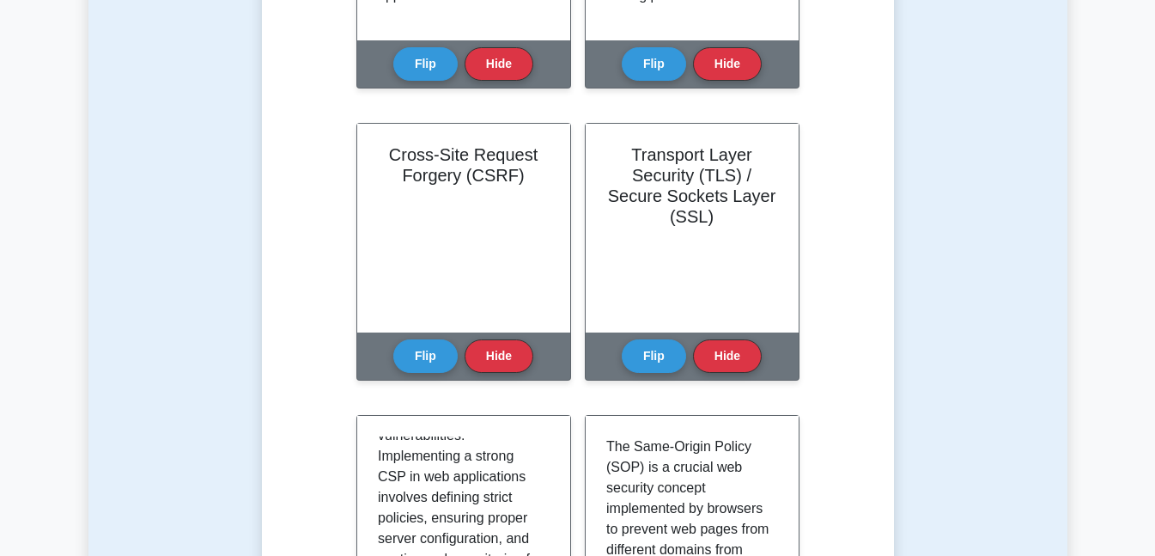
click at [424, 345] on button "Flip" at bounding box center [425, 356] width 64 height 34
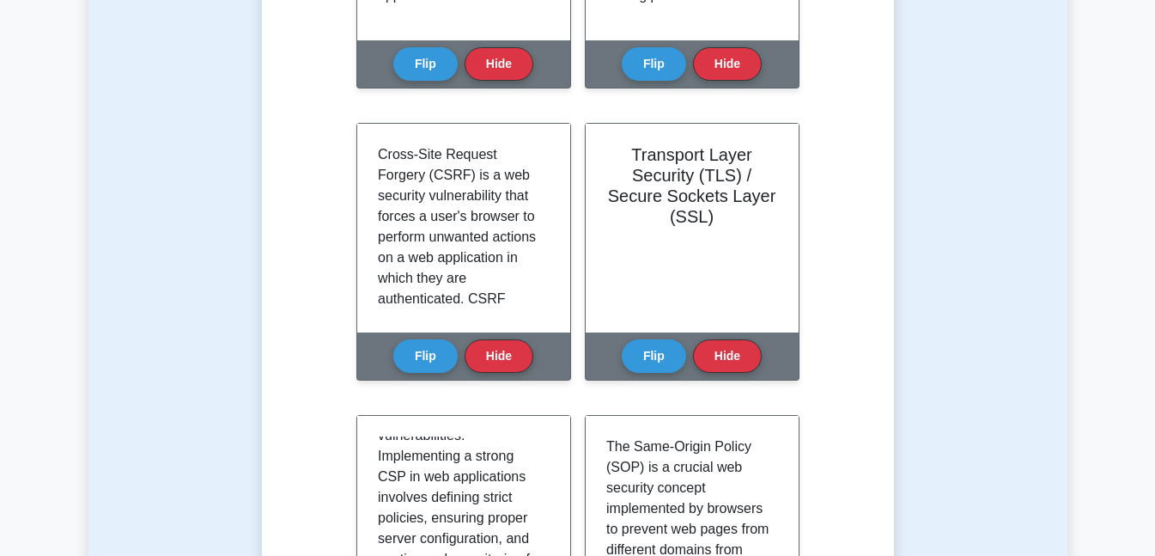
click at [664, 346] on button "Flip" at bounding box center [654, 356] width 64 height 34
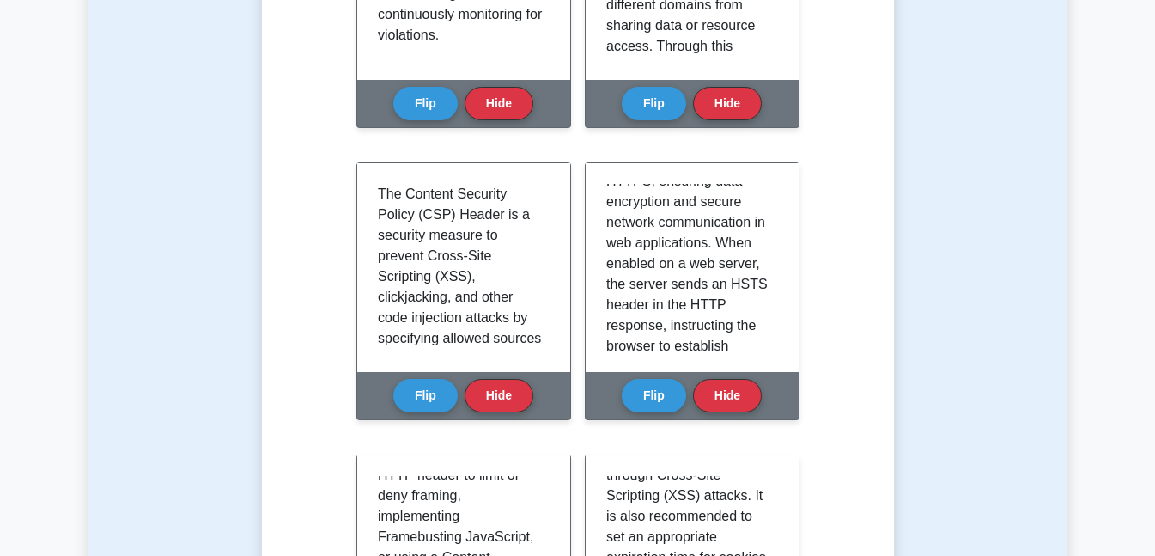
scroll to position [0, 0]
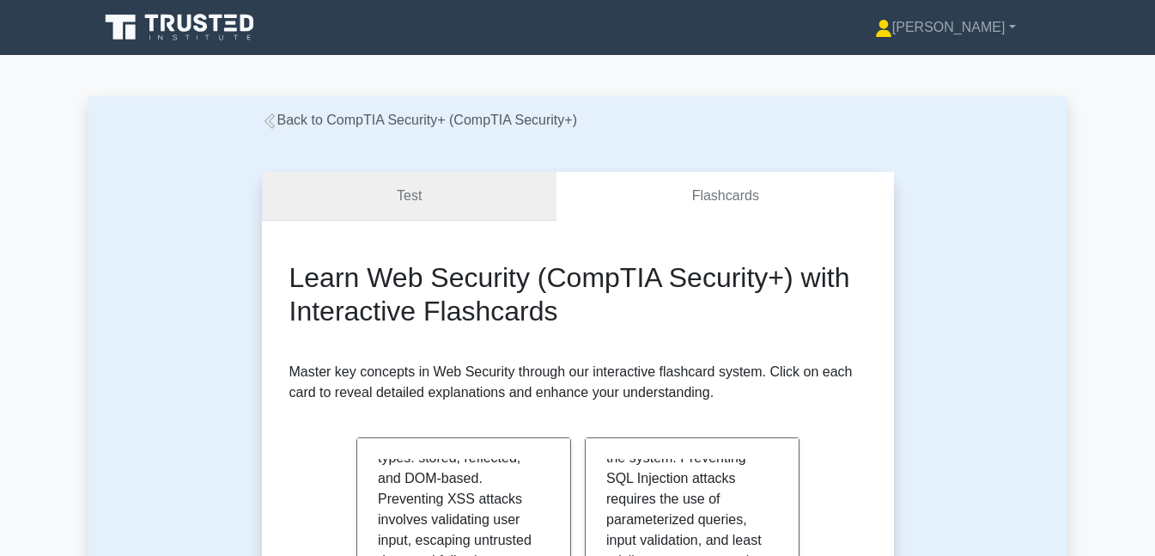
click at [380, 199] on link "Test" at bounding box center [410, 196] width 296 height 49
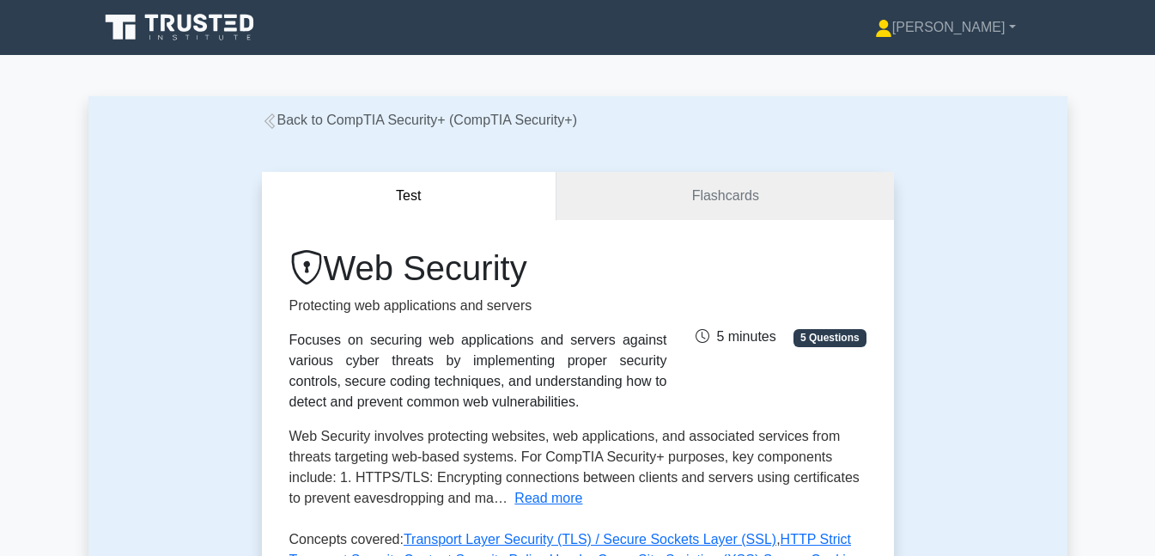
click at [197, 16] on icon at bounding box center [201, 23] width 14 height 18
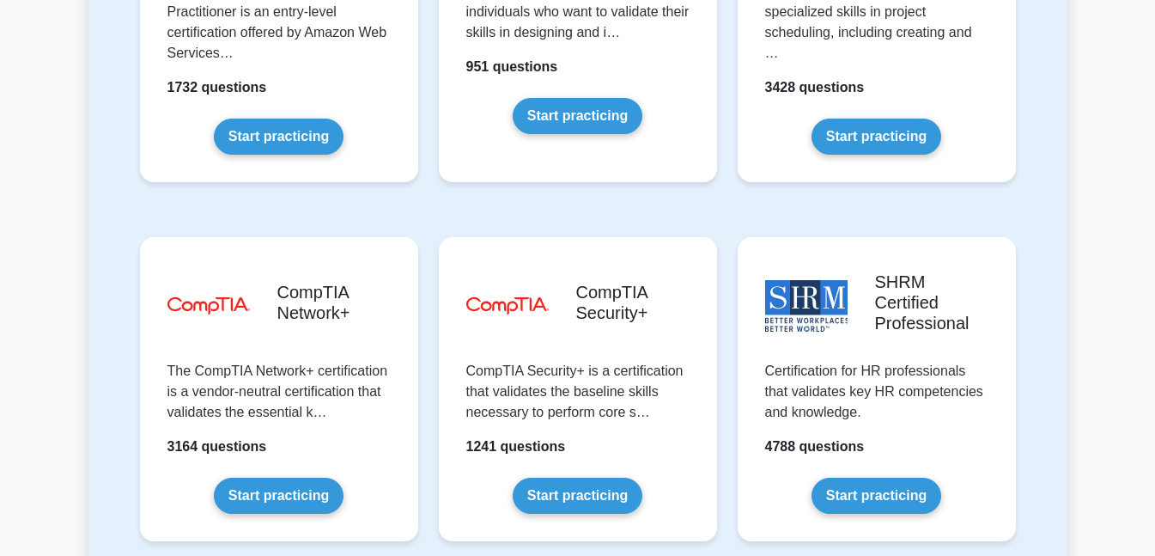
scroll to position [3497, 0]
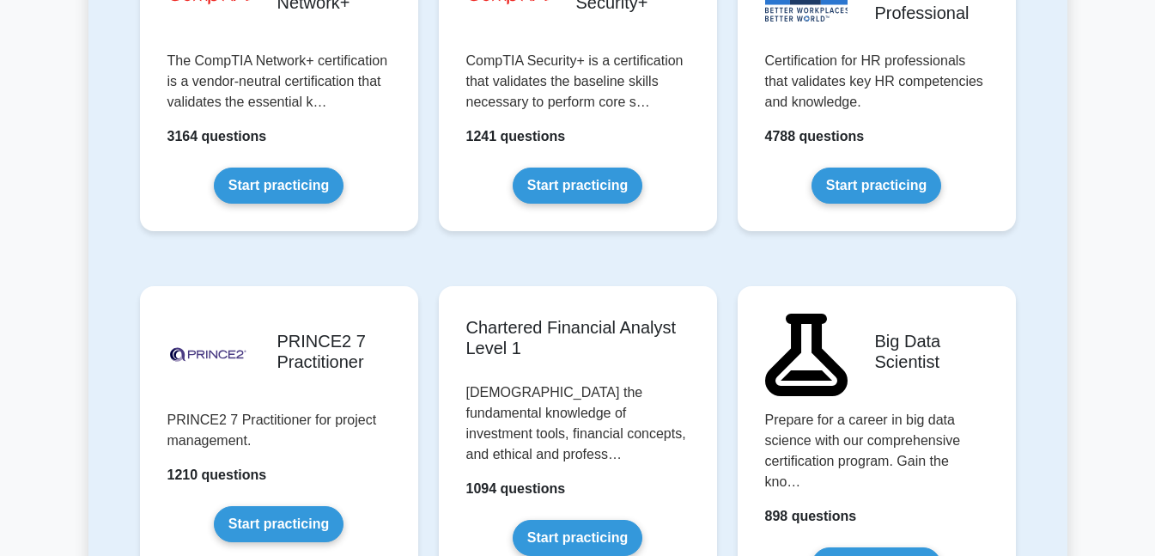
click at [600, 168] on link "Start practicing" at bounding box center [578, 186] width 130 height 36
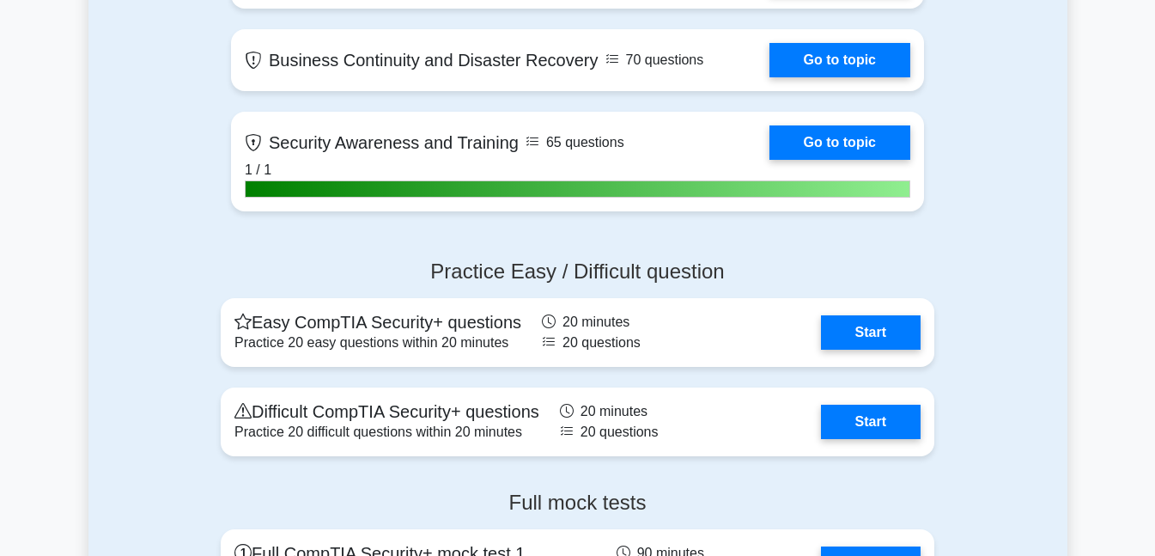
scroll to position [3412, 0]
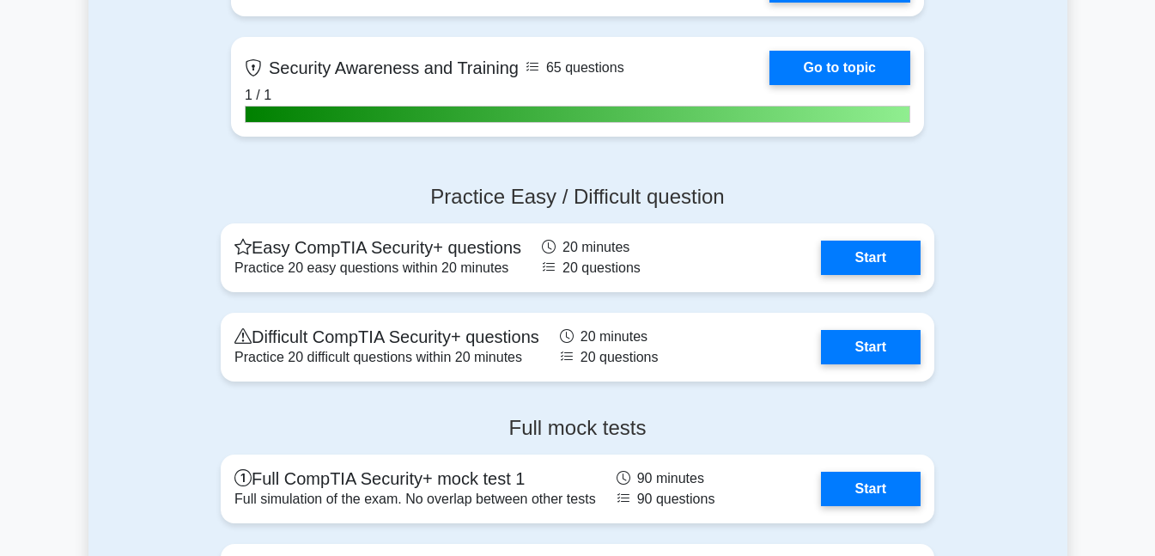
click at [861, 340] on link "Start" at bounding box center [871, 347] width 100 height 34
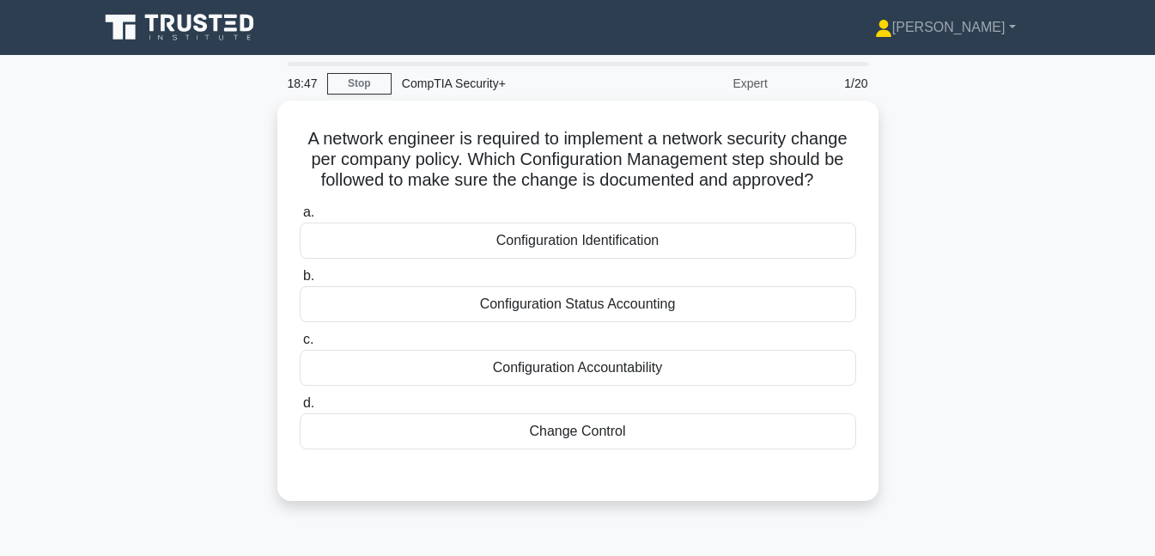
click at [601, 431] on div "Change Control" at bounding box center [578, 431] width 557 height 36
click at [300, 409] on input "d. Change Control" at bounding box center [300, 403] width 0 height 11
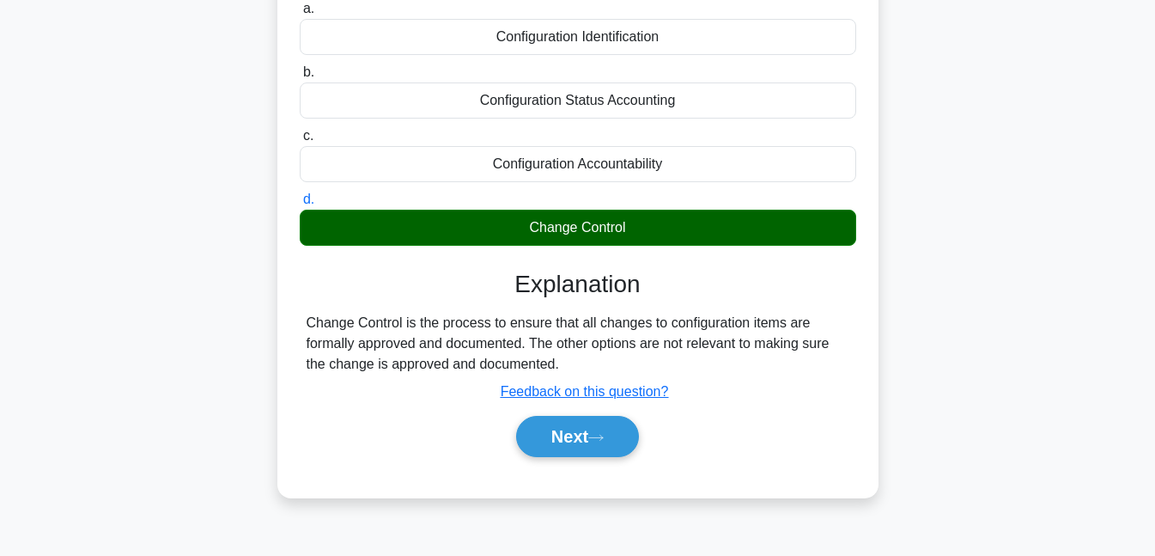
scroll to position [255, 0]
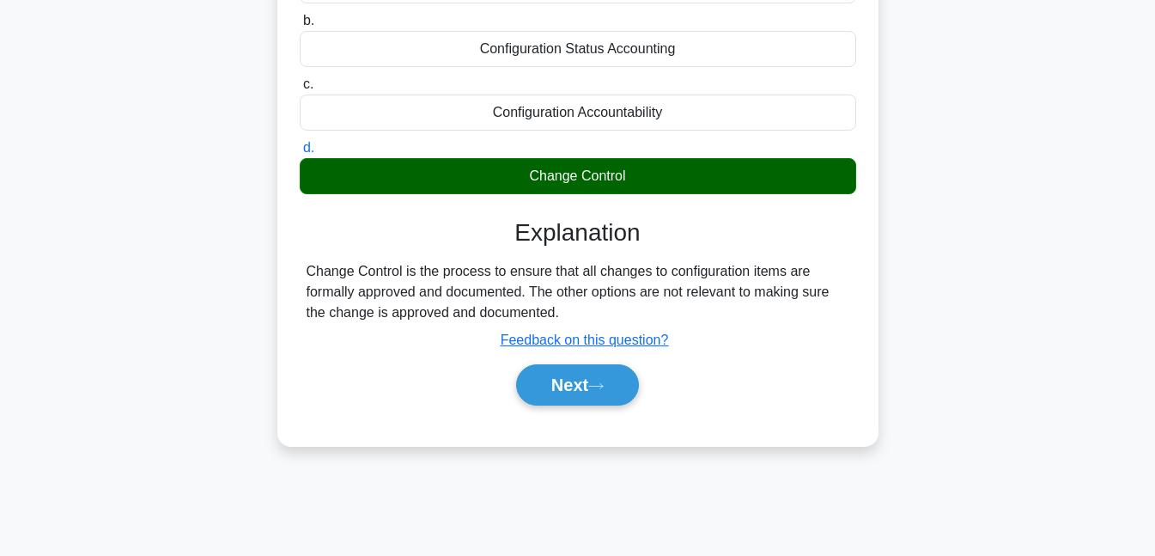
click at [604, 387] on icon at bounding box center [595, 385] width 15 height 9
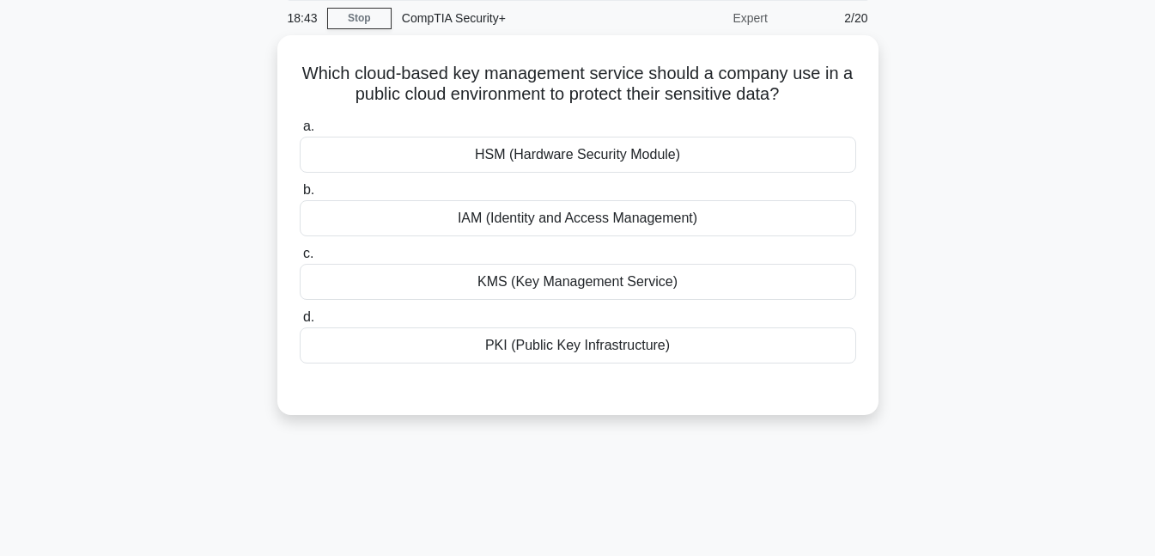
scroll to position [38, 0]
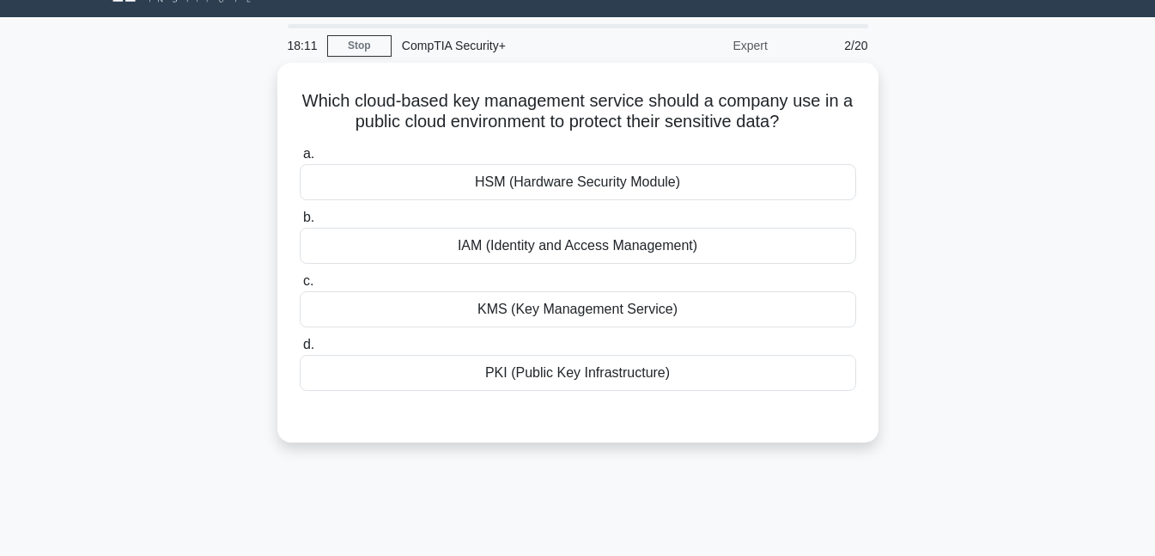
click at [556, 310] on div "KMS (Key Management Service)" at bounding box center [578, 309] width 557 height 36
click at [300, 287] on input "c. KMS (Key Management Service)" at bounding box center [300, 281] width 0 height 11
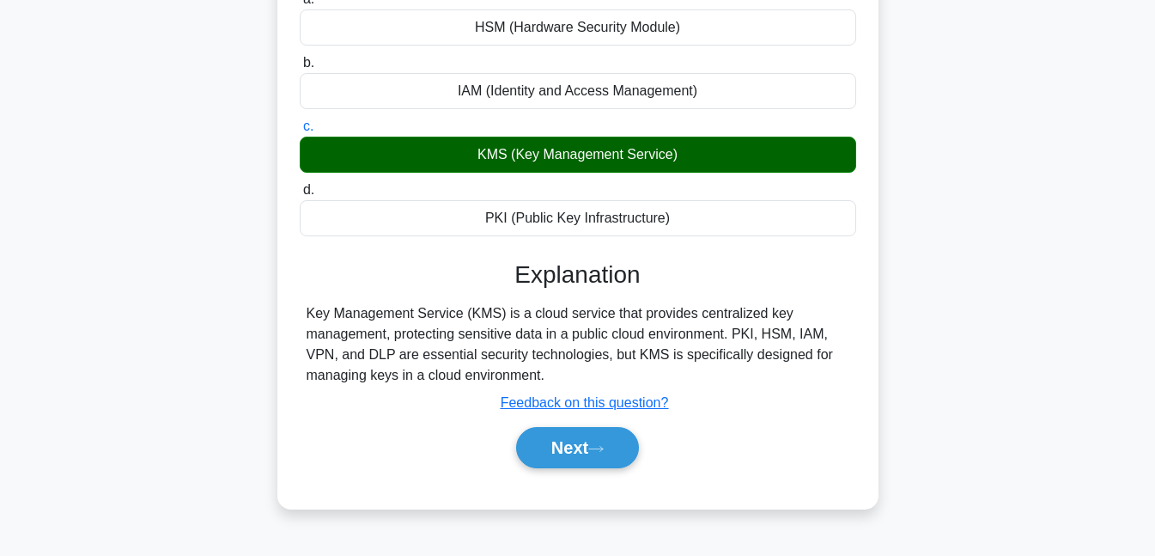
scroll to position [205, 0]
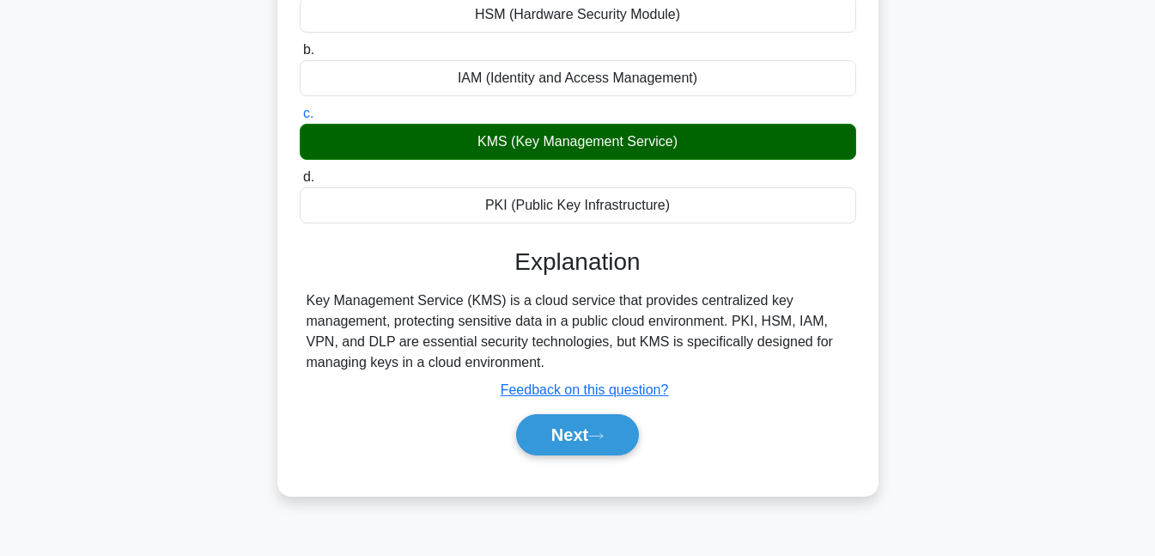
click at [587, 427] on button "Next" at bounding box center [577, 434] width 123 height 41
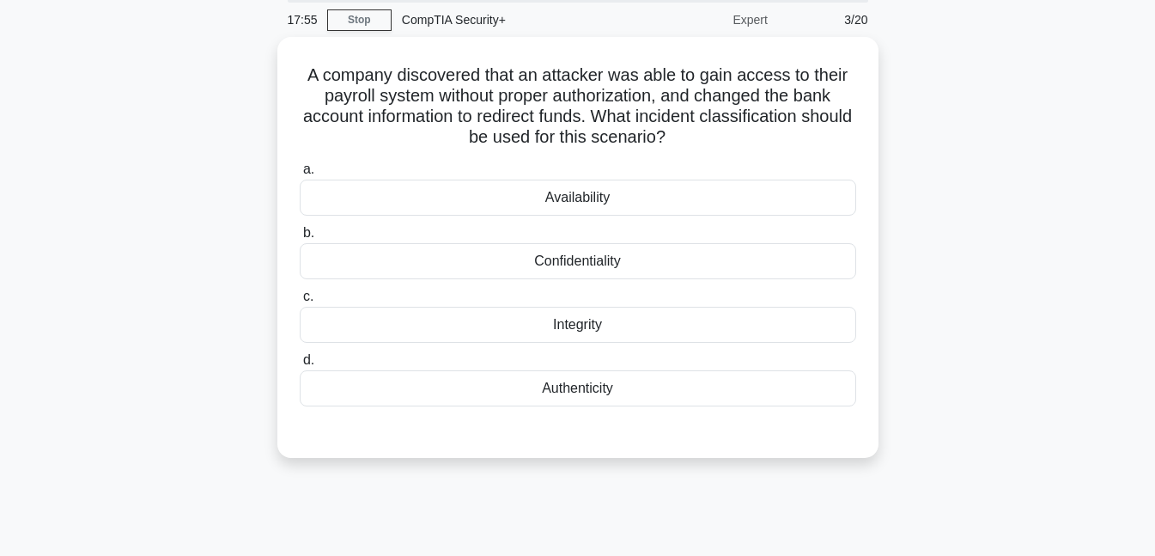
scroll to position [44, 0]
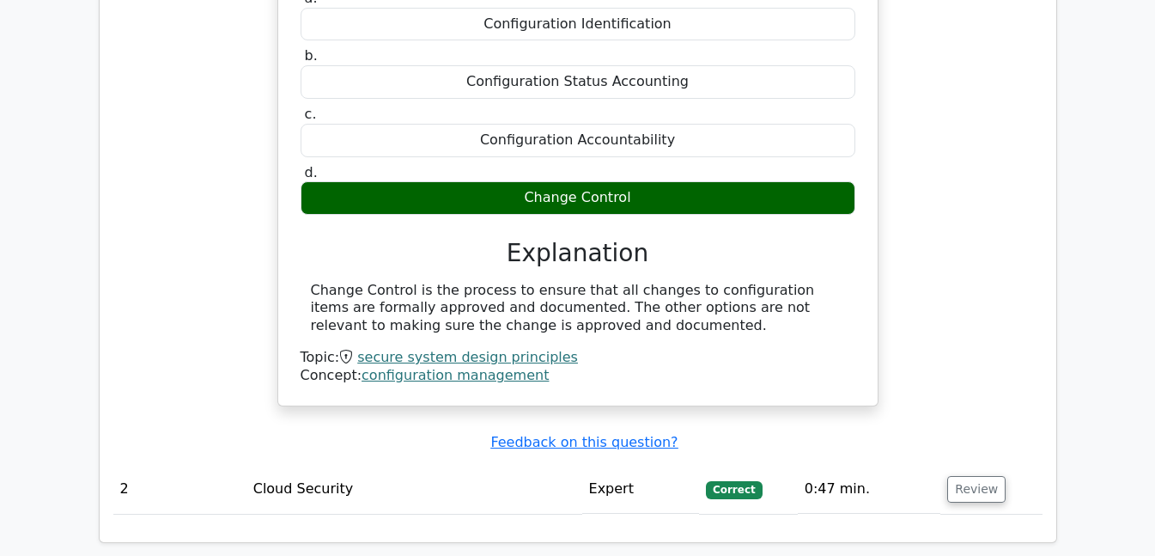
scroll to position [1403, 0]
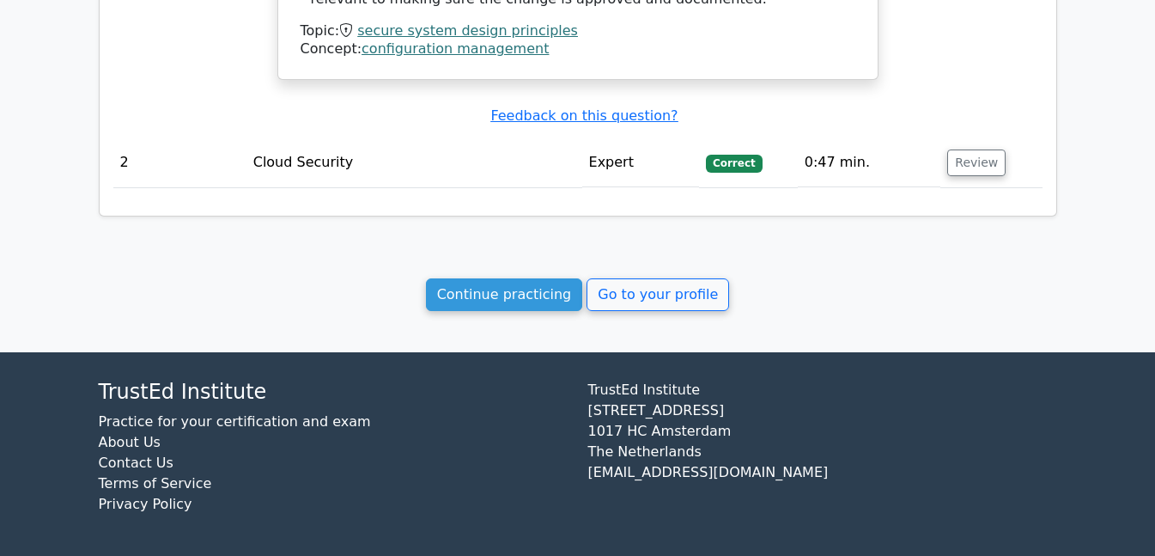
click at [426, 292] on div "Continue practicing Go to your profile" at bounding box center [578, 294] width 959 height 33
click at [496, 284] on link "Continue practicing" at bounding box center [504, 294] width 157 height 33
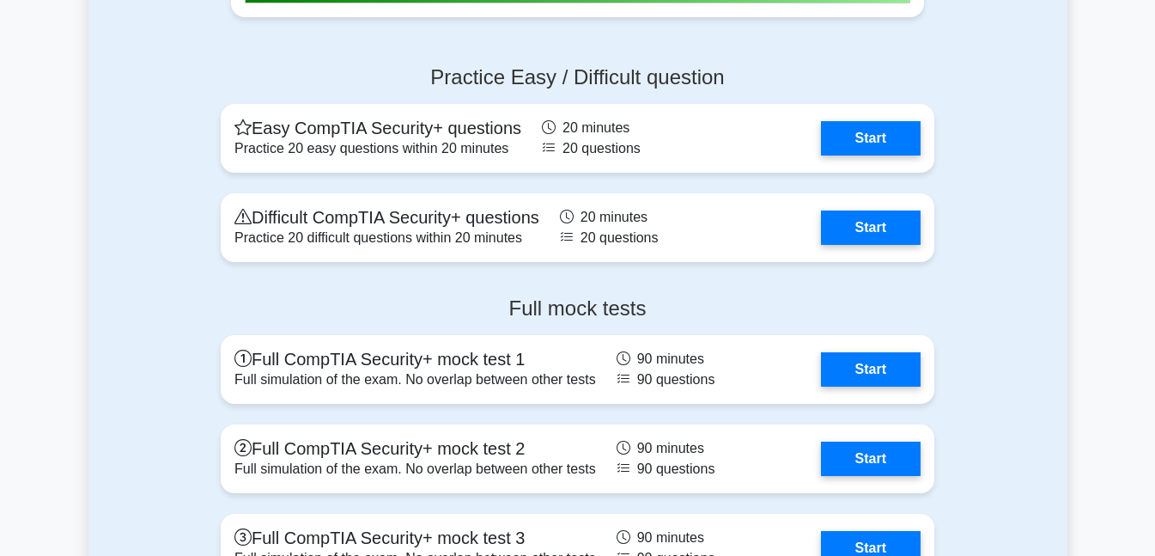
scroll to position [3592, 0]
